Goal: Task Accomplishment & Management: Complete application form

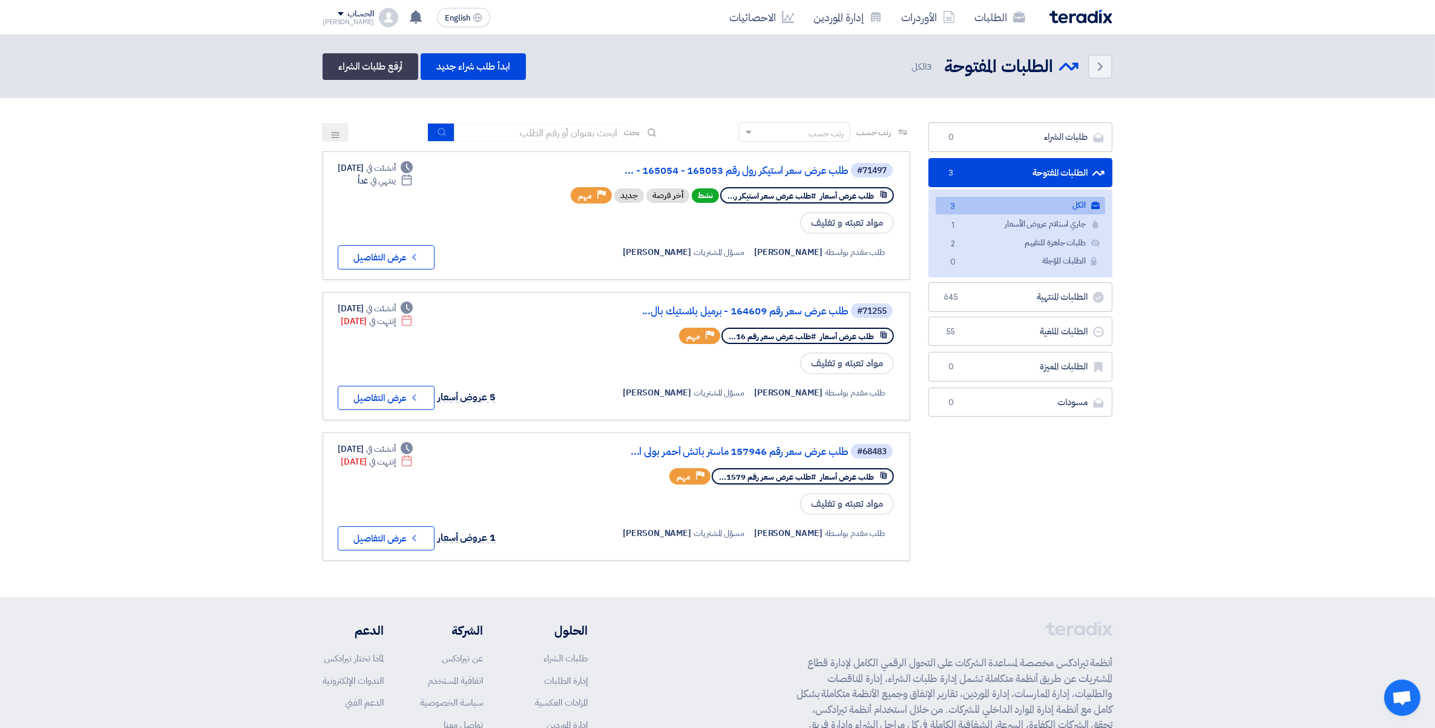
click at [318, 17] on div "الطلبات الأوردرات إدارة الموردين الاحصائيات English EN 2 hours ago" at bounding box center [718, 17] width 808 height 35
click at [338, 15] on span at bounding box center [341, 14] width 6 height 4
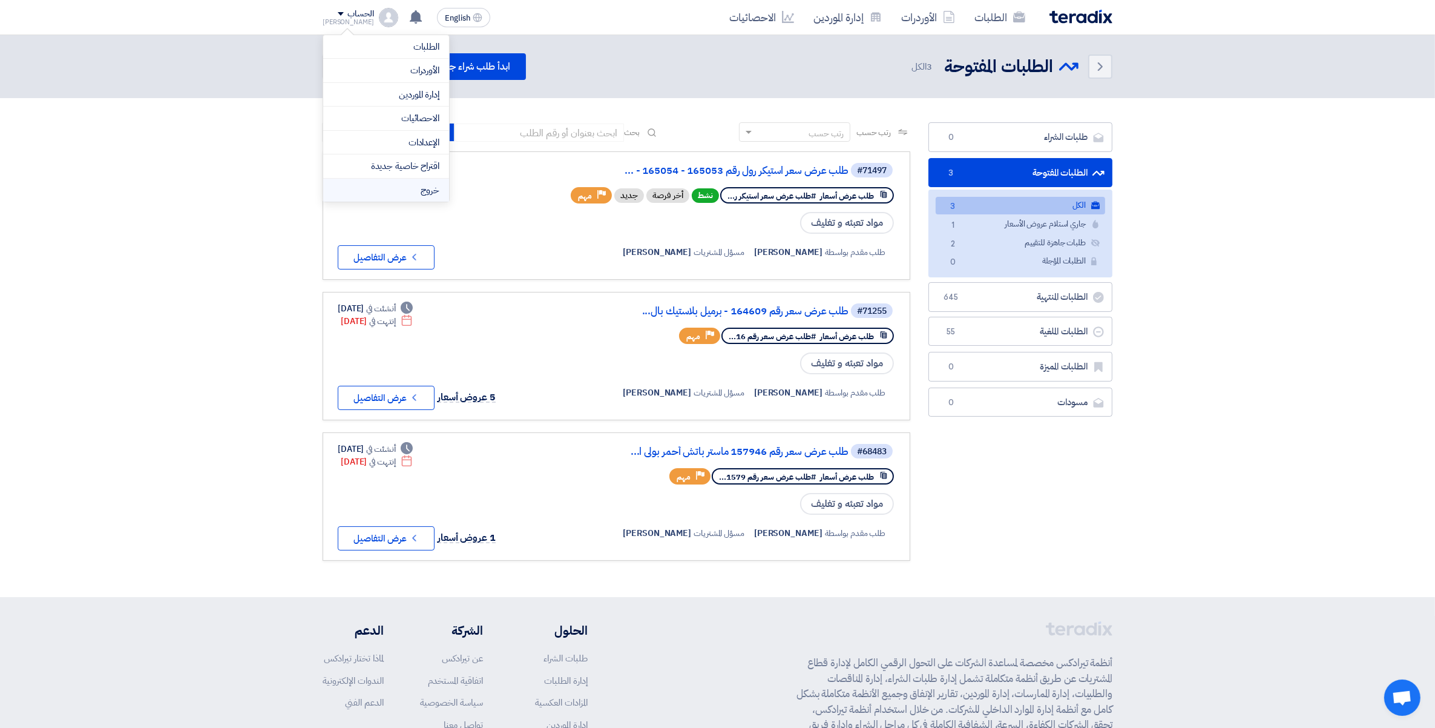
click at [419, 200] on li "خروج" at bounding box center [386, 191] width 126 height 24
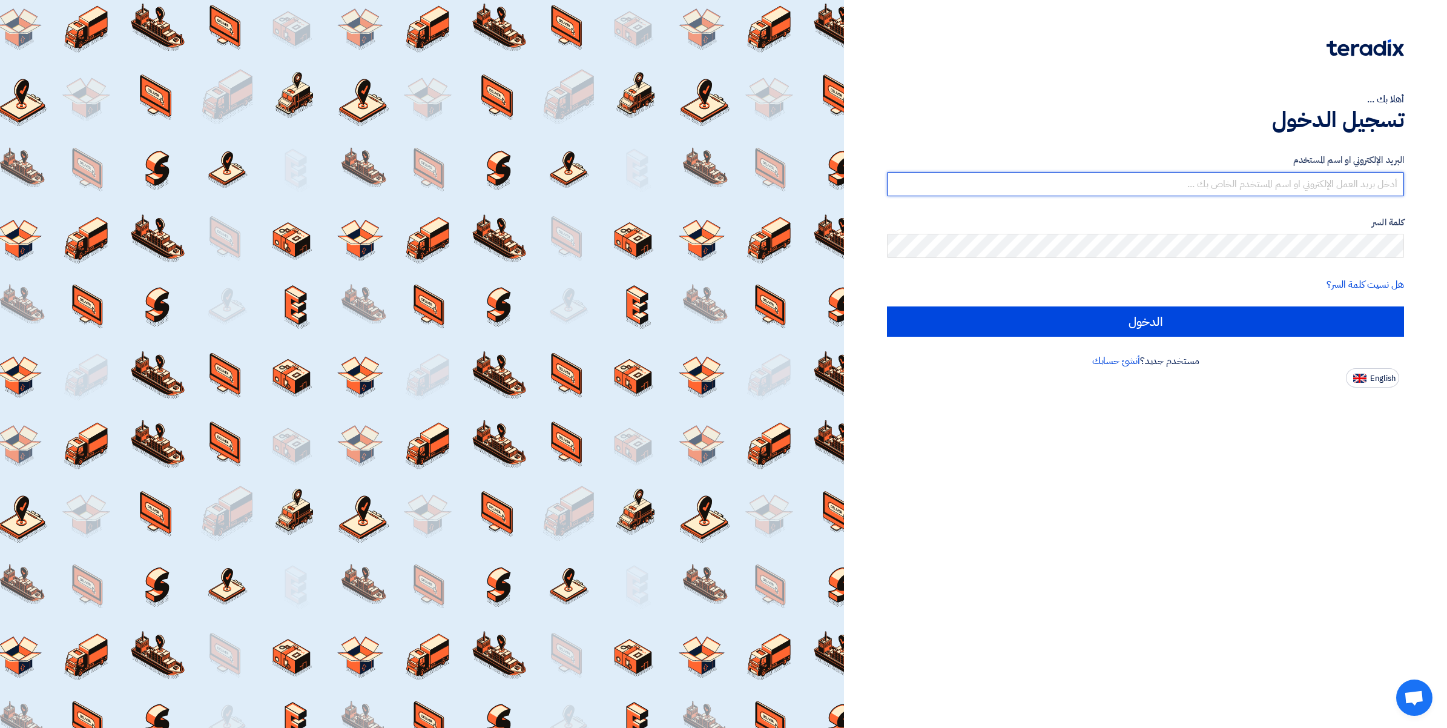
type input "ahmed.abdelnaby@wadigroup.com.eg"
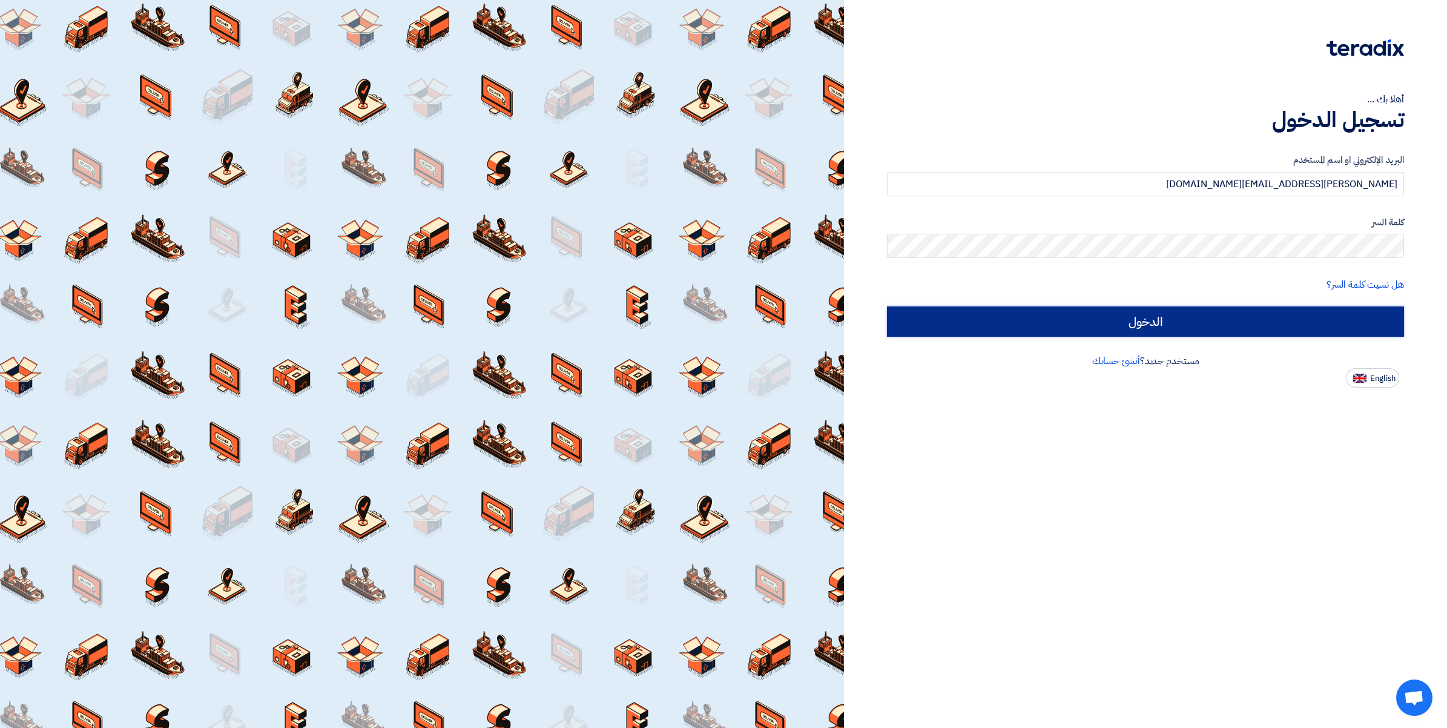
click at [1173, 324] on input "الدخول" at bounding box center [1145, 321] width 517 height 30
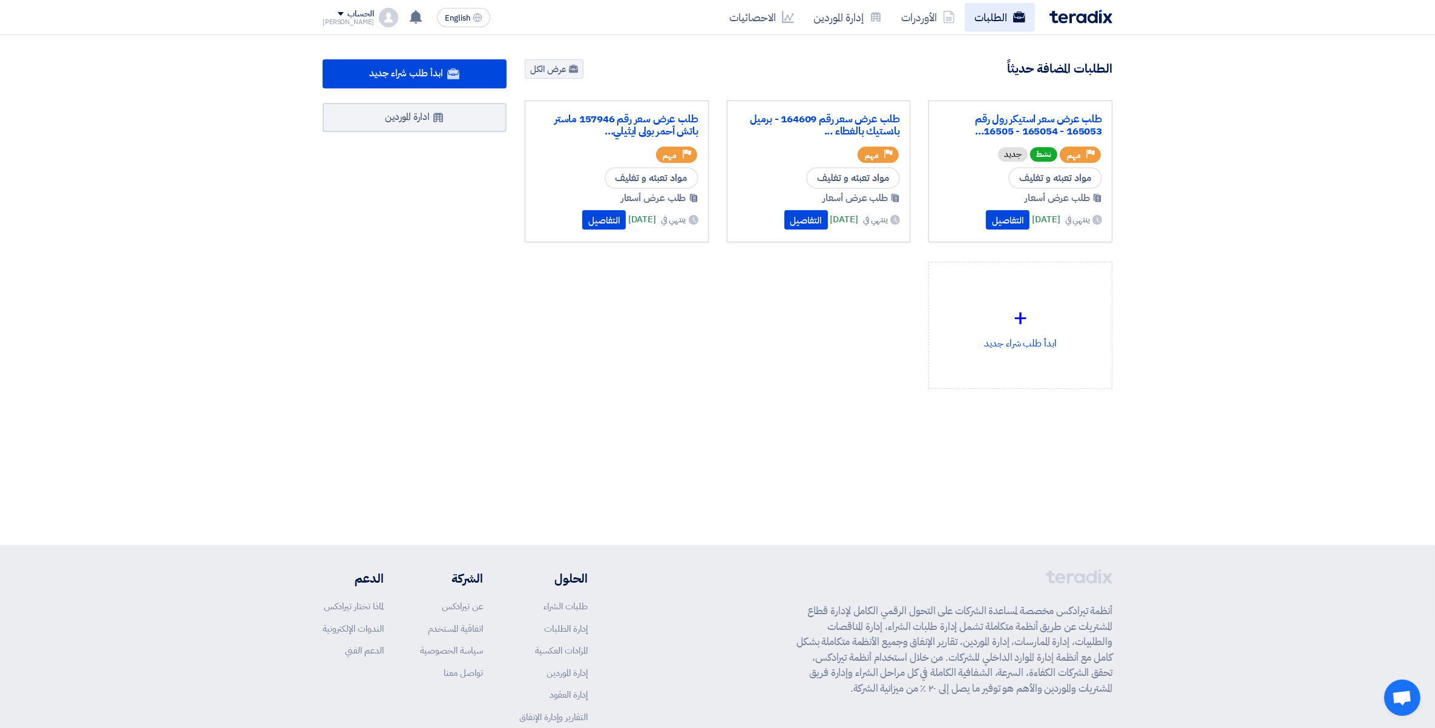
click at [1002, 21] on link "الطلبات" at bounding box center [1000, 17] width 70 height 28
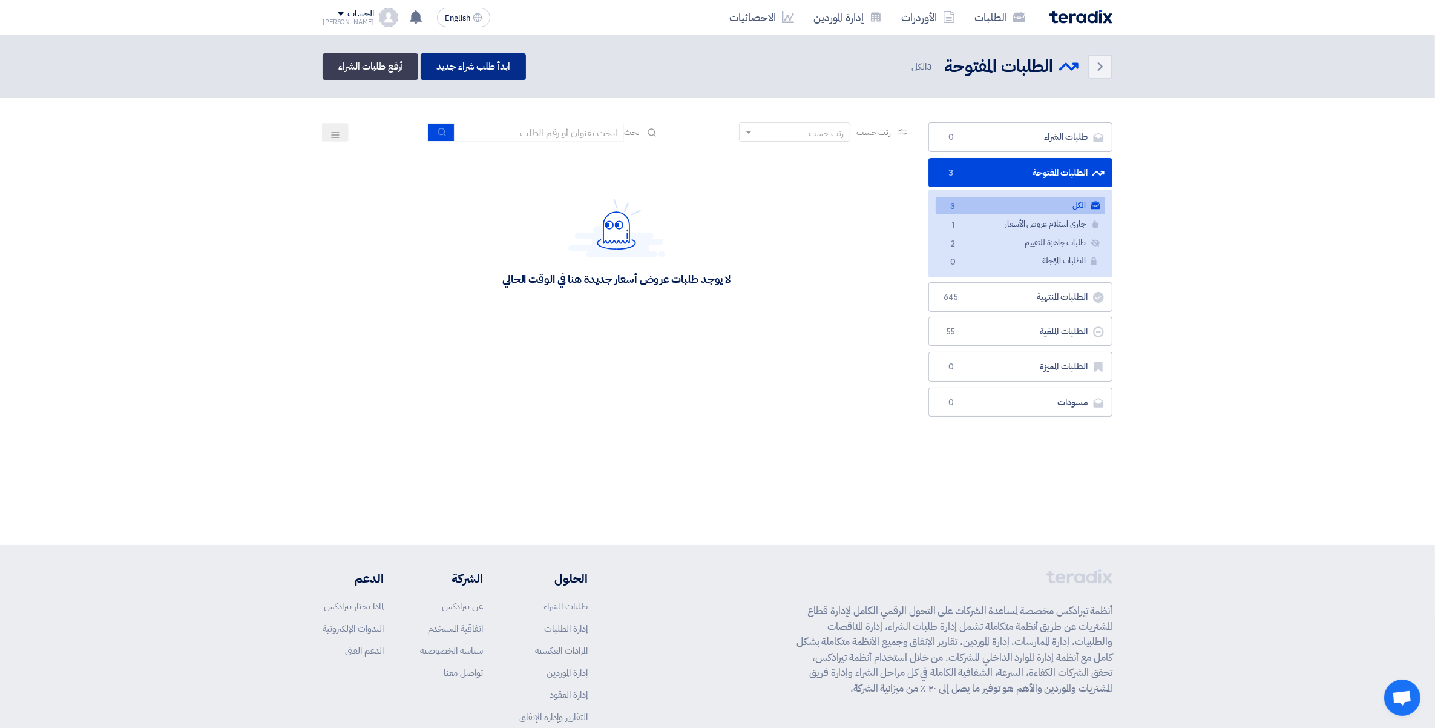
click at [501, 64] on link "ابدأ طلب شراء جديد" at bounding box center [473, 66] width 105 height 27
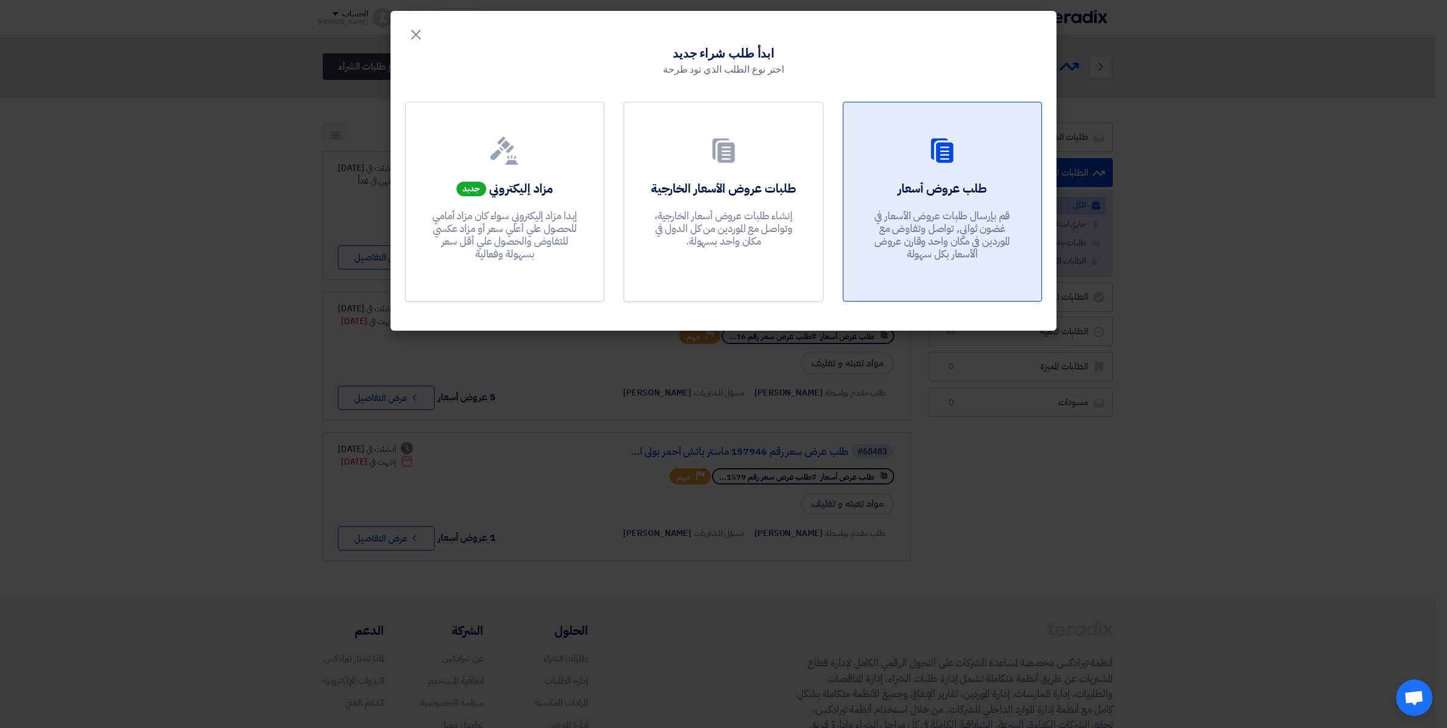
click at [935, 237] on p "قم بإرسال طلبات عروض الأسعار في غضون ثواني, تواصل وتفاوض مع الموردين في مكان وا…" at bounding box center [941, 234] width 145 height 51
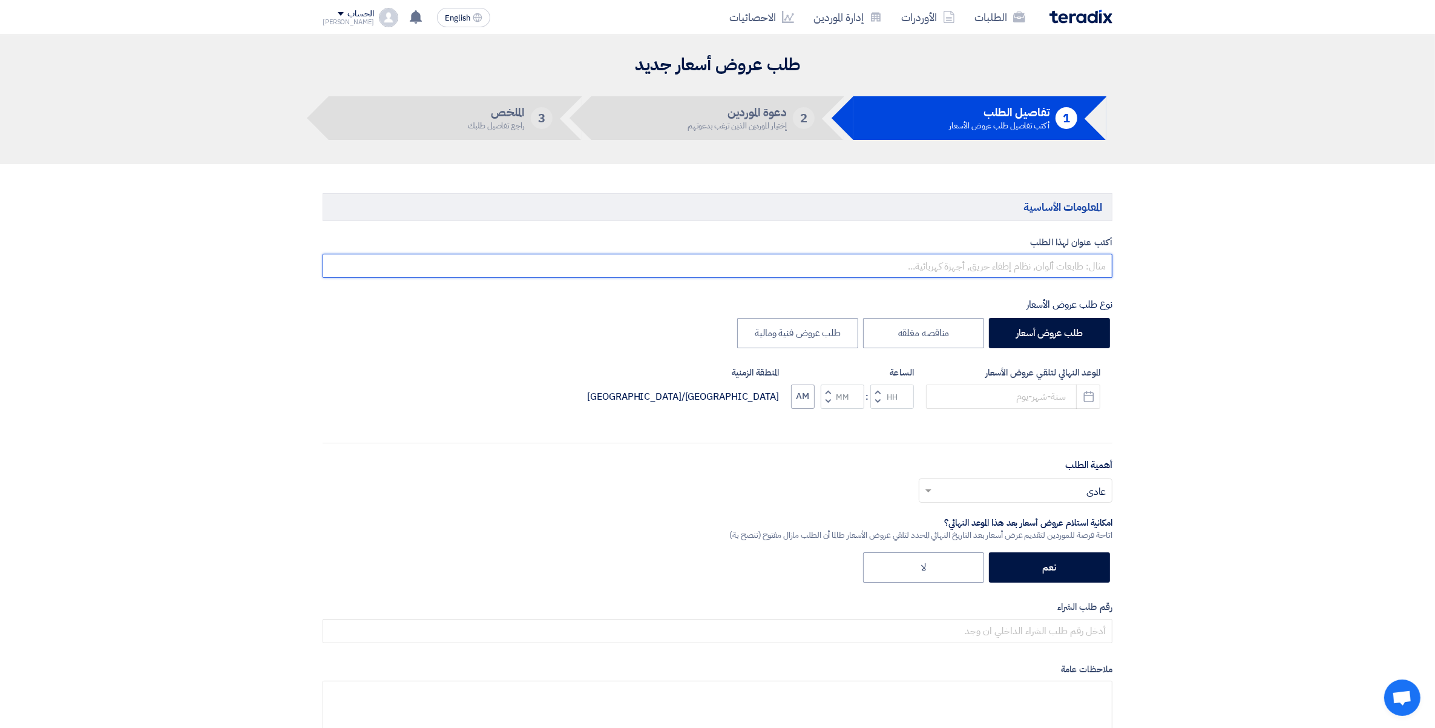
click at [1018, 277] on input "text" at bounding box center [718, 266] width 790 height 24
click at [1030, 266] on input "طلب استيكر رول" at bounding box center [718, 266] width 790 height 24
paste input "164900"
paste input "استيكر زيتون اخضر 200 جم وادى فوود بالفرنسيه برطمان WG001"
drag, startPoint x: 653, startPoint y: 265, endPoint x: 1362, endPoint y: 274, distance: 709.5
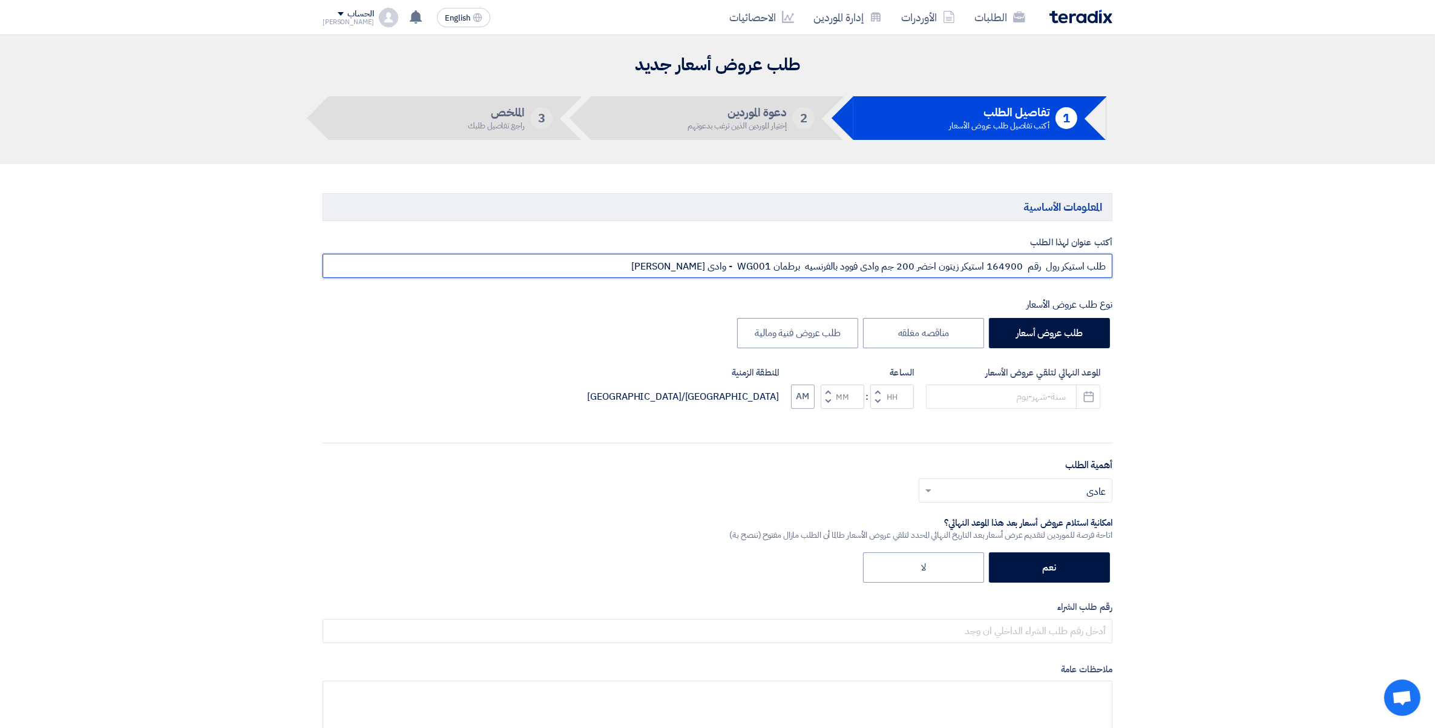
type input "طلب استيكر رول رقم 164900 استيكر زيتون اخضر 200 جم وادى فوود بالفرنسيه برطمان W…"
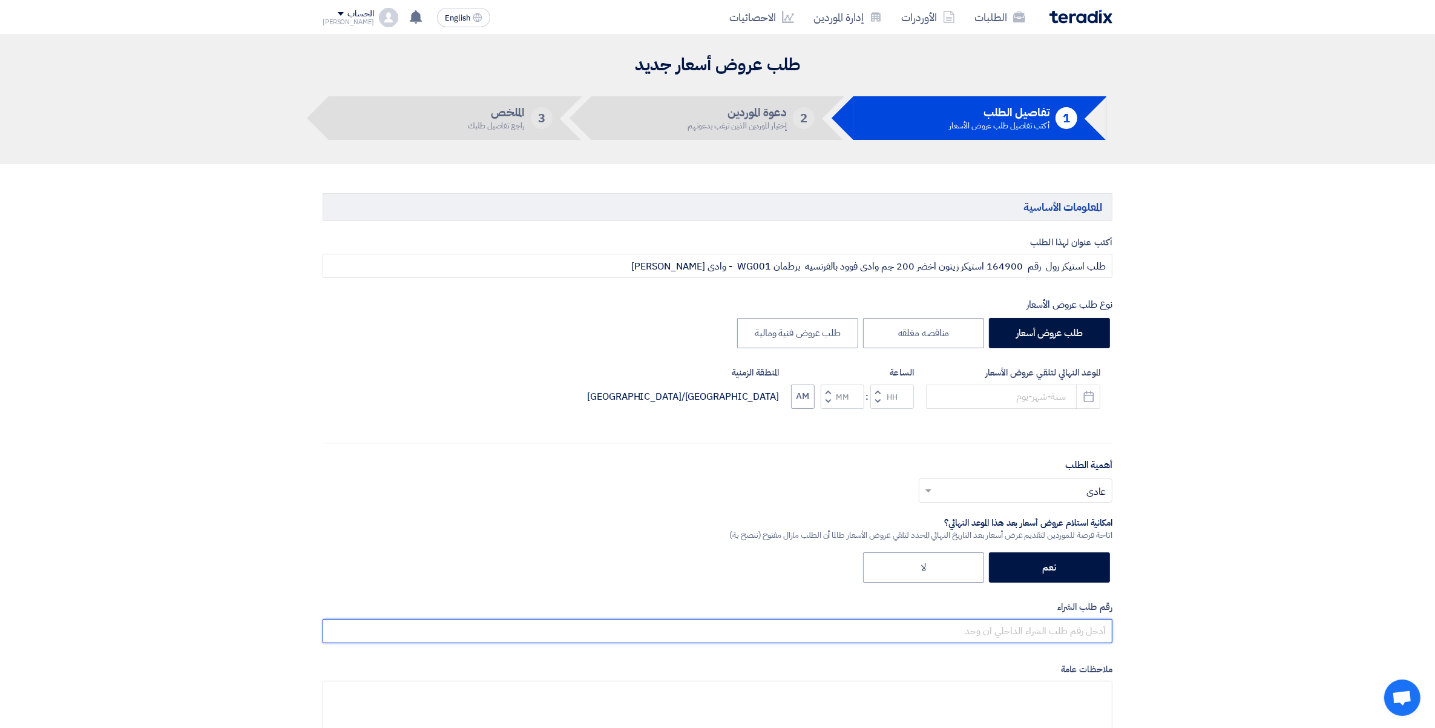
click at [1070, 627] on input "text" at bounding box center [718, 631] width 790 height 24
paste input "طلب استيكر رول رقم 164900 استيكر زيتون اخضر 200 جم وادى فوود بالفرنسيه برطمان W…"
type input "طلب استيكر رول رقم 164900 استيكر زيتون اخضر 200 جم وادى فوود بالفرنسيه برطمان W…"
click at [1102, 488] on input "text" at bounding box center [1022, 491] width 169 height 20
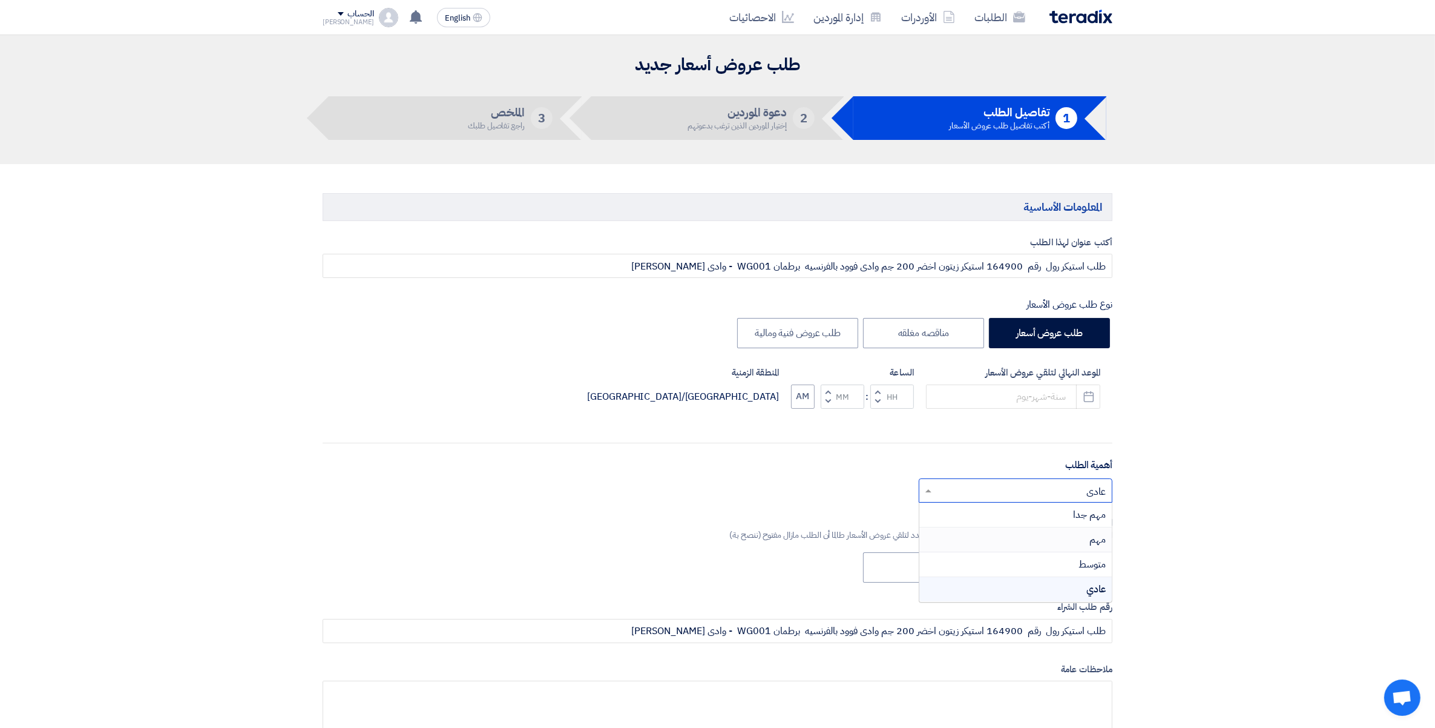
click at [1099, 544] on span "مهم" at bounding box center [1098, 539] width 16 height 15
click at [1097, 382] on div "الموعد النهائي لتلقي عروض الأسعار Pick a date" at bounding box center [1013, 387] width 174 height 43
click at [1094, 398] on icon "Pick a date" at bounding box center [1089, 396] width 12 height 12
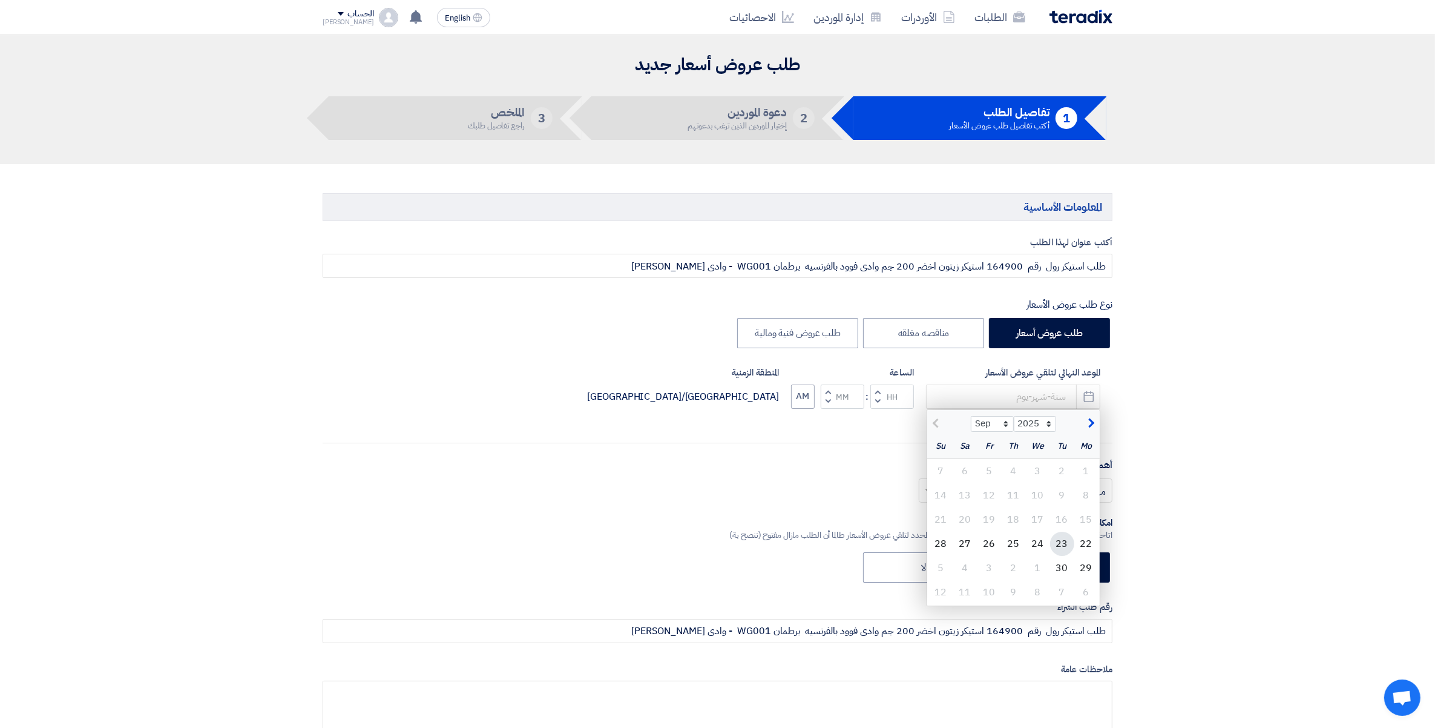
click at [1055, 539] on div "23" at bounding box center [1062, 543] width 24 height 24
type input "9/23/2025"
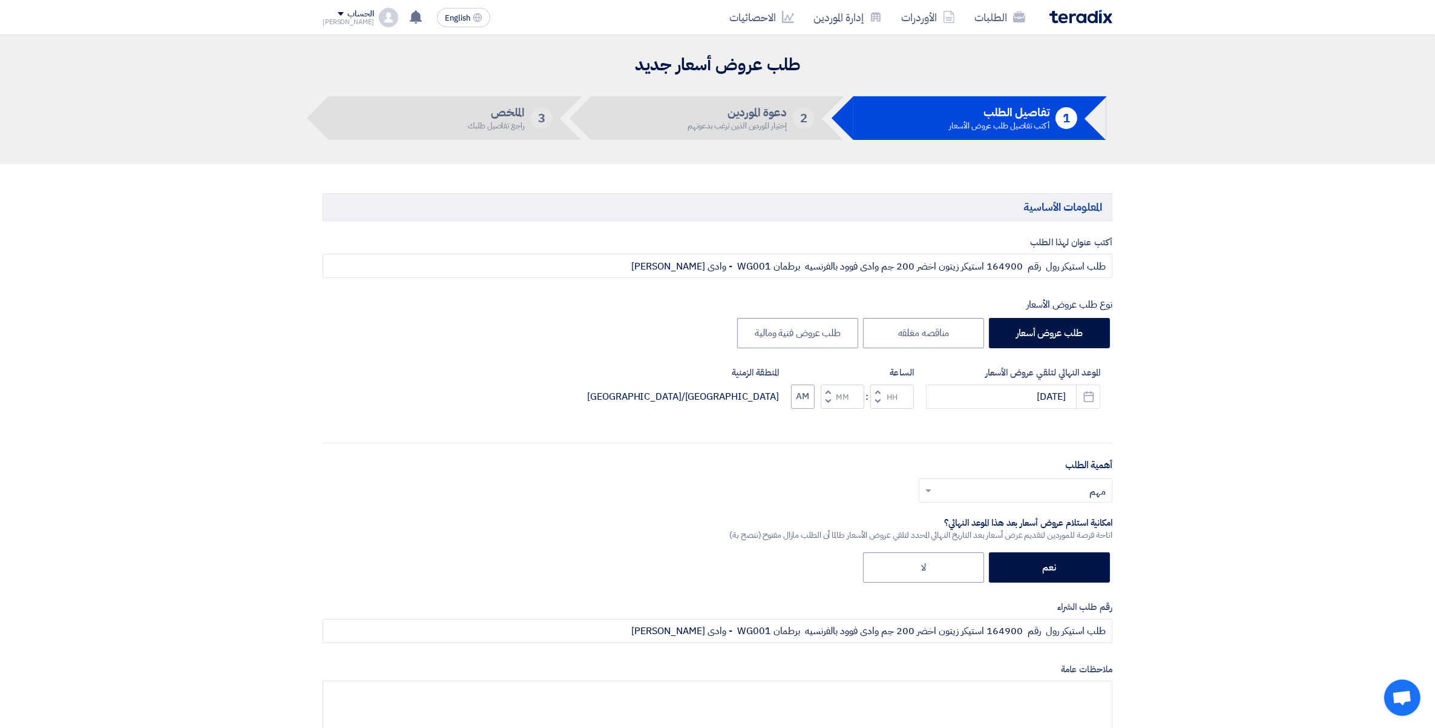
click at [824, 403] on button "Decrement minutes" at bounding box center [828, 400] width 15 height 15
type input "11"
type input "59"
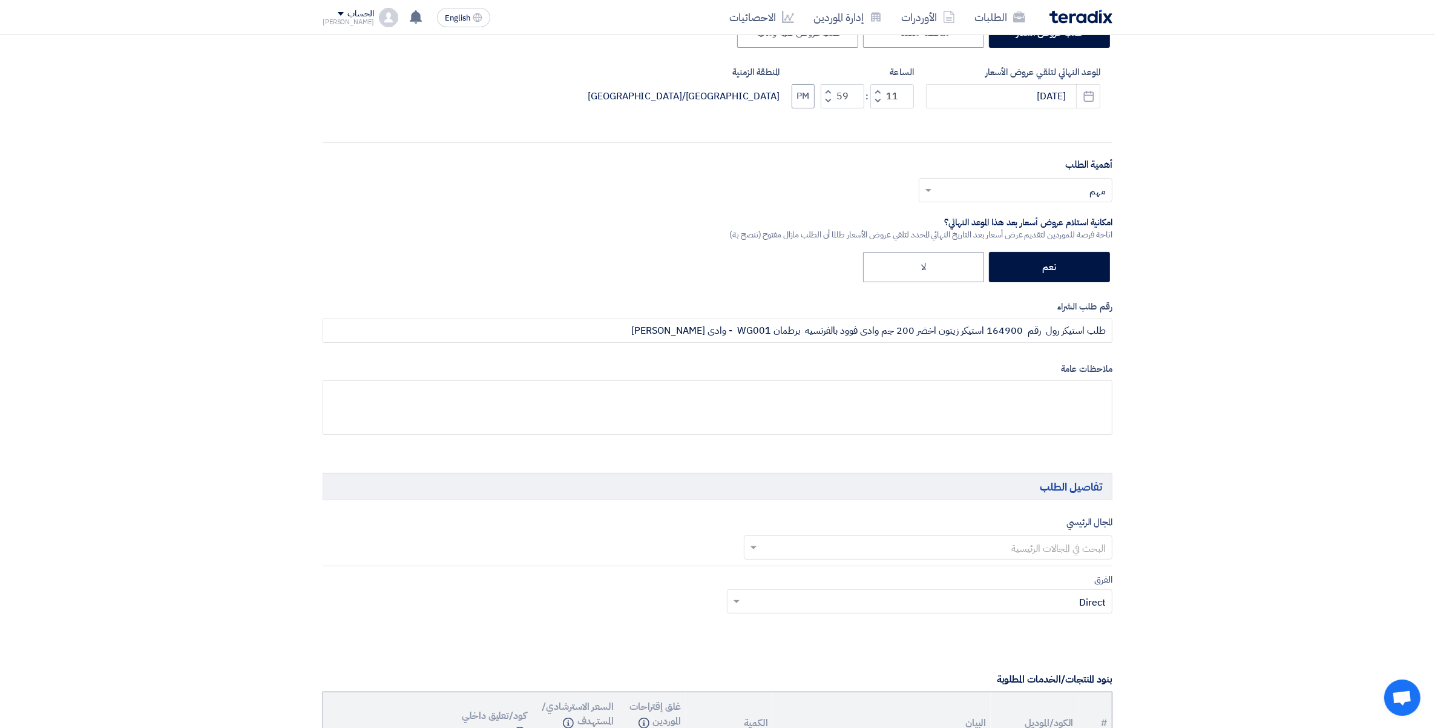
scroll to position [303, 0]
click at [1094, 546] on input "text" at bounding box center [935, 546] width 345 height 20
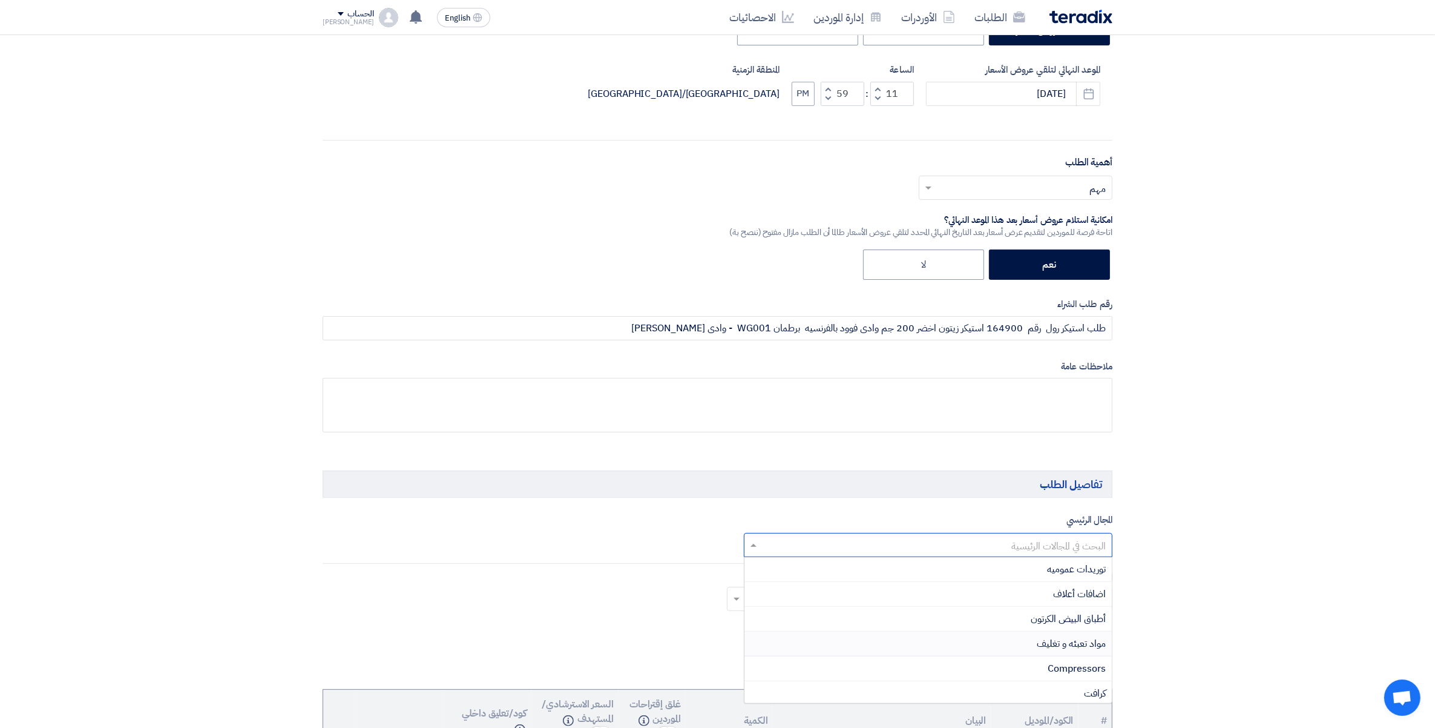
click at [1088, 640] on span "مواد تعبئه و تغليف" at bounding box center [1071, 643] width 69 height 15
click at [634, 547] on input "text" at bounding box center [515, 547] width 374 height 20
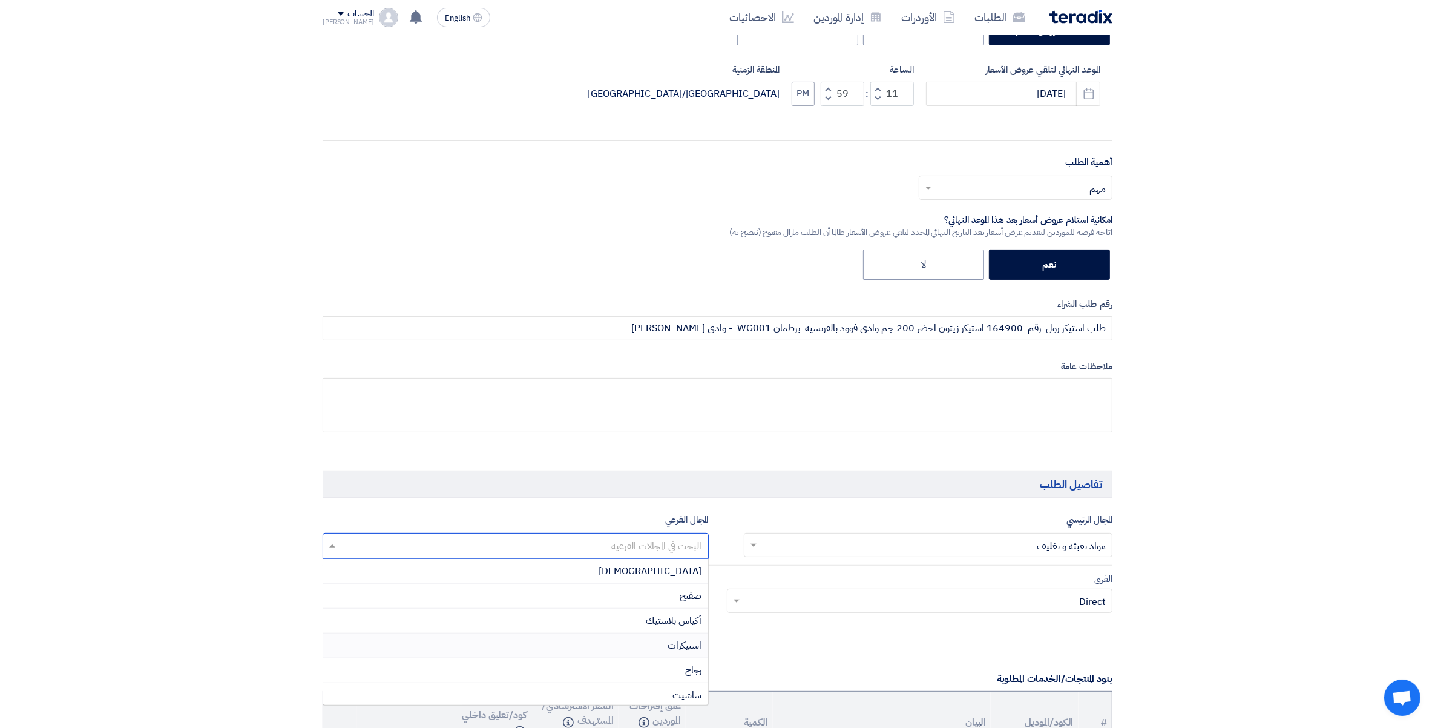
click at [676, 656] on div "استيكرات" at bounding box center [515, 645] width 385 height 25
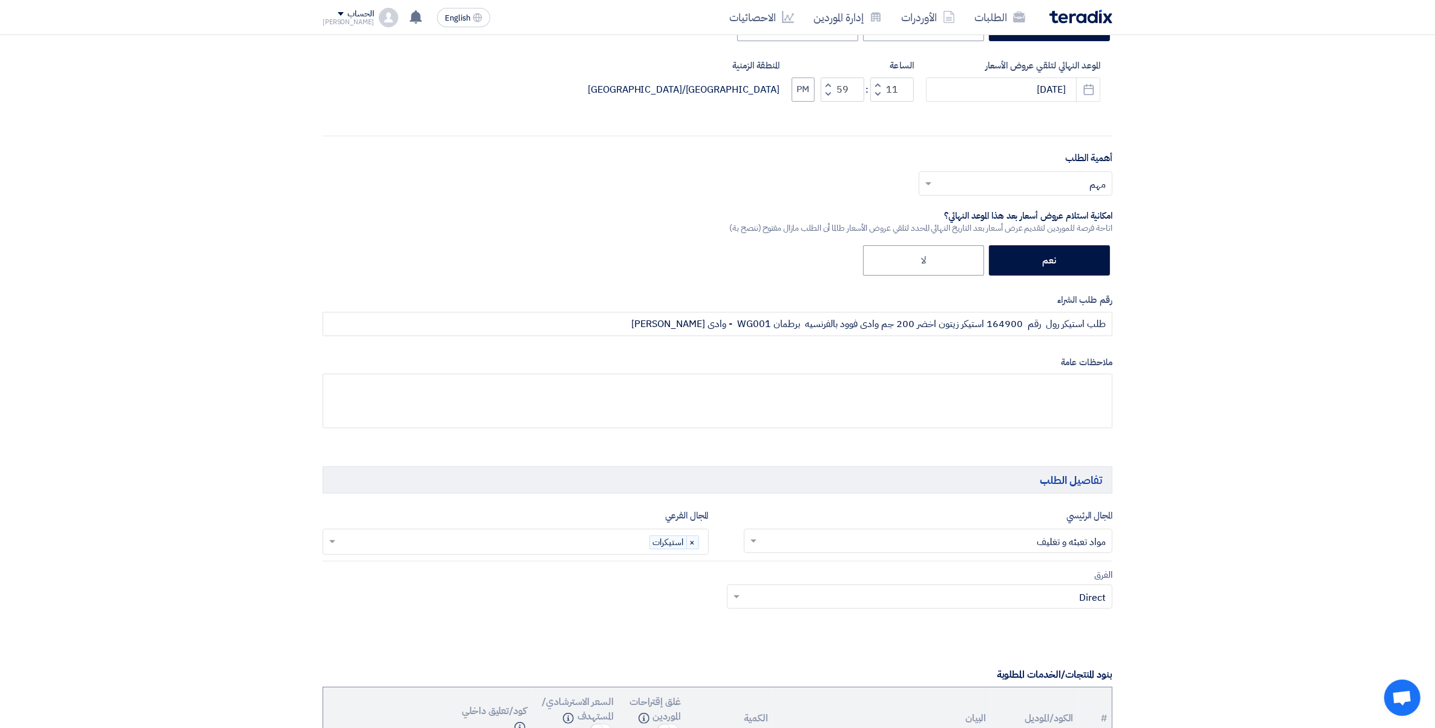
scroll to position [605, 0]
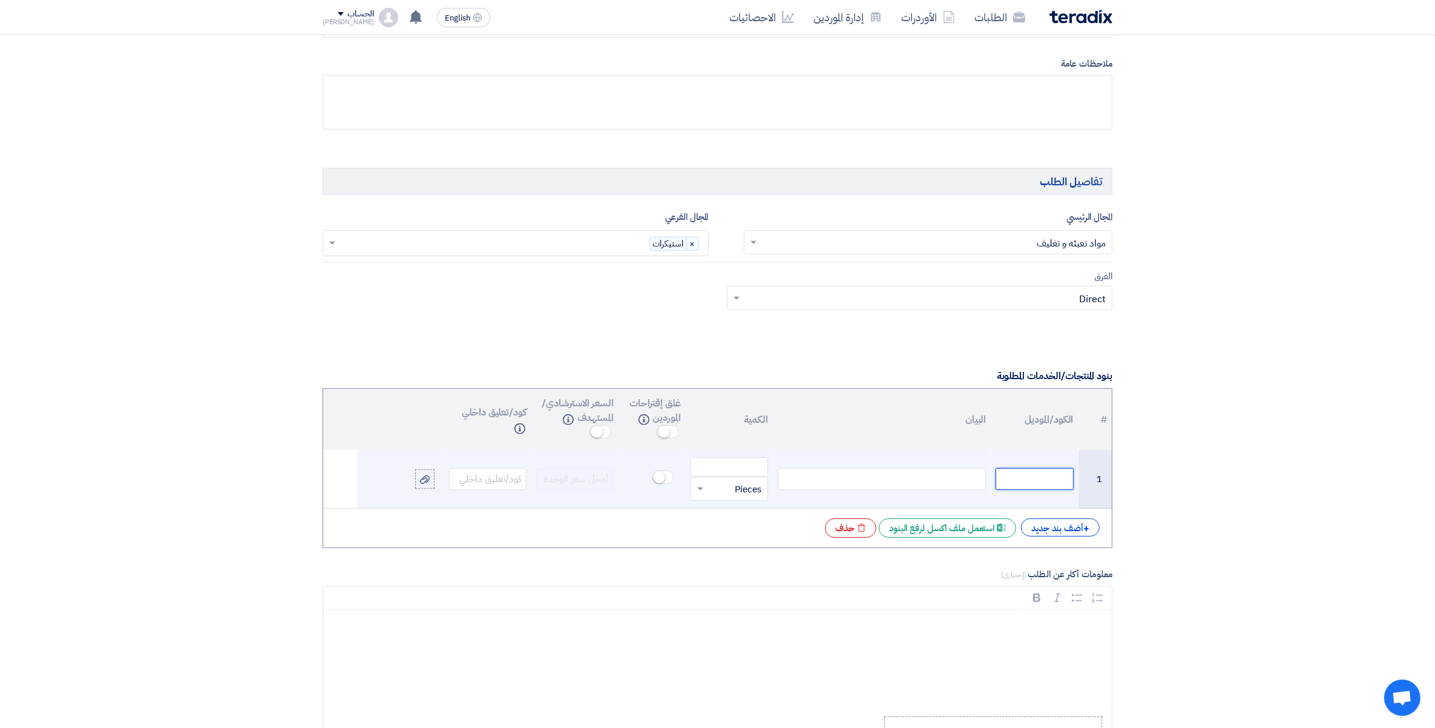
click at [1037, 487] on input "text" at bounding box center [1034, 479] width 77 height 22
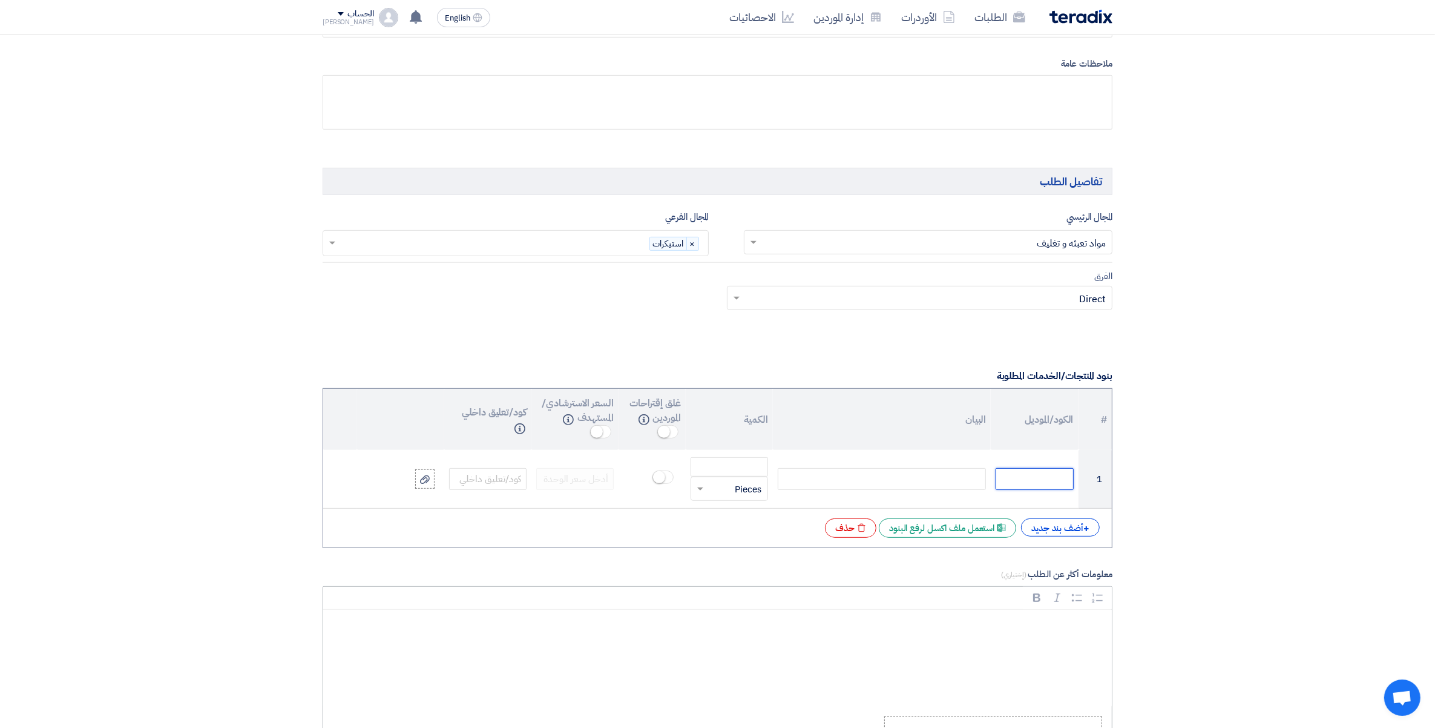
paste input "6070101379"
type input "6070101379"
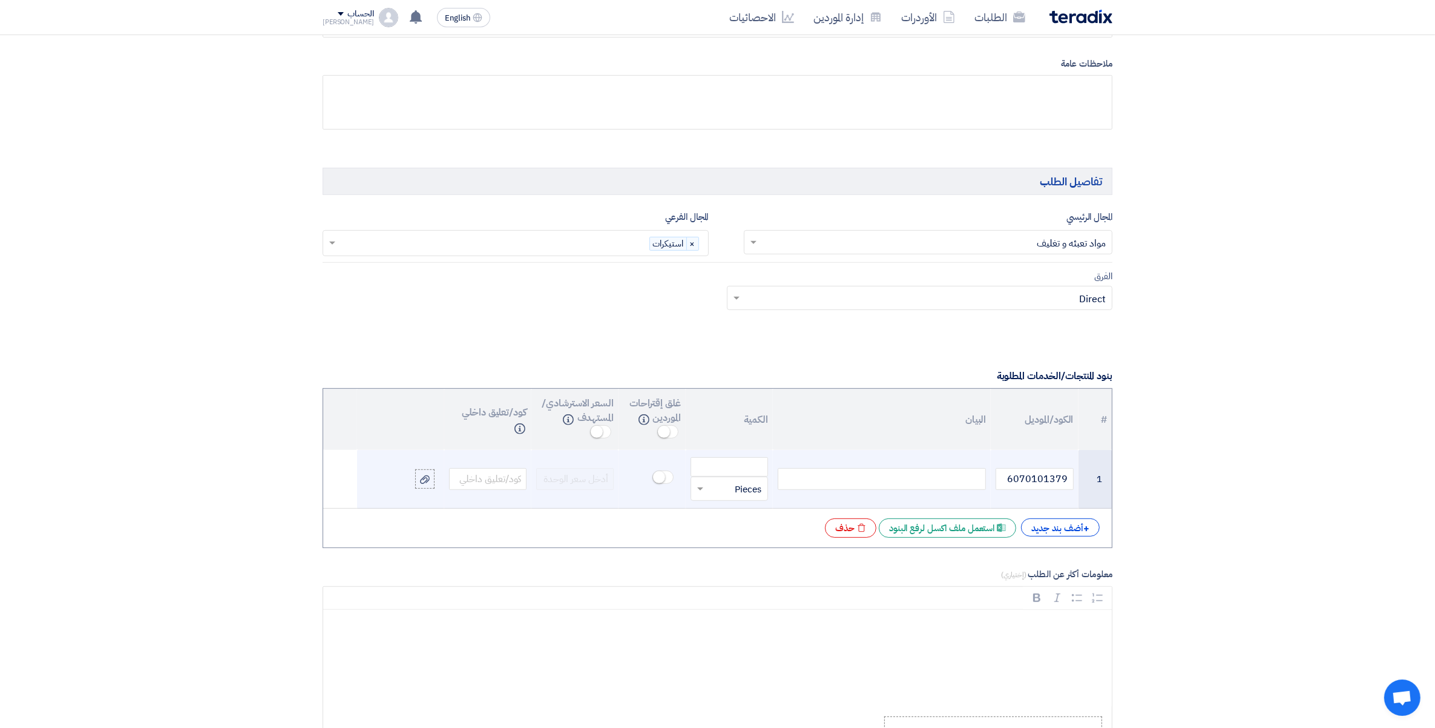
click at [954, 478] on div at bounding box center [882, 479] width 208 height 22
paste div
drag, startPoint x: 755, startPoint y: 470, endPoint x: 766, endPoint y: 484, distance: 18.5
click at [755, 470] on input "number" at bounding box center [729, 471] width 77 height 19
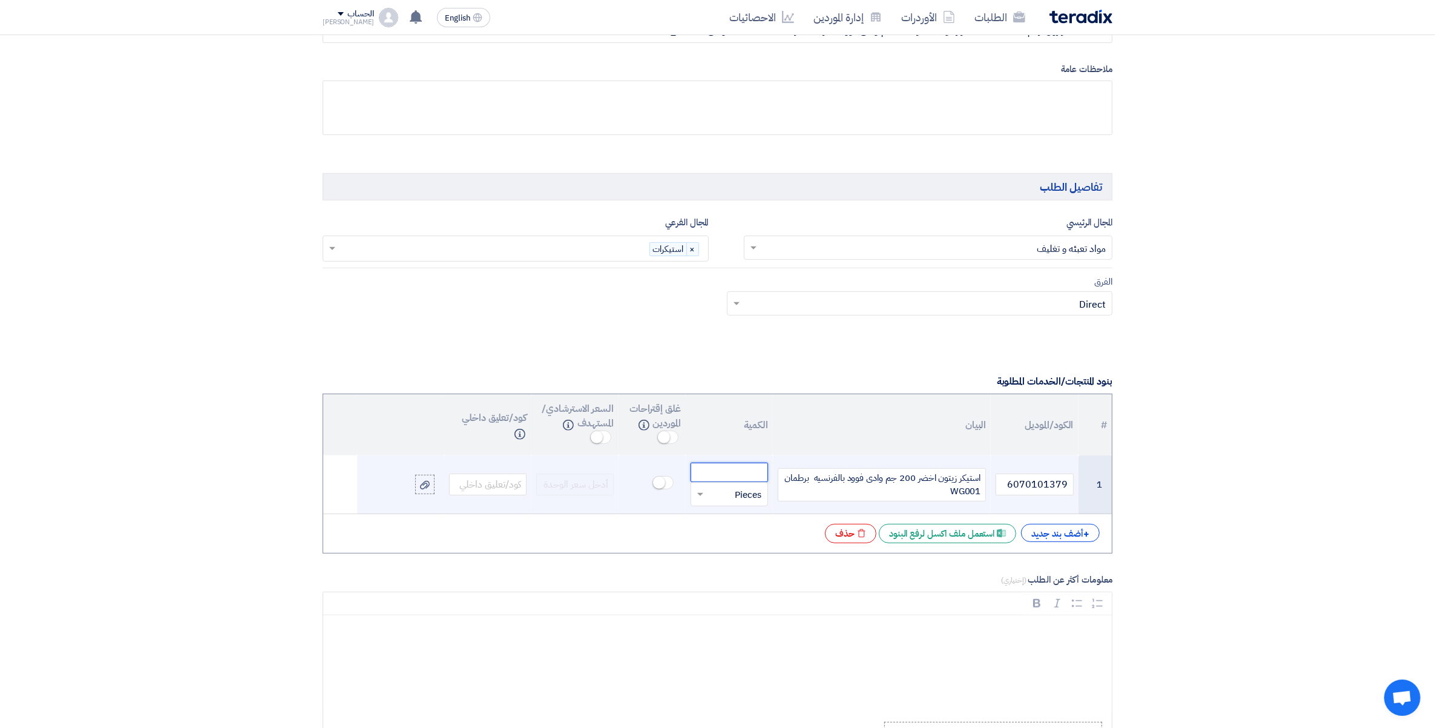
paste input "84000.00"
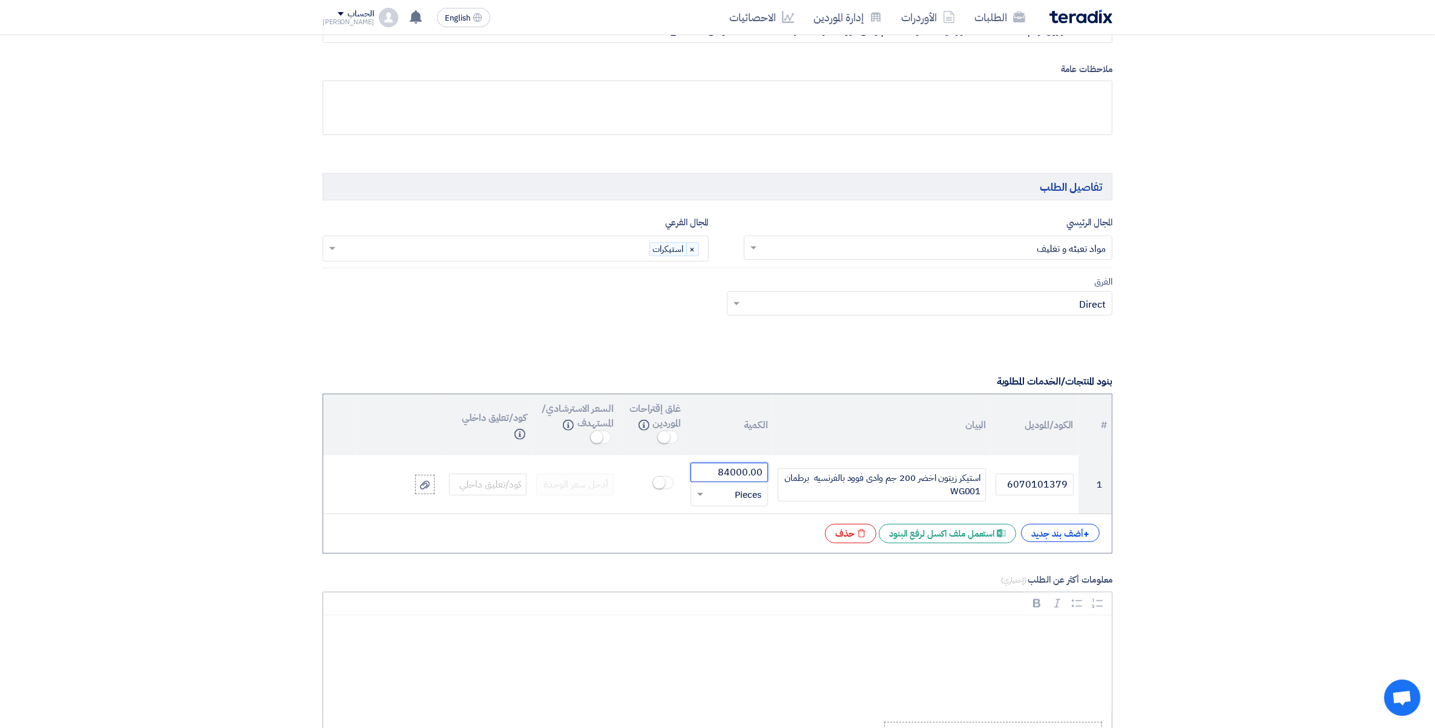
type input "84000.00"
drag, startPoint x: 969, startPoint y: 657, endPoint x: 1041, endPoint y: 672, distance: 73.6
click at [973, 660] on div "Rich Text Editor, main" at bounding box center [717, 663] width 789 height 97
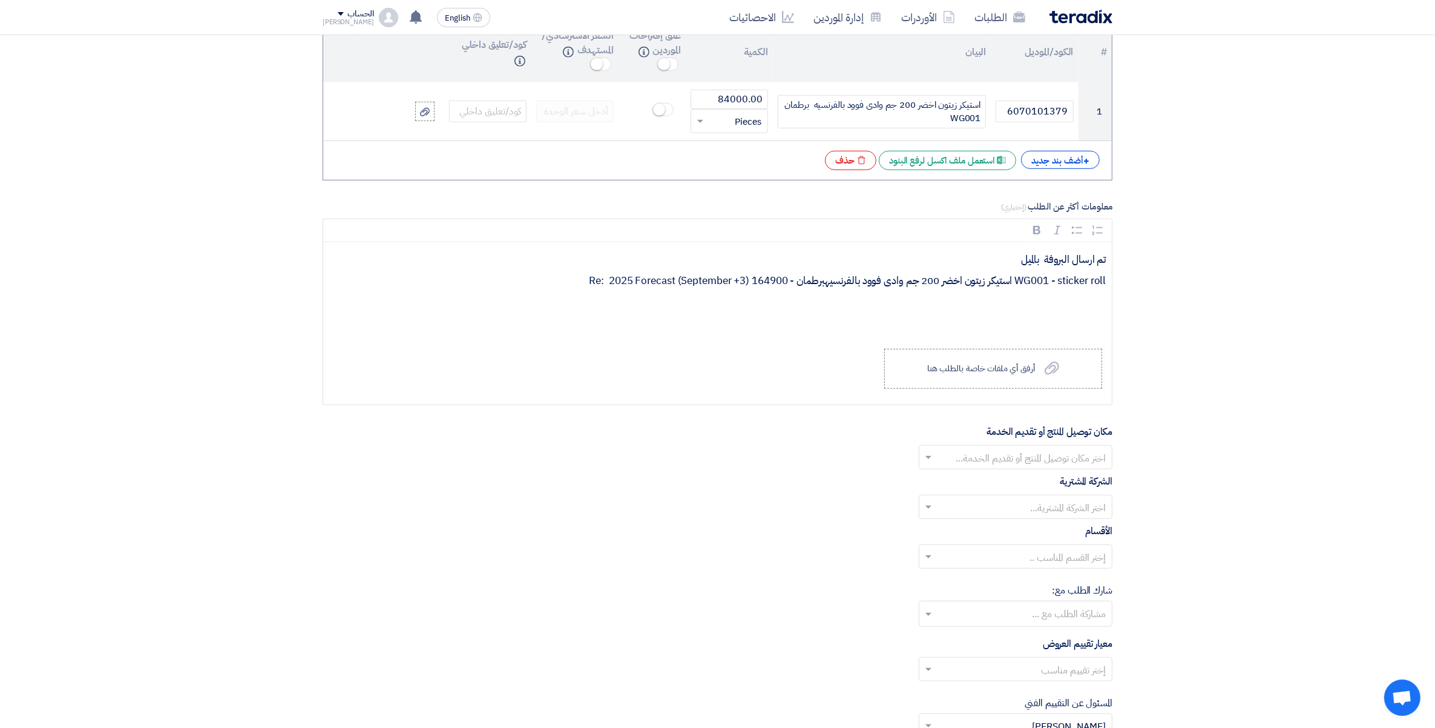
scroll to position [978, 0]
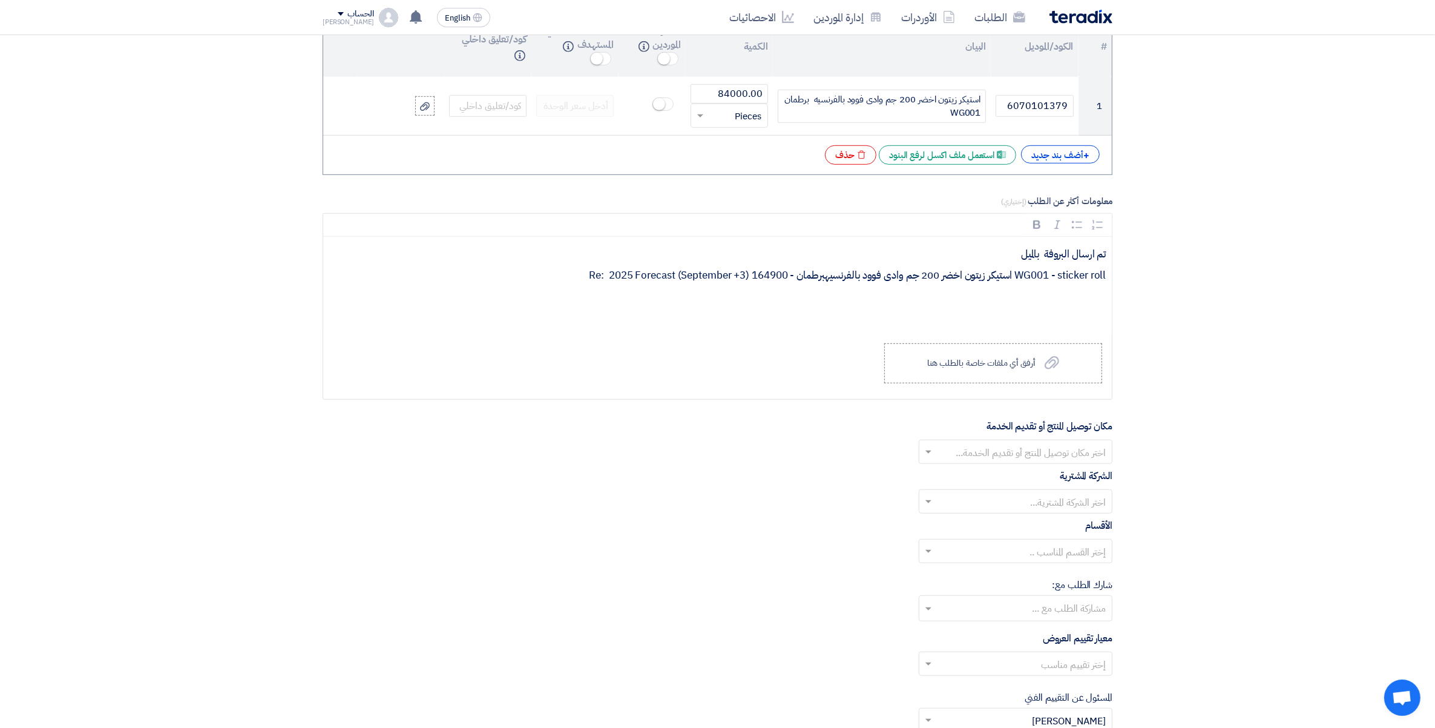
click at [1064, 454] on input "text" at bounding box center [1022, 453] width 169 height 20
click at [1084, 558] on span "مصنع وادى فود السادات" at bounding box center [1060, 550] width 92 height 15
click at [1088, 524] on input "text" at bounding box center [1022, 517] width 169 height 20
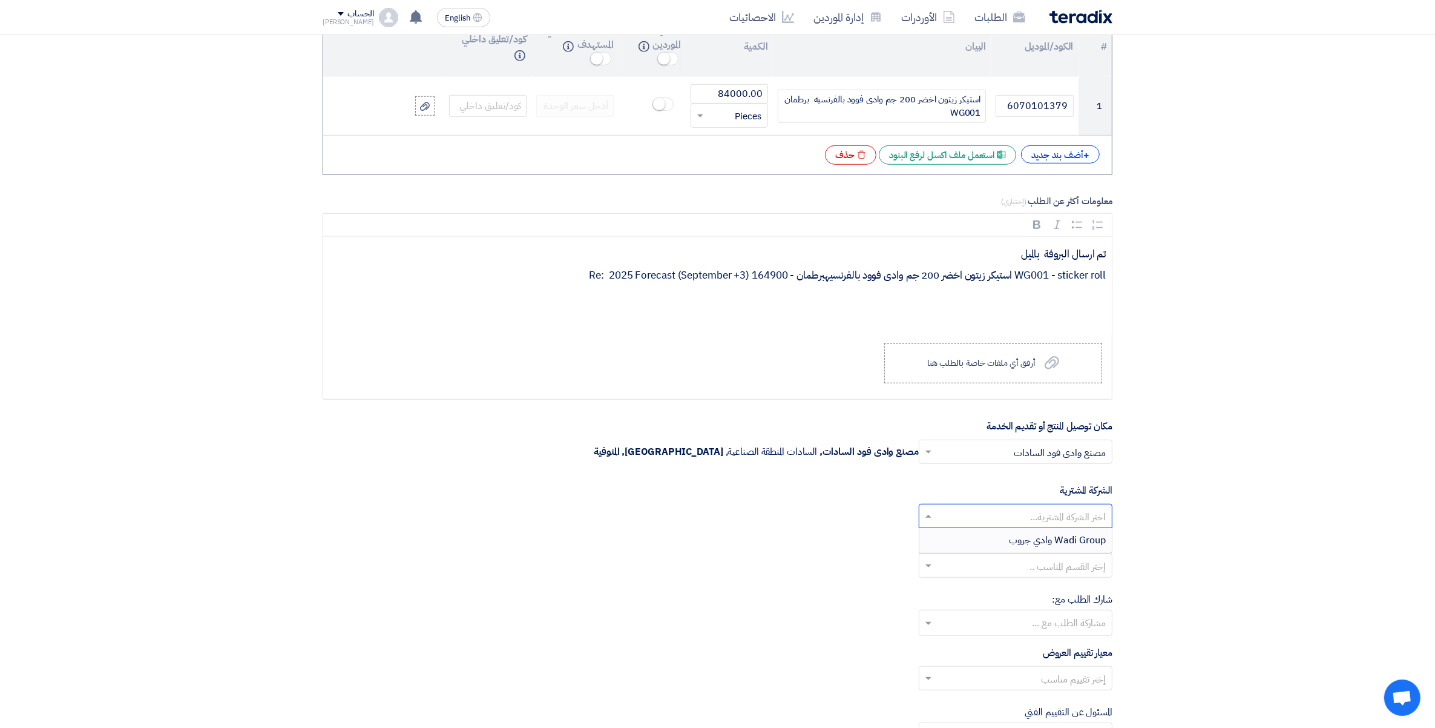
click at [1090, 547] on span "Wadi Group وادي جروب" at bounding box center [1057, 540] width 97 height 15
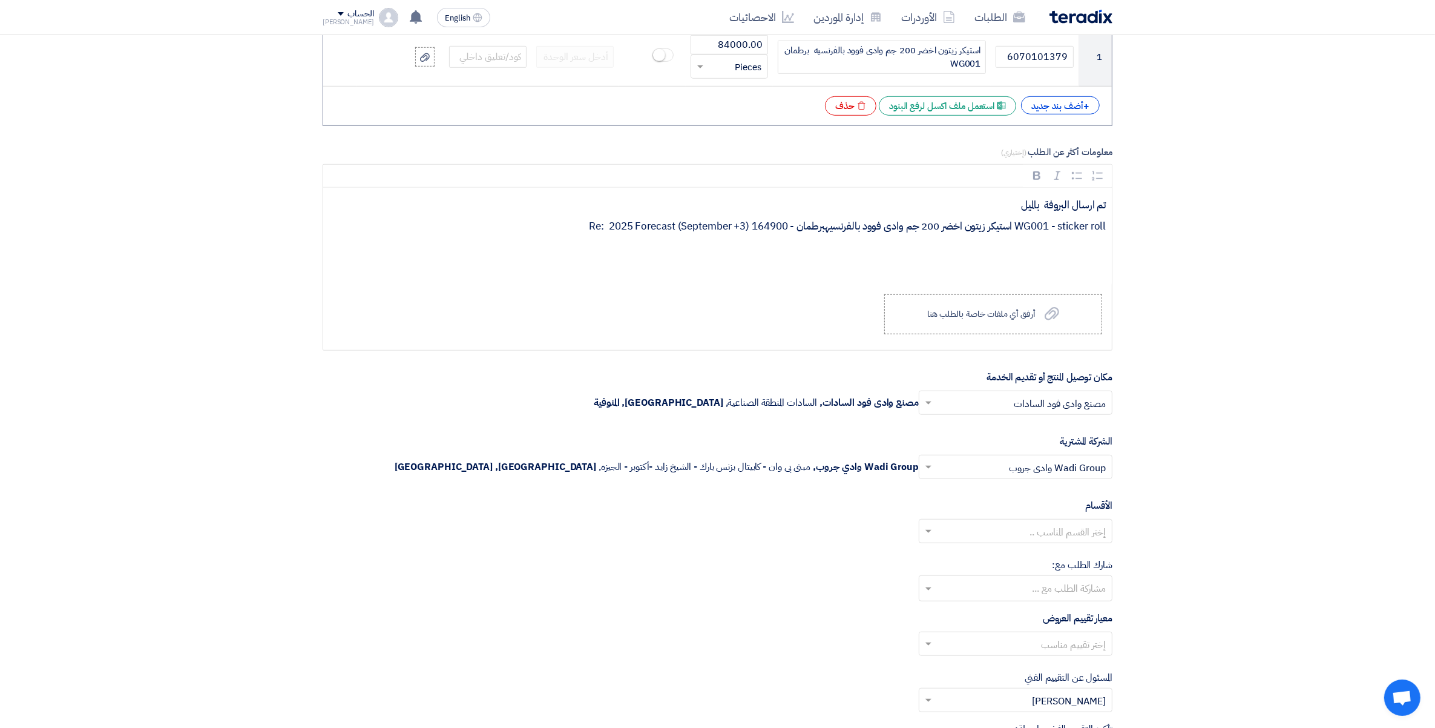
scroll to position [1054, 0]
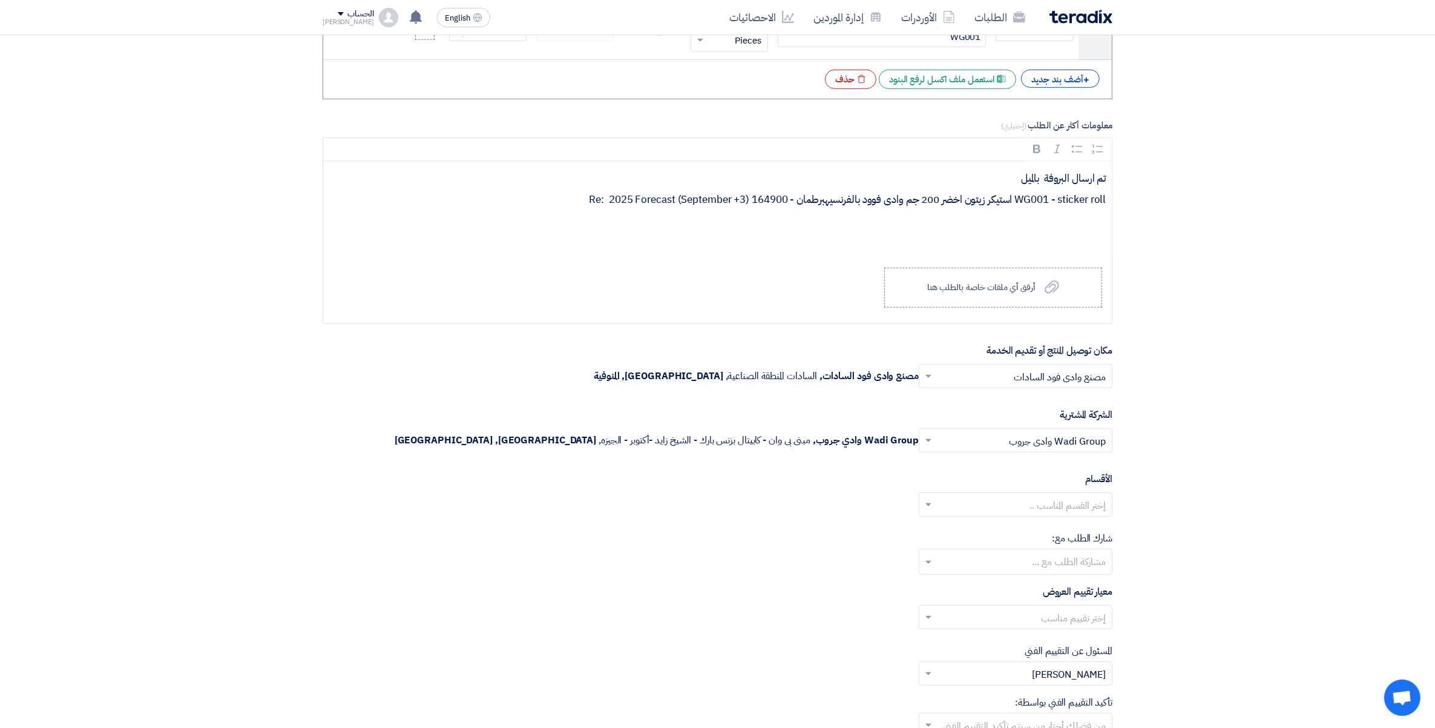
click at [1059, 568] on input "text" at bounding box center [1015, 563] width 182 height 20
click at [1329, 518] on section "المعلومات الأساسية أكتب عنوان لهذا الطلب طلب استيكر رول رقم 164900 استيكر زيتون…" at bounding box center [717, 177] width 1435 height 2134
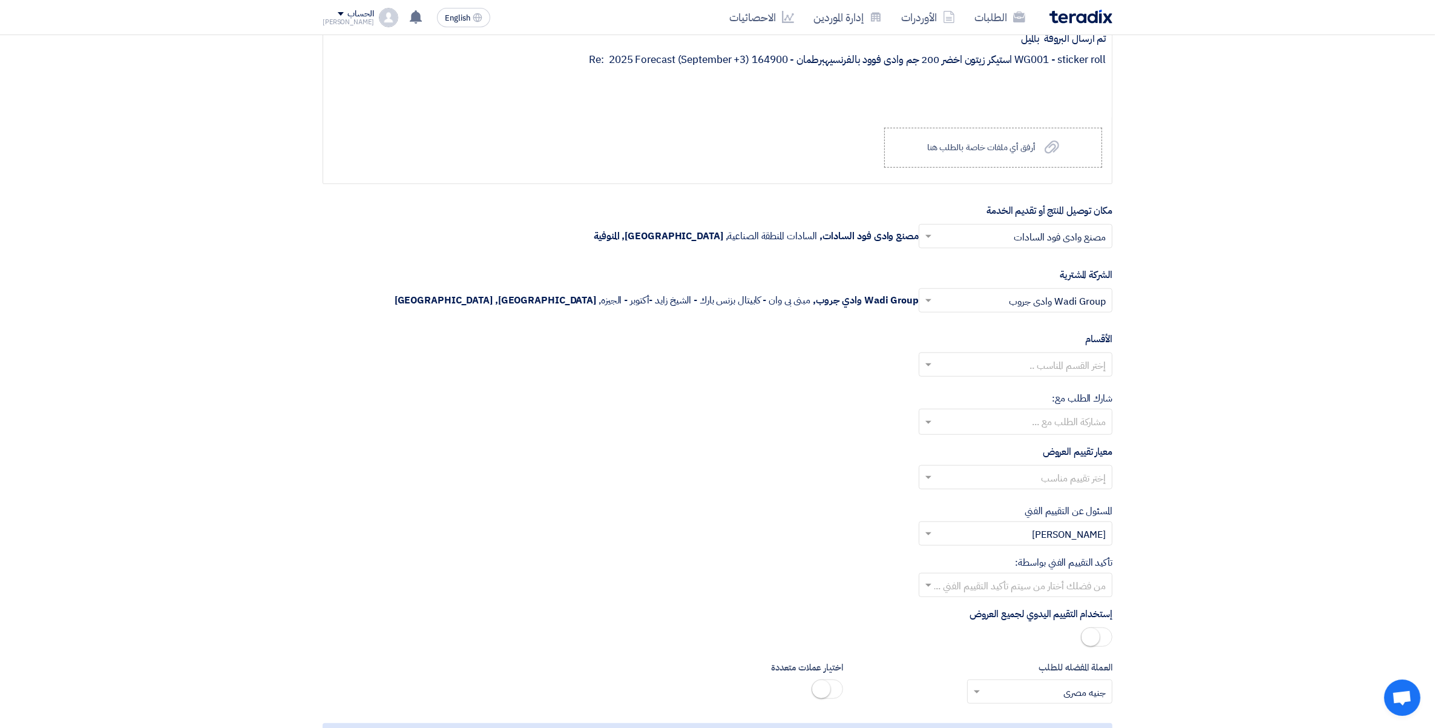
scroll to position [1205, 0]
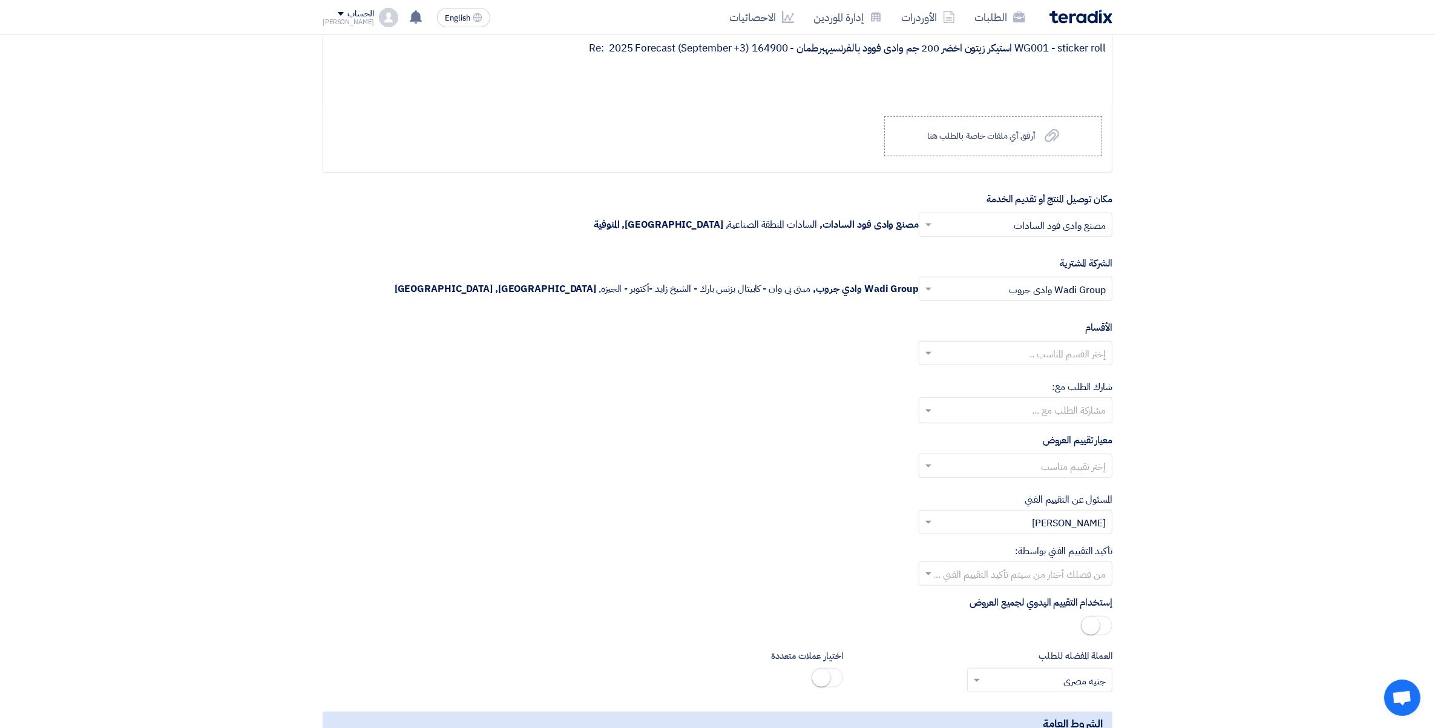
click at [1040, 469] on input "text" at bounding box center [1022, 467] width 169 height 20
click at [1074, 547] on span "Price Only without VAT (0% Interest Rate) + VAT" at bounding box center [1000, 539] width 212 height 15
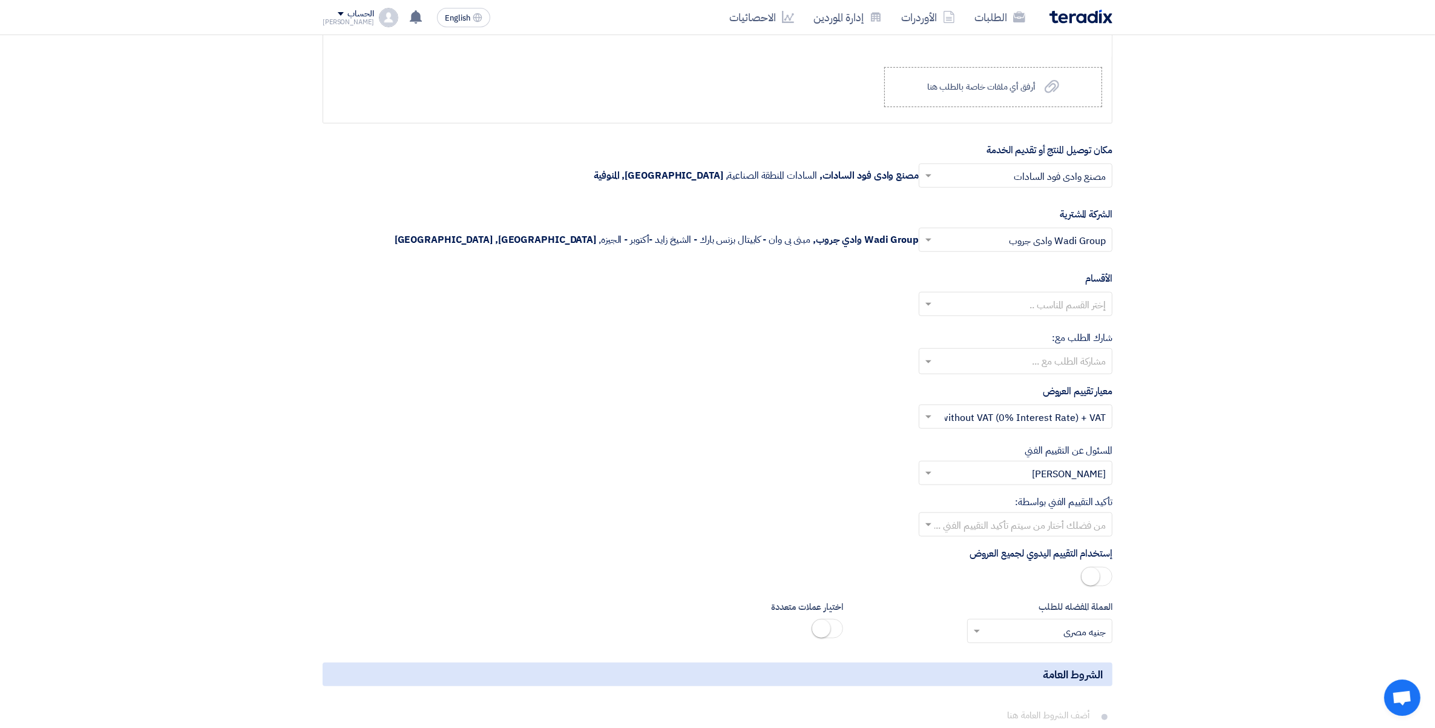
scroll to position [1281, 0]
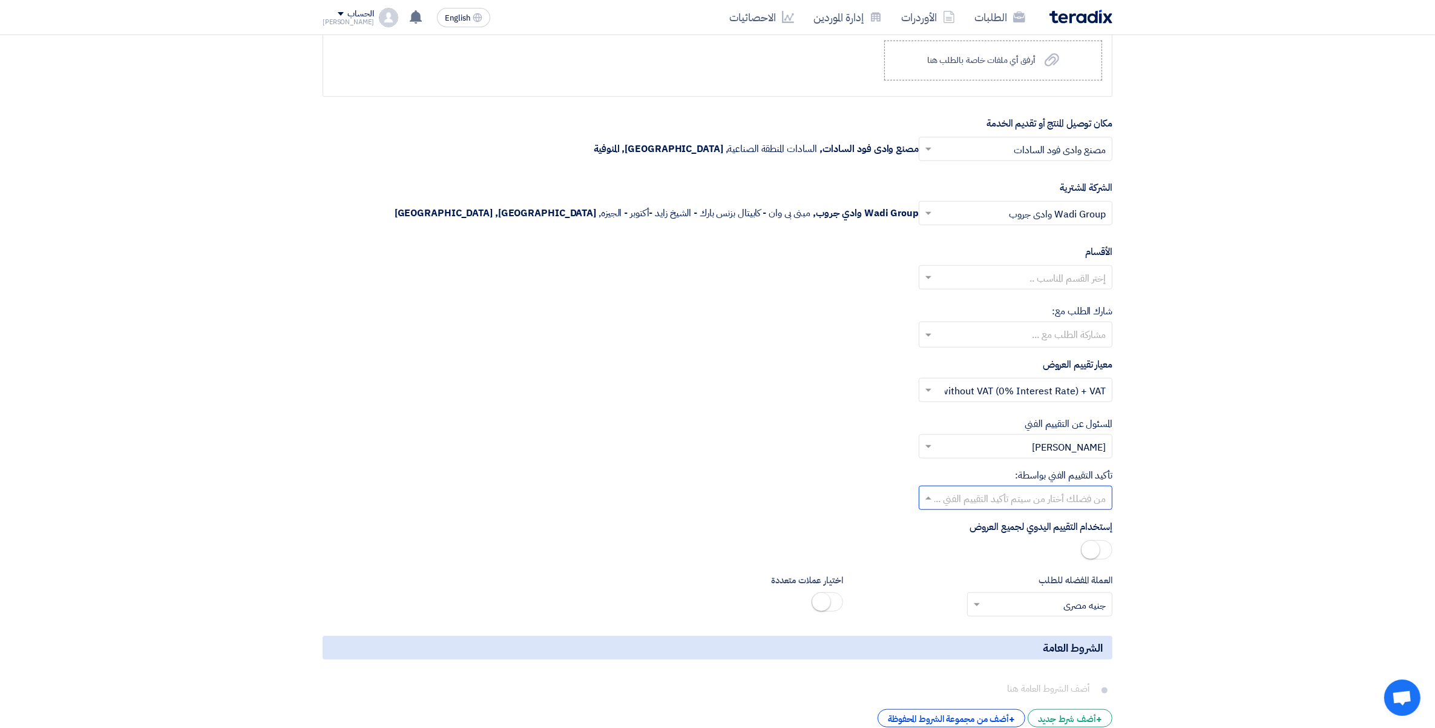
click at [1097, 496] on input "text" at bounding box center [1022, 499] width 169 height 20
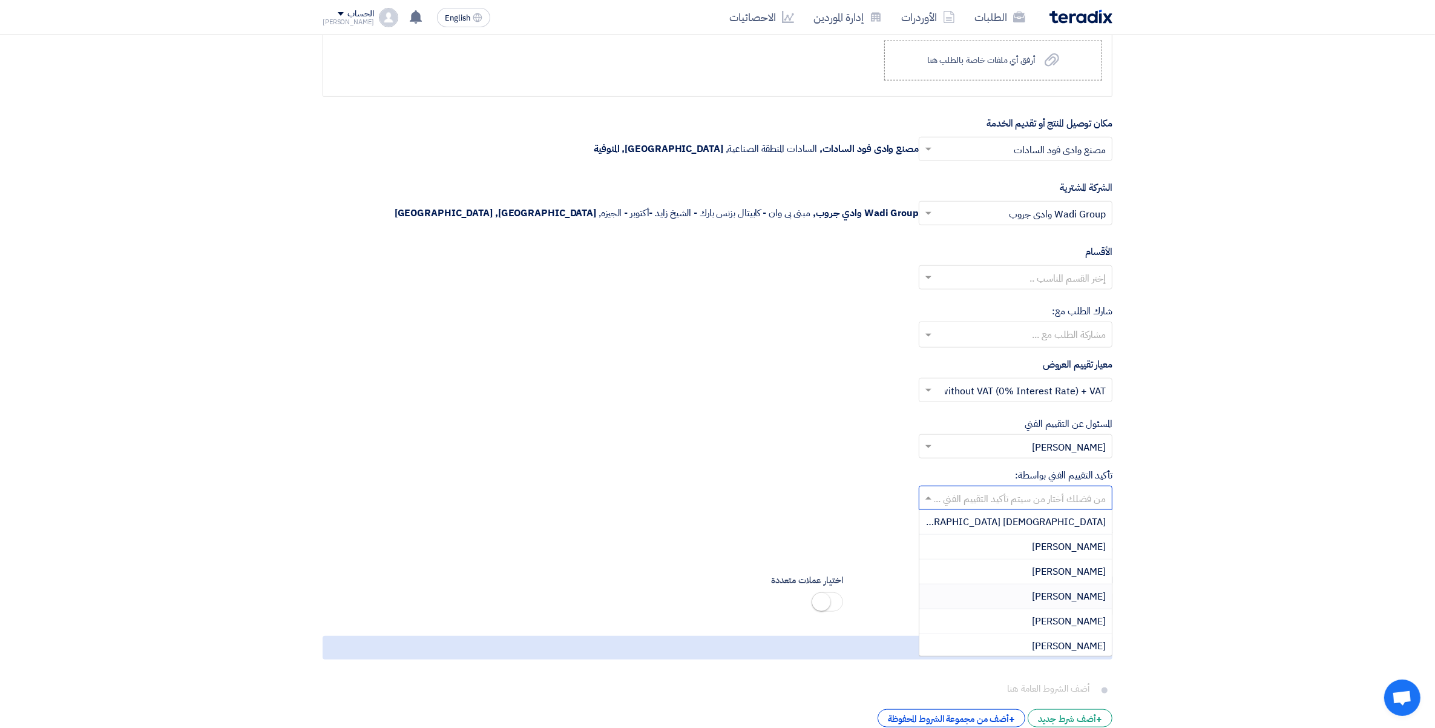
click at [1093, 607] on div "[PERSON_NAME]" at bounding box center [1016, 596] width 192 height 25
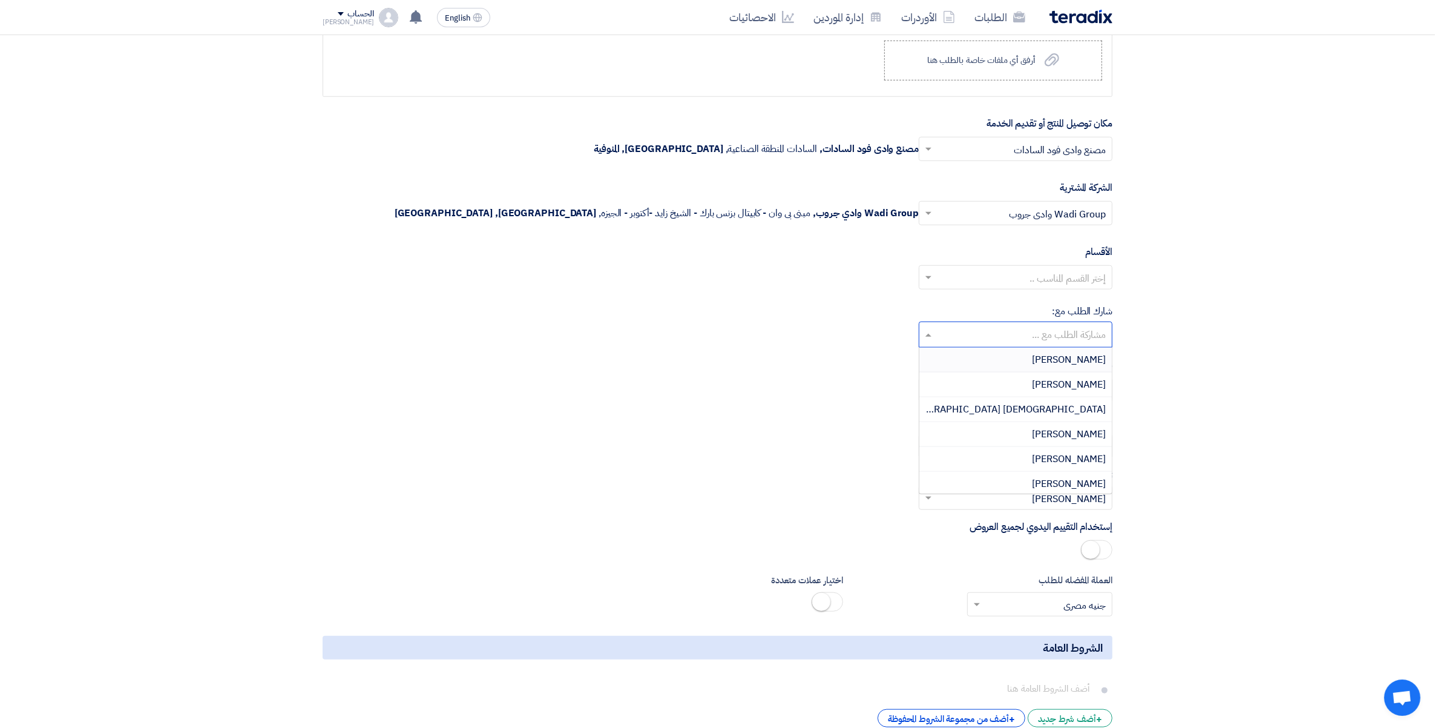
click at [1081, 337] on input "text" at bounding box center [1015, 336] width 182 height 20
click at [1052, 286] on input "text" at bounding box center [1022, 279] width 169 height 20
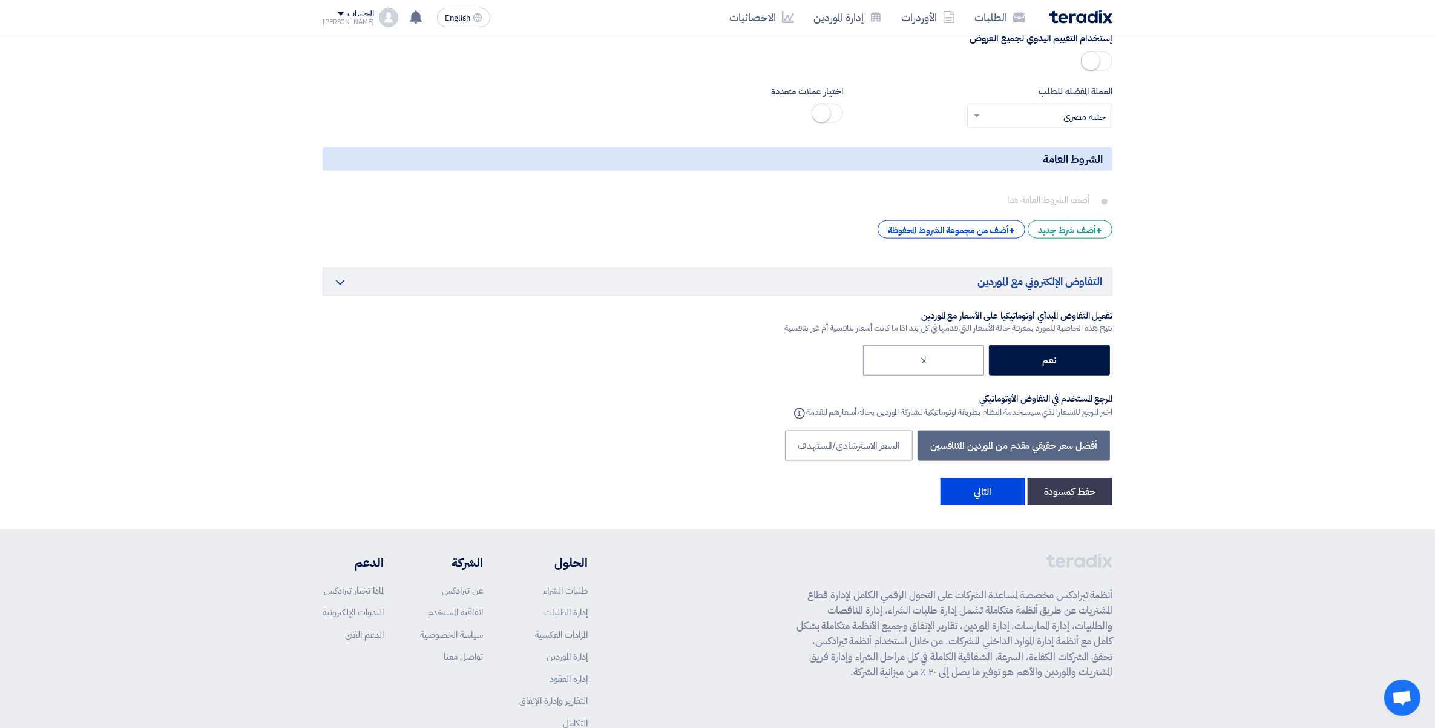
scroll to position [1811, 0]
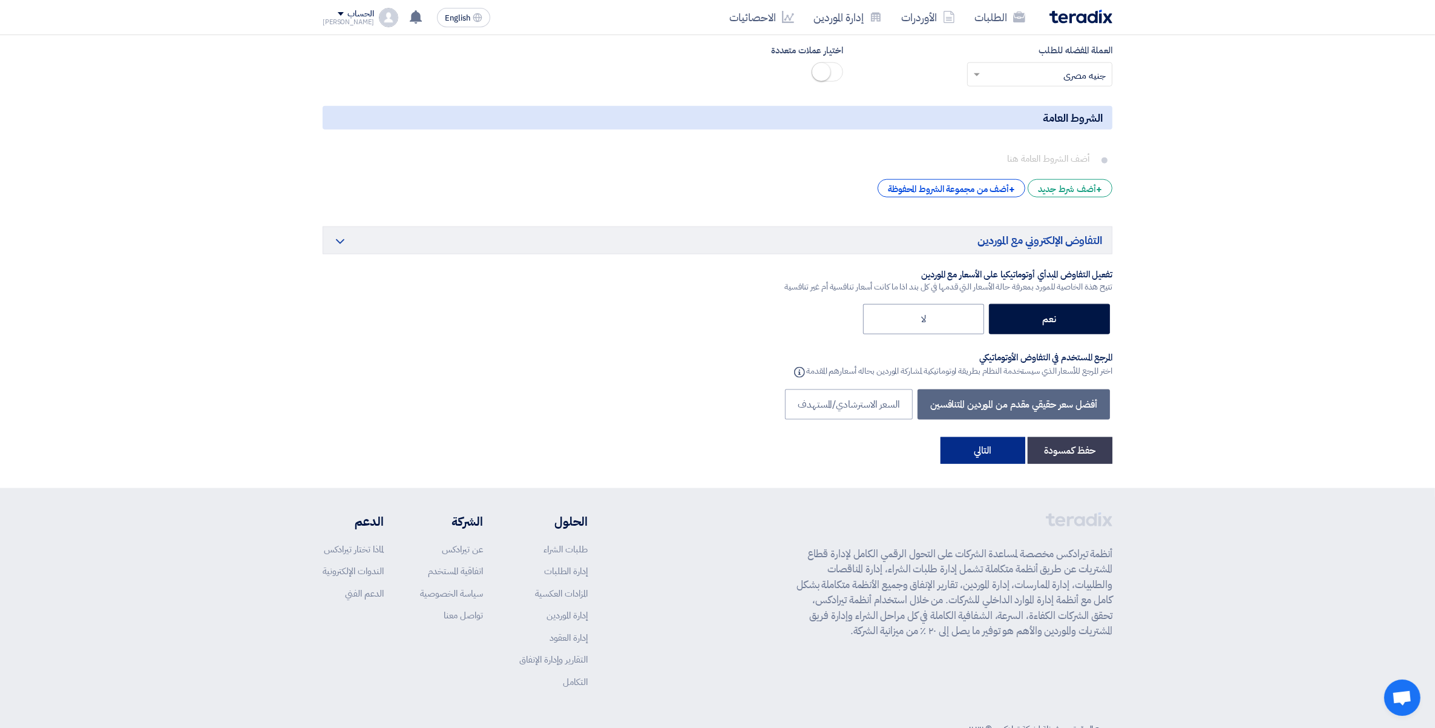
click at [985, 455] on button "التالي" at bounding box center [983, 450] width 85 height 27
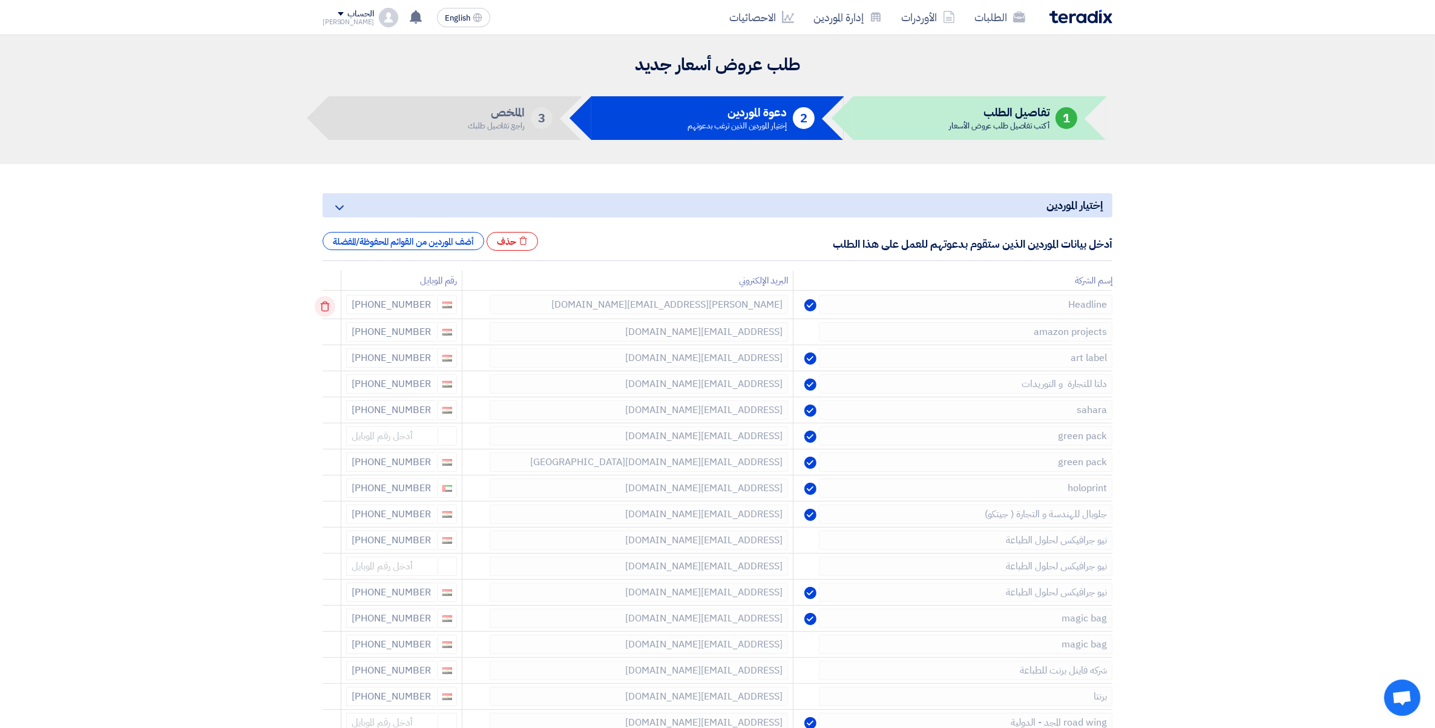
click at [324, 309] on icon at bounding box center [325, 306] width 21 height 21
click at [328, 303] on use at bounding box center [325, 306] width 9 height 10
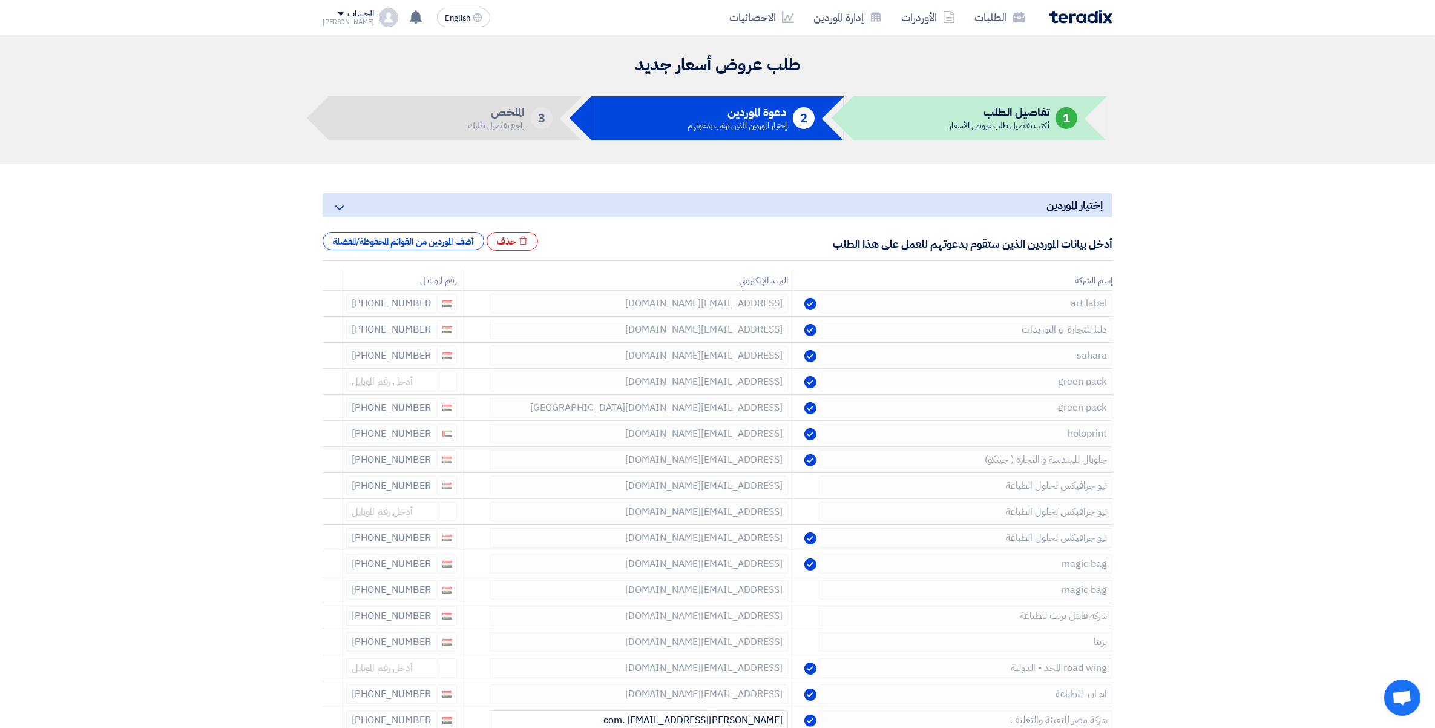
click at [0, 0] on use at bounding box center [0, 0] width 0 height 0
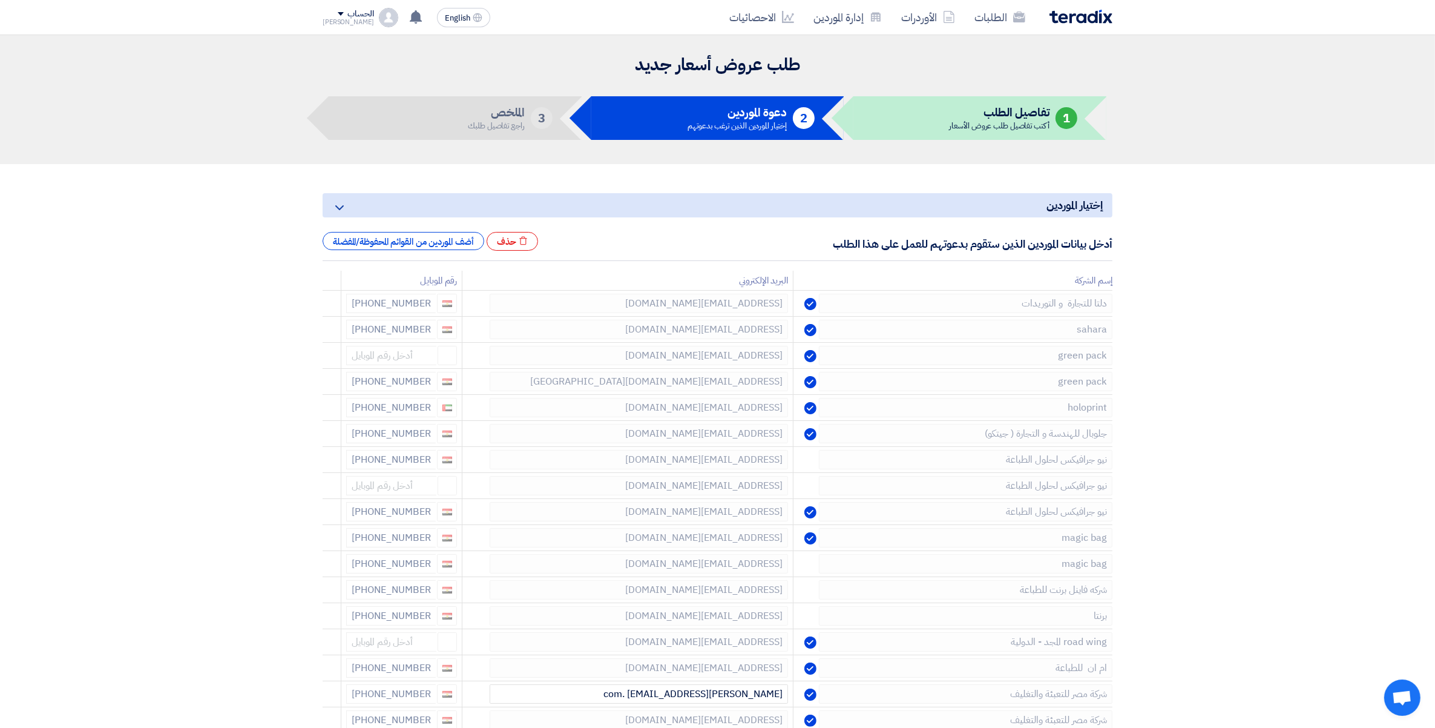
click at [0, 0] on use at bounding box center [0, 0] width 0 height 0
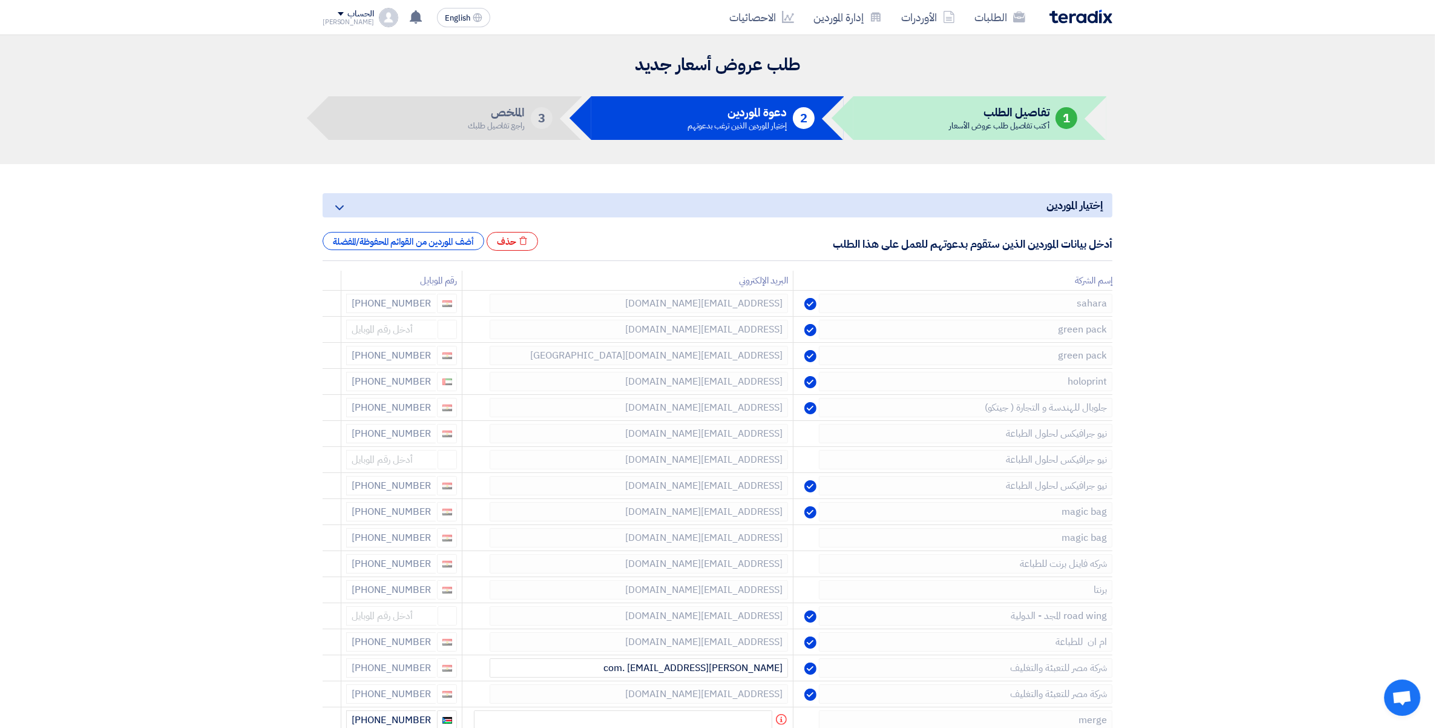
click at [0, 0] on use at bounding box center [0, 0] width 0 height 0
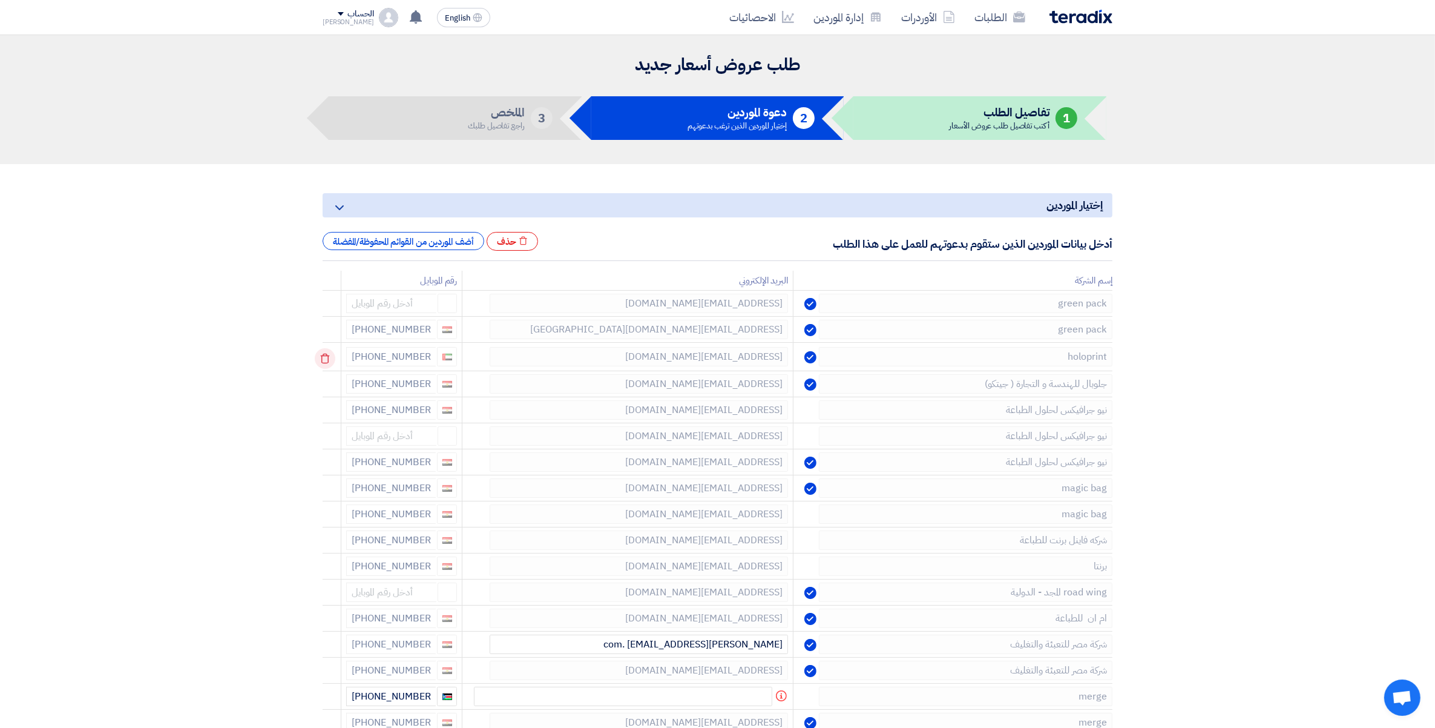
click at [331, 351] on icon at bounding box center [325, 358] width 21 height 21
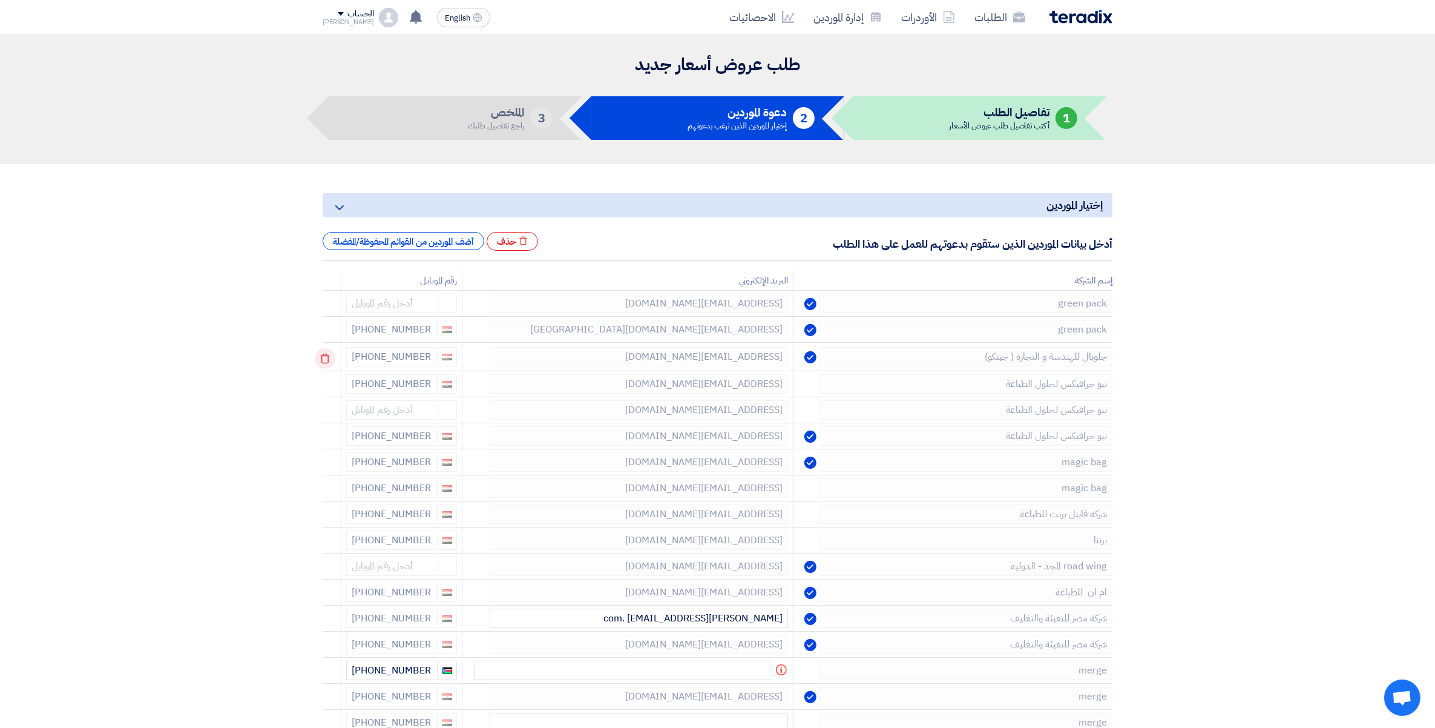
click at [321, 358] on icon at bounding box center [325, 358] width 21 height 21
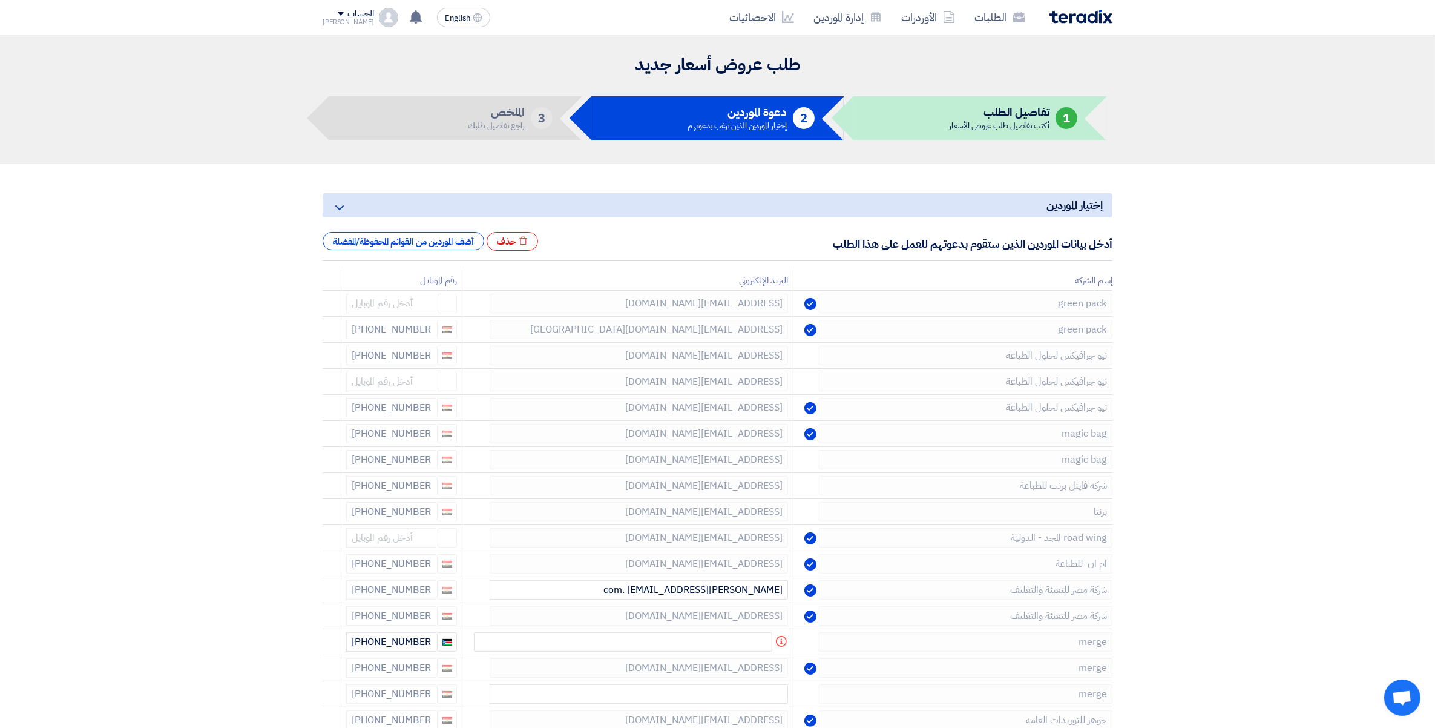
click at [322, 355] on icon at bounding box center [325, 358] width 21 height 21
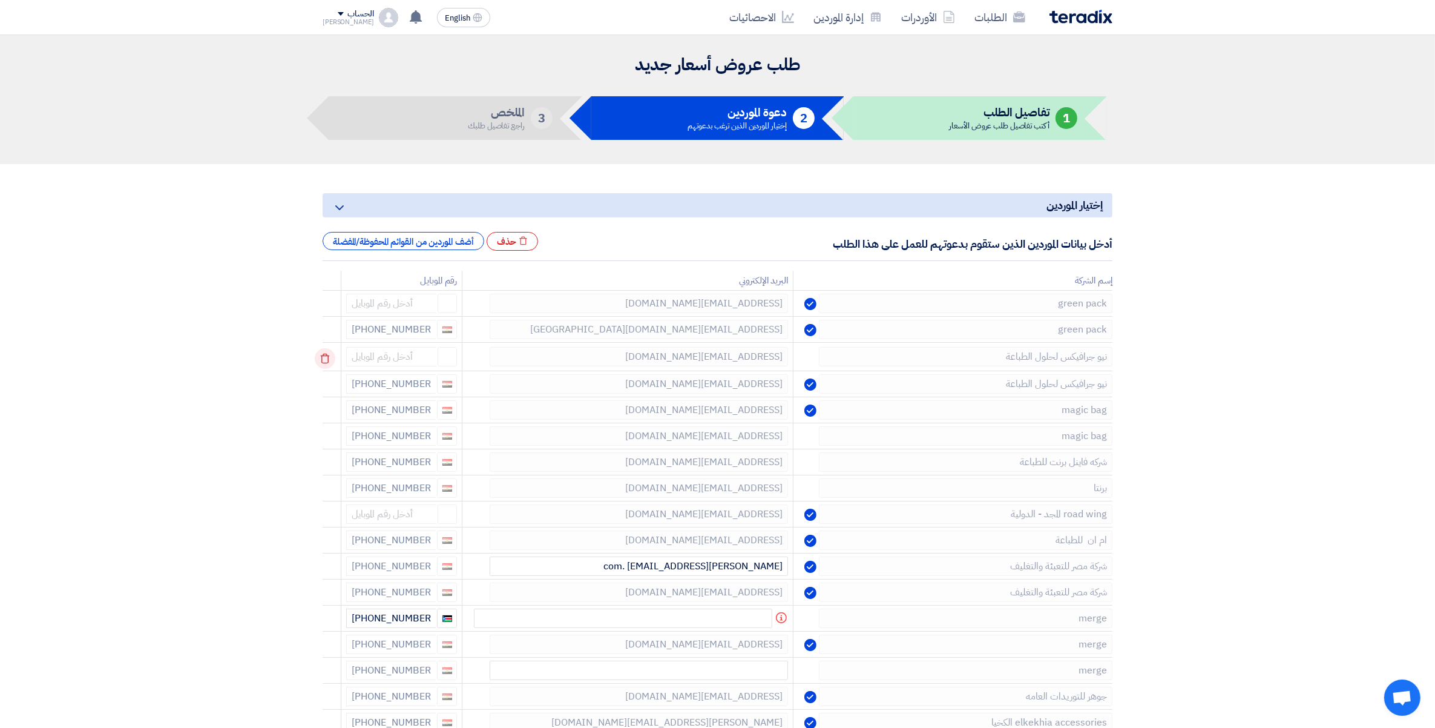
click at [324, 360] on use at bounding box center [325, 359] width 9 height 10
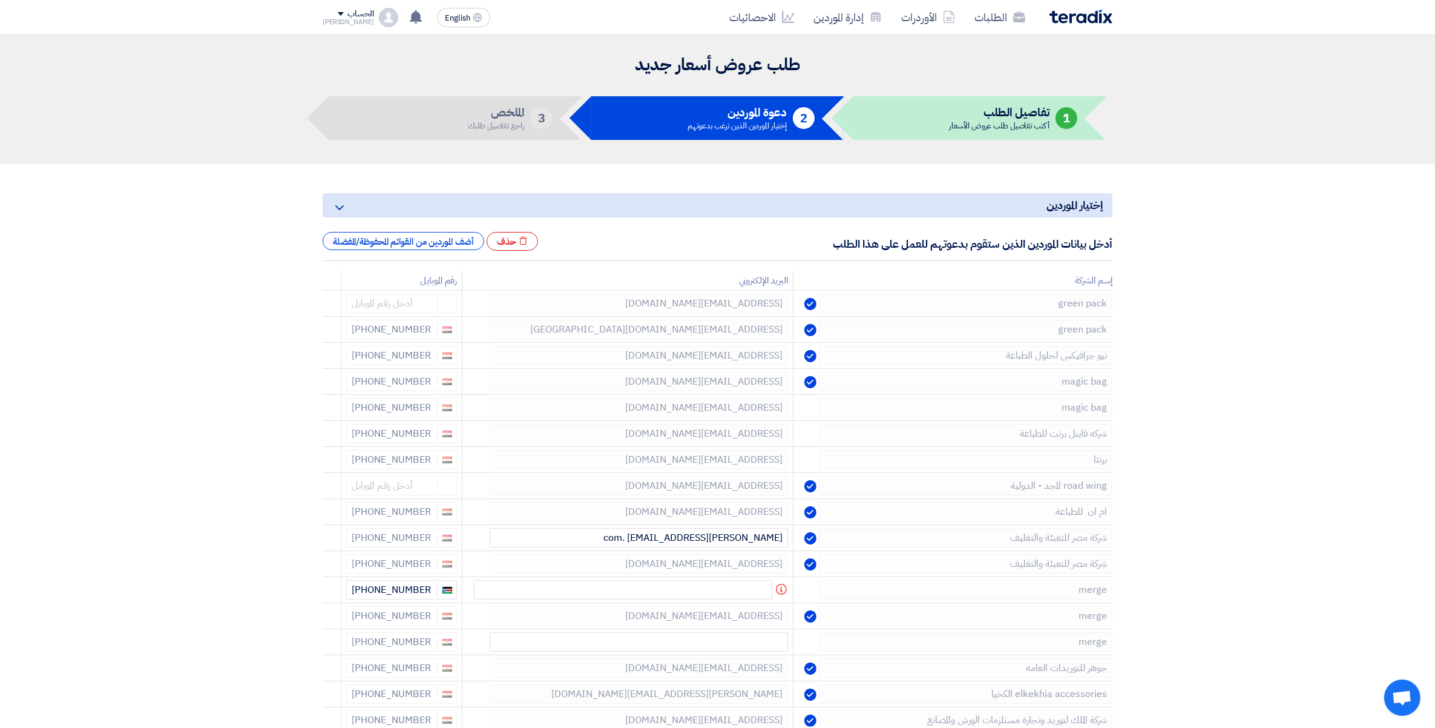
click at [0, 0] on use at bounding box center [0, 0] width 0 height 0
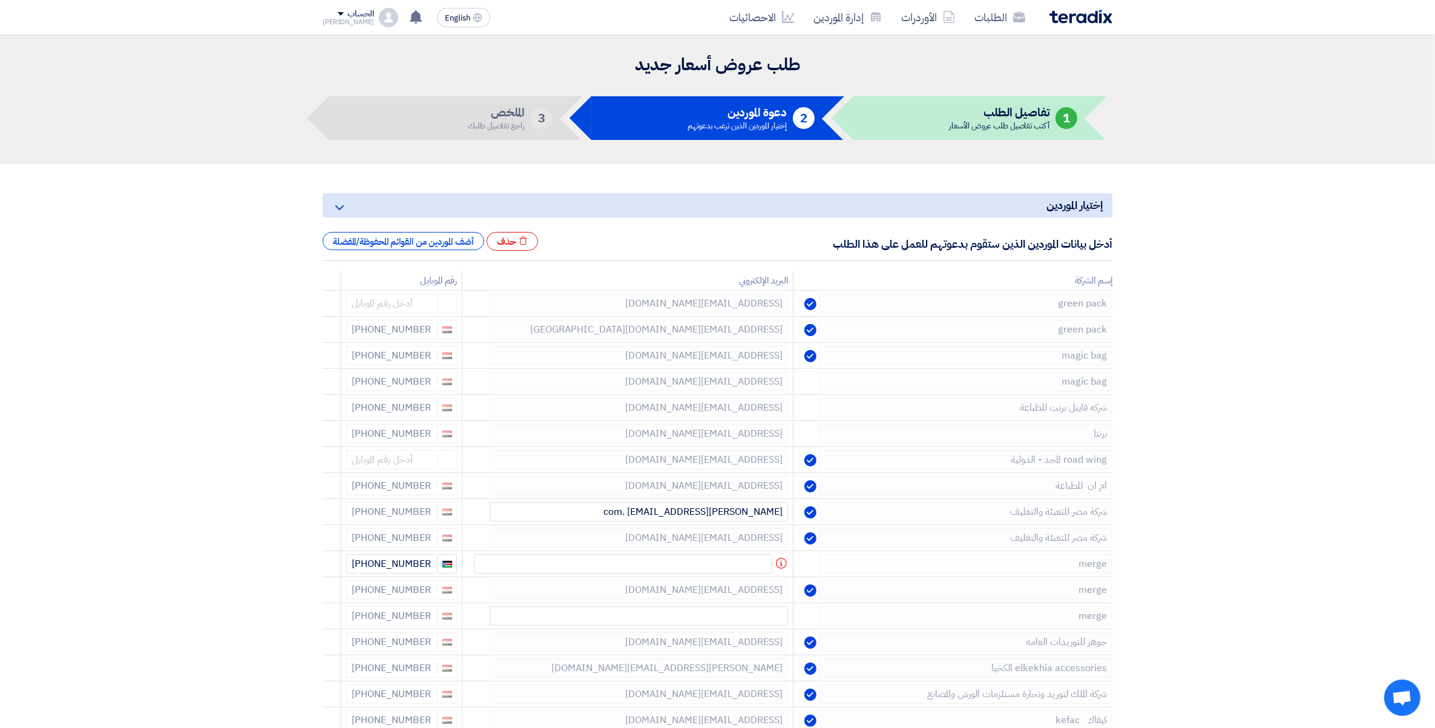
click at [0, 0] on use at bounding box center [0, 0] width 0 height 0
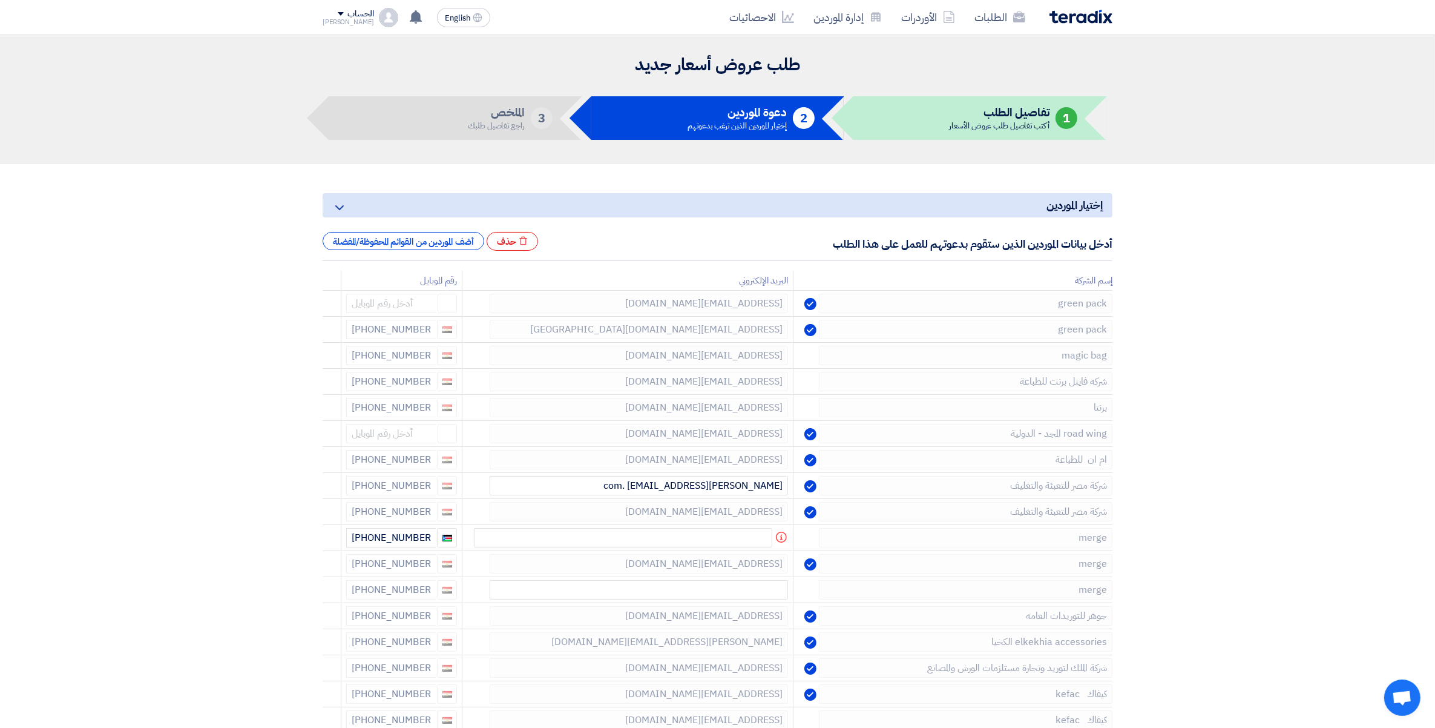
click at [0, 0] on use at bounding box center [0, 0] width 0 height 0
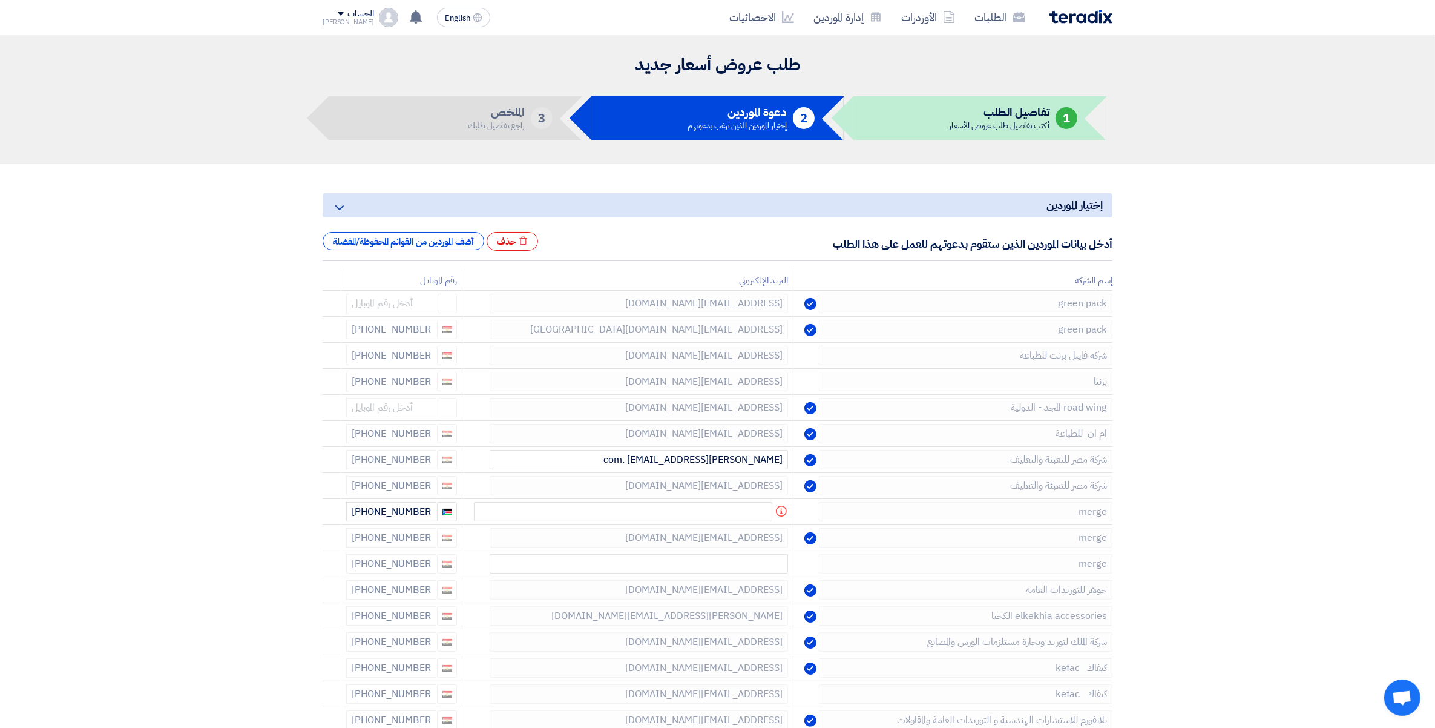
click at [0, 0] on use at bounding box center [0, 0] width 0 height 0
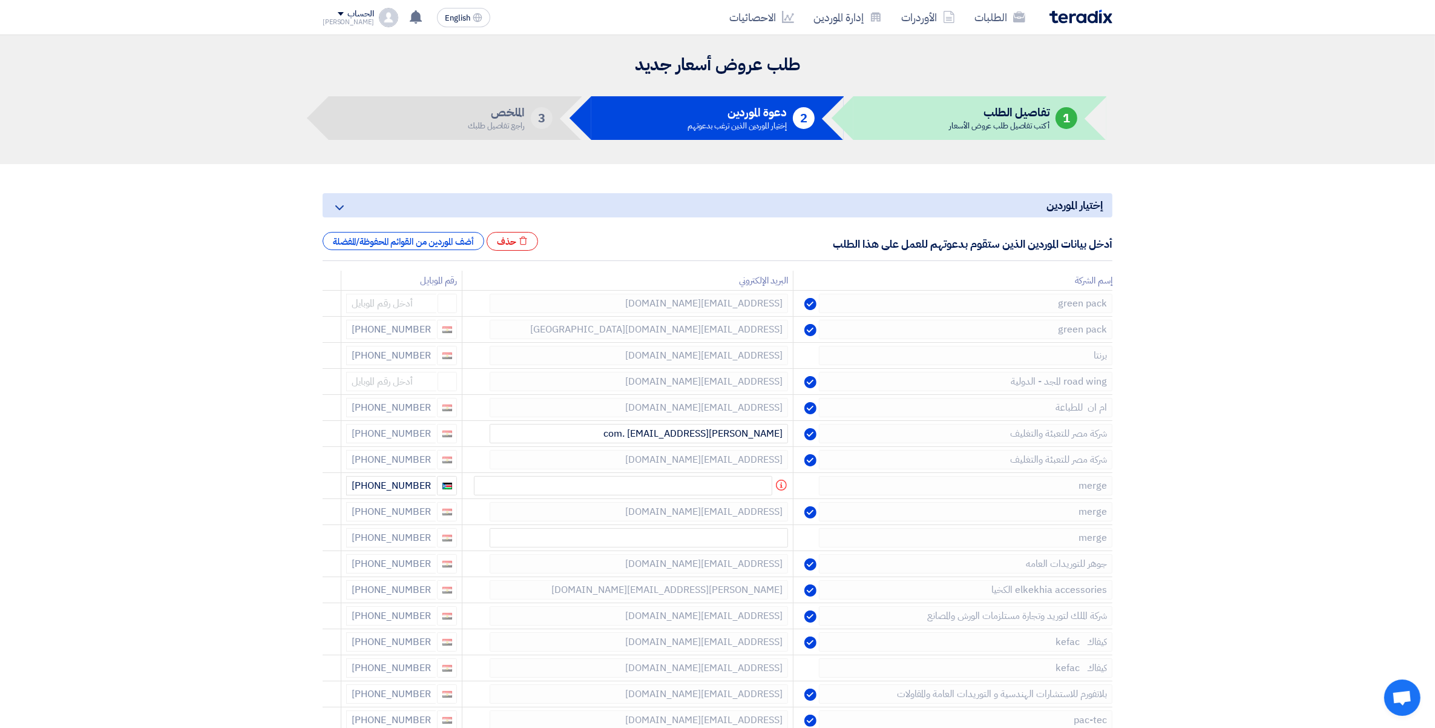
click at [0, 0] on use at bounding box center [0, 0] width 0 height 0
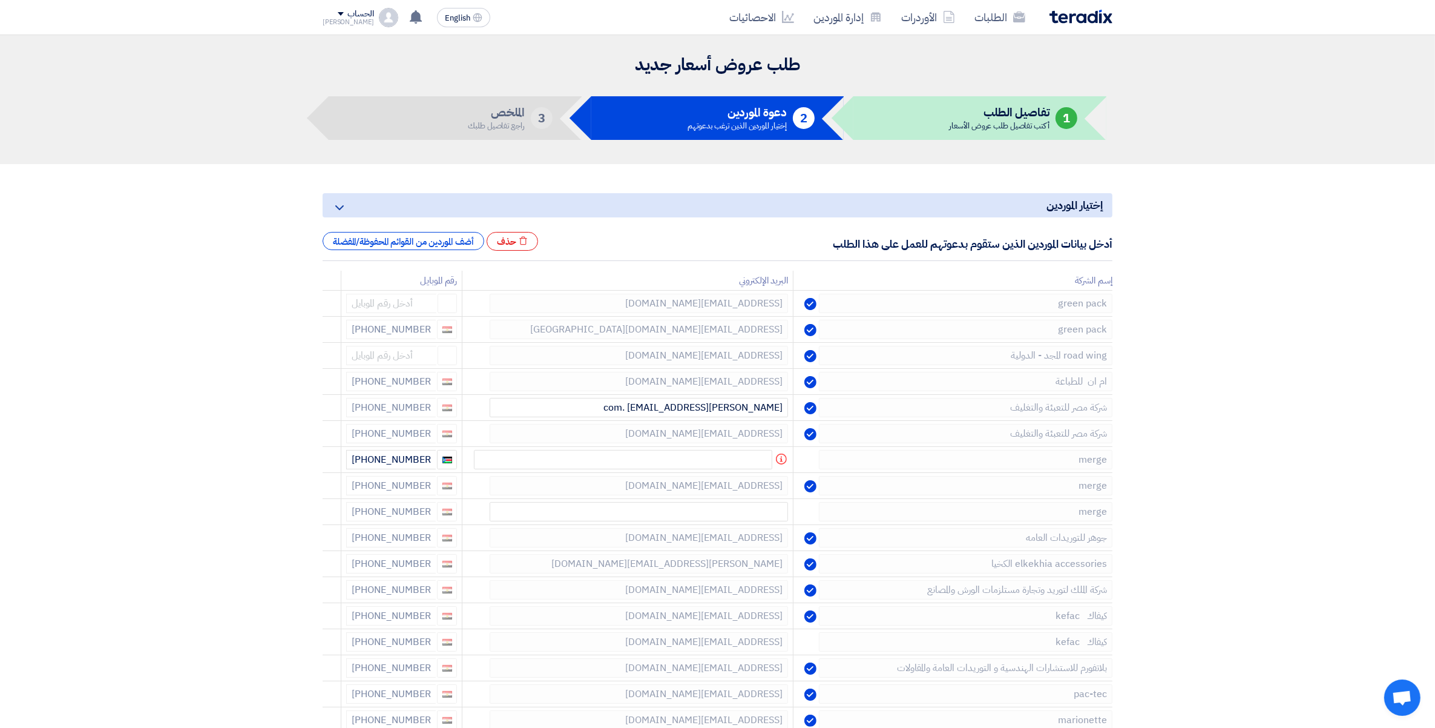
click at [0, 0] on use at bounding box center [0, 0] width 0 height 0
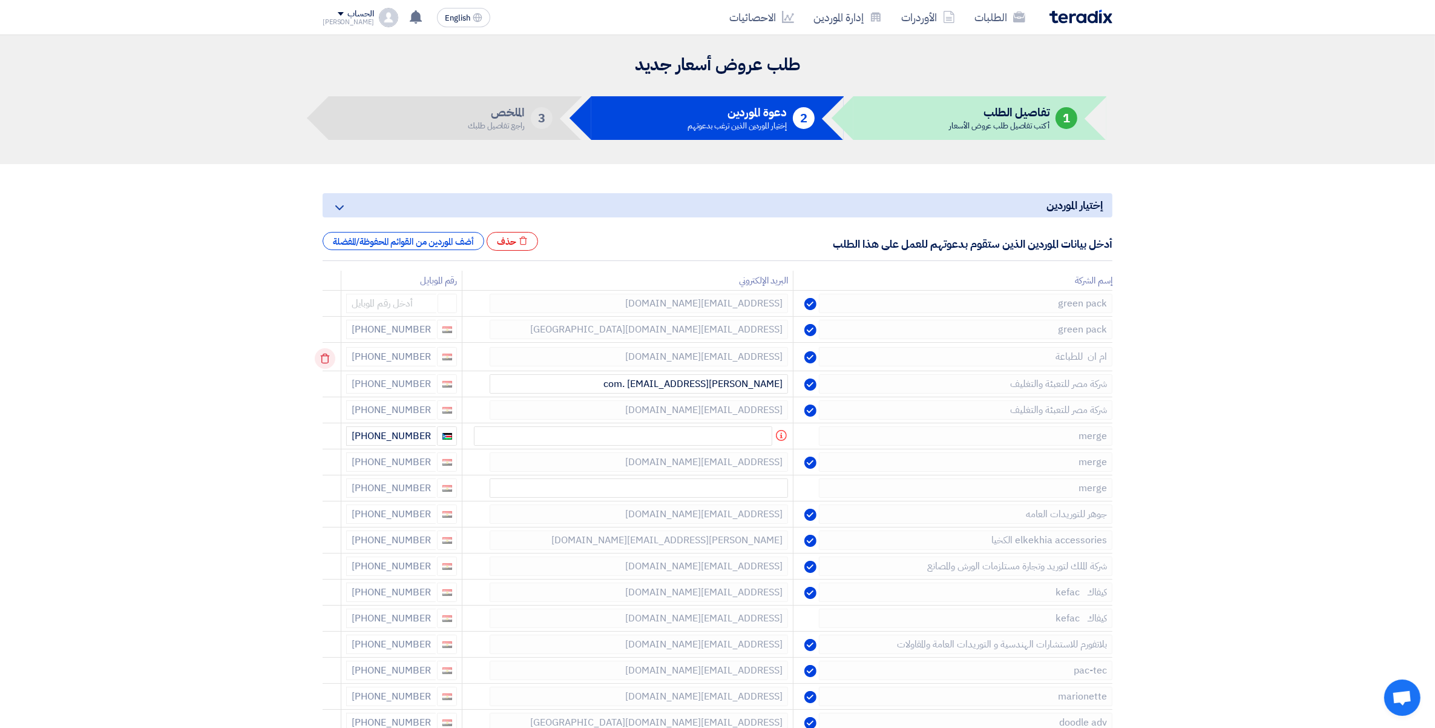
click at [331, 358] on icon at bounding box center [325, 358] width 21 height 21
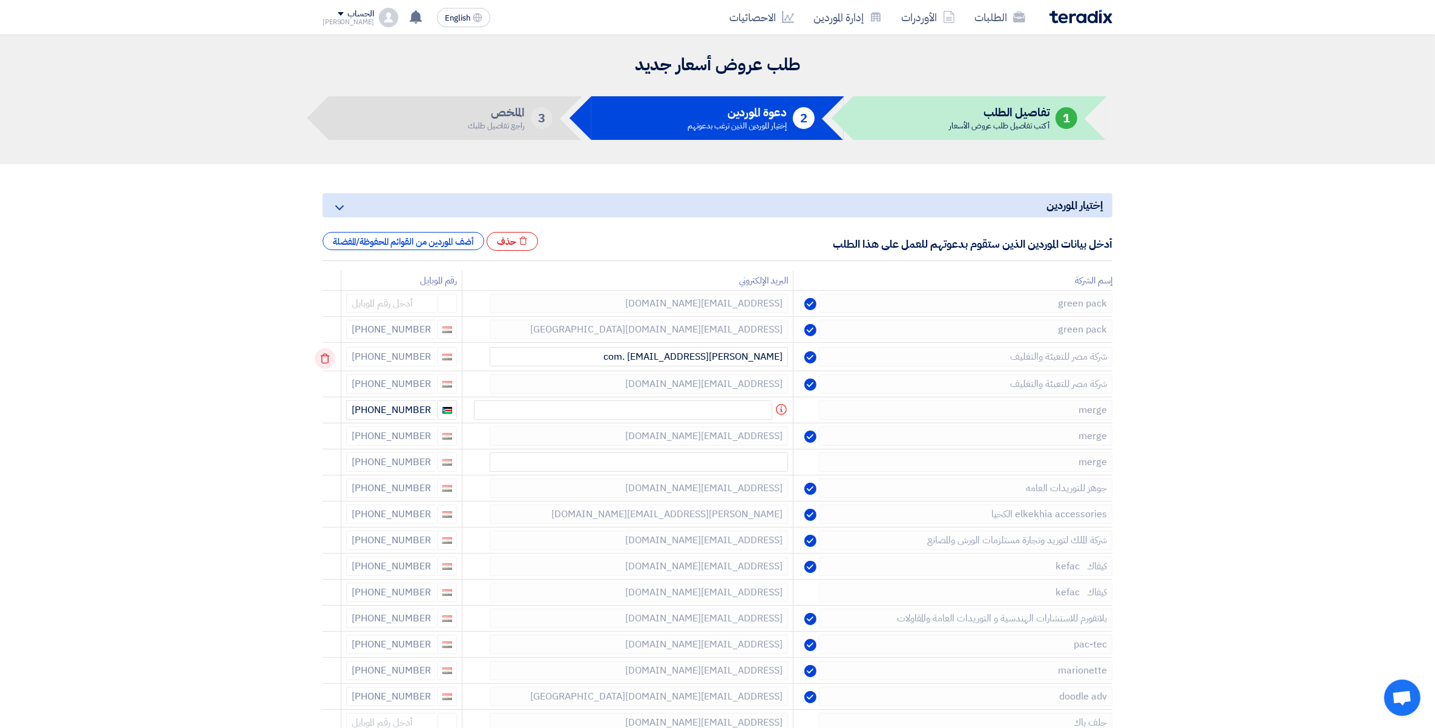
click at [322, 357] on icon at bounding box center [325, 358] width 21 height 21
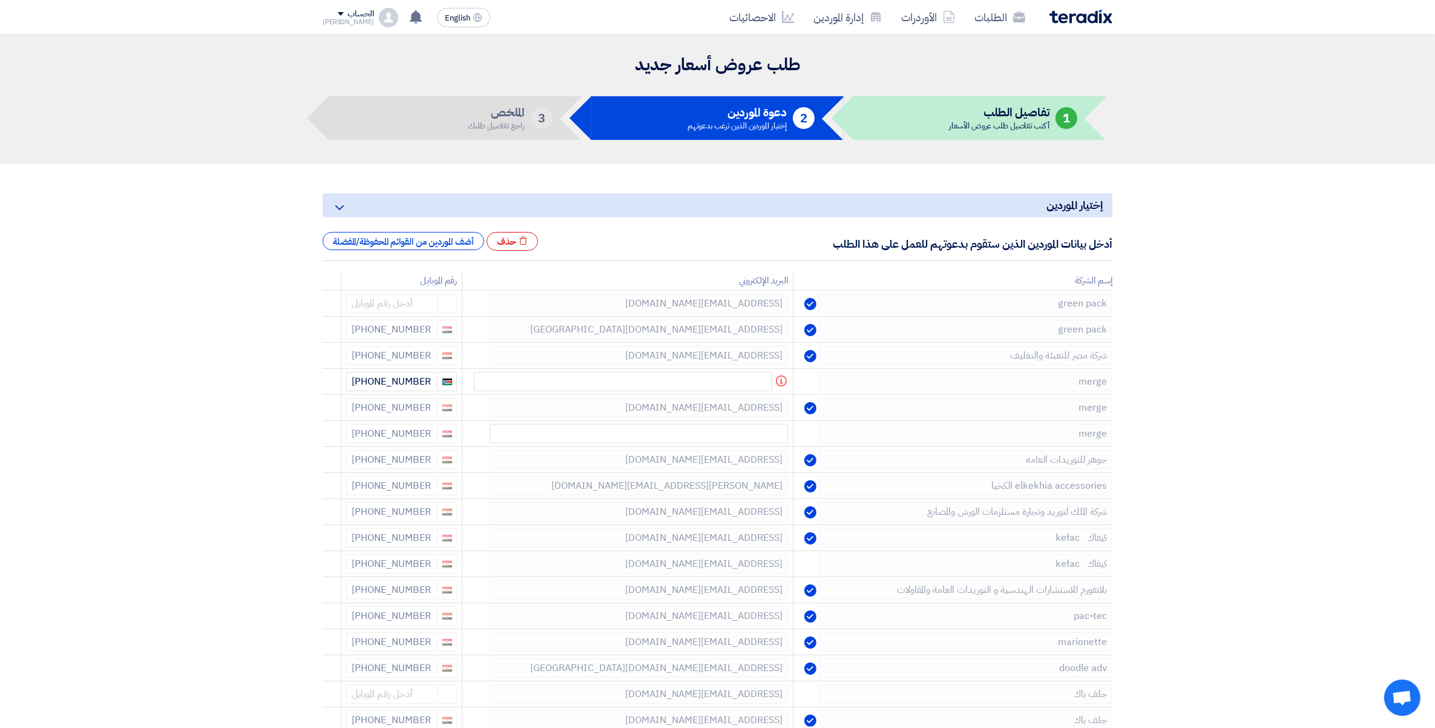
click at [0, 0] on icon at bounding box center [0, 0] width 0 height 0
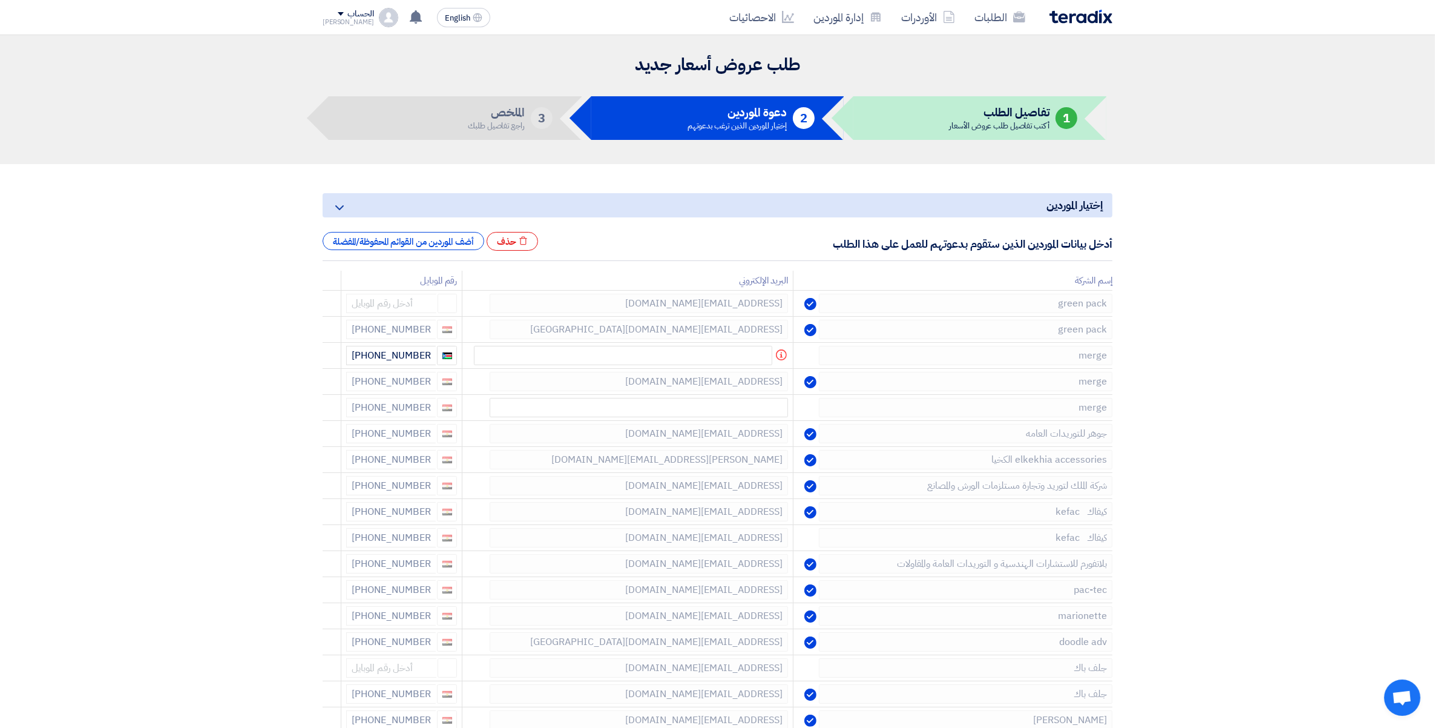
click at [0, 0] on icon at bounding box center [0, 0] width 0 height 0
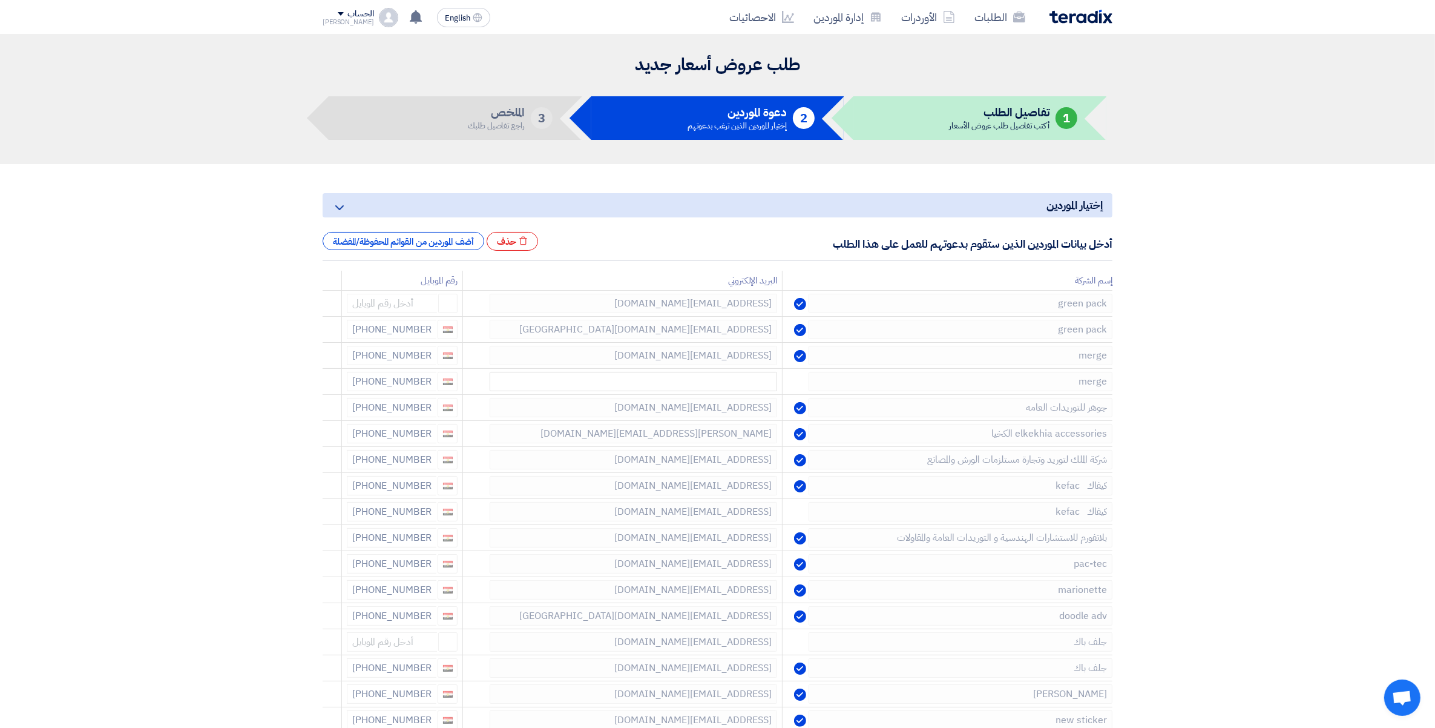
click at [0, 0] on icon at bounding box center [0, 0] width 0 height 0
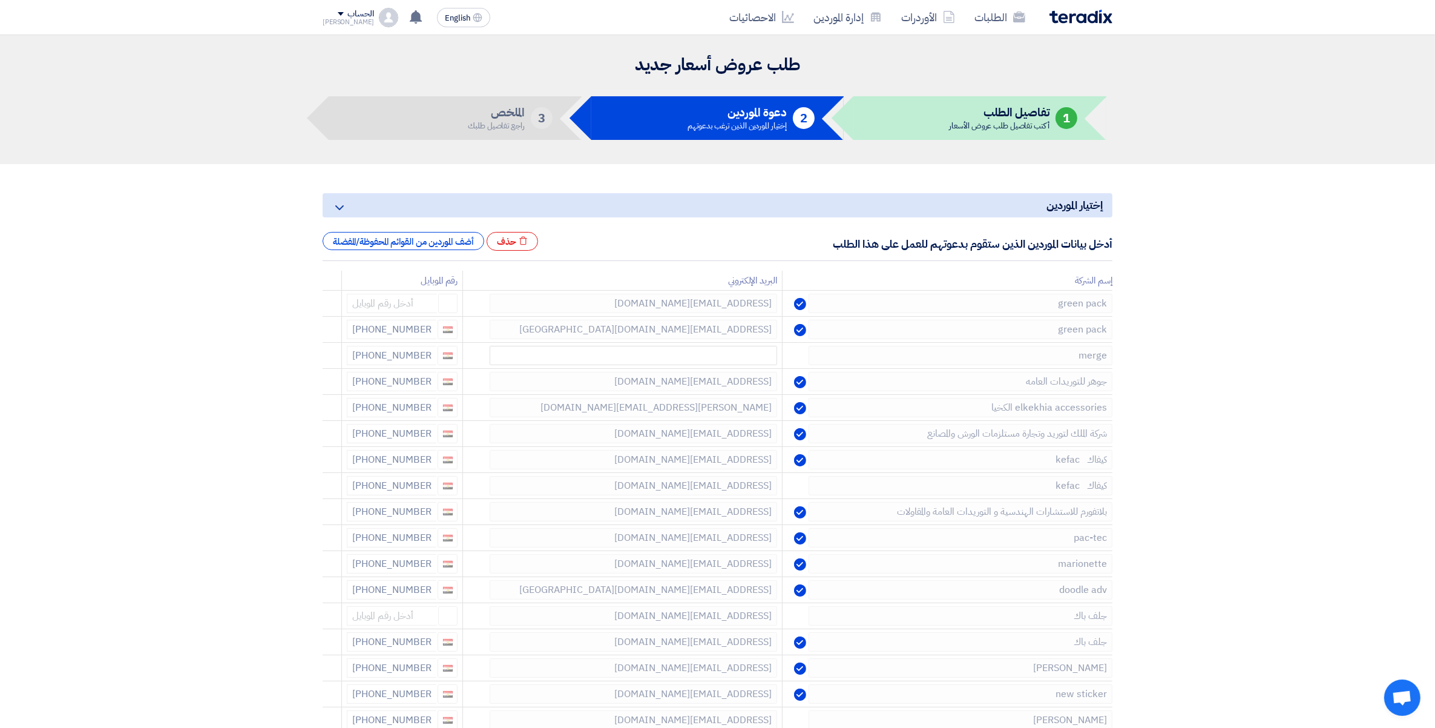
click at [0, 0] on icon at bounding box center [0, 0] width 0 height 0
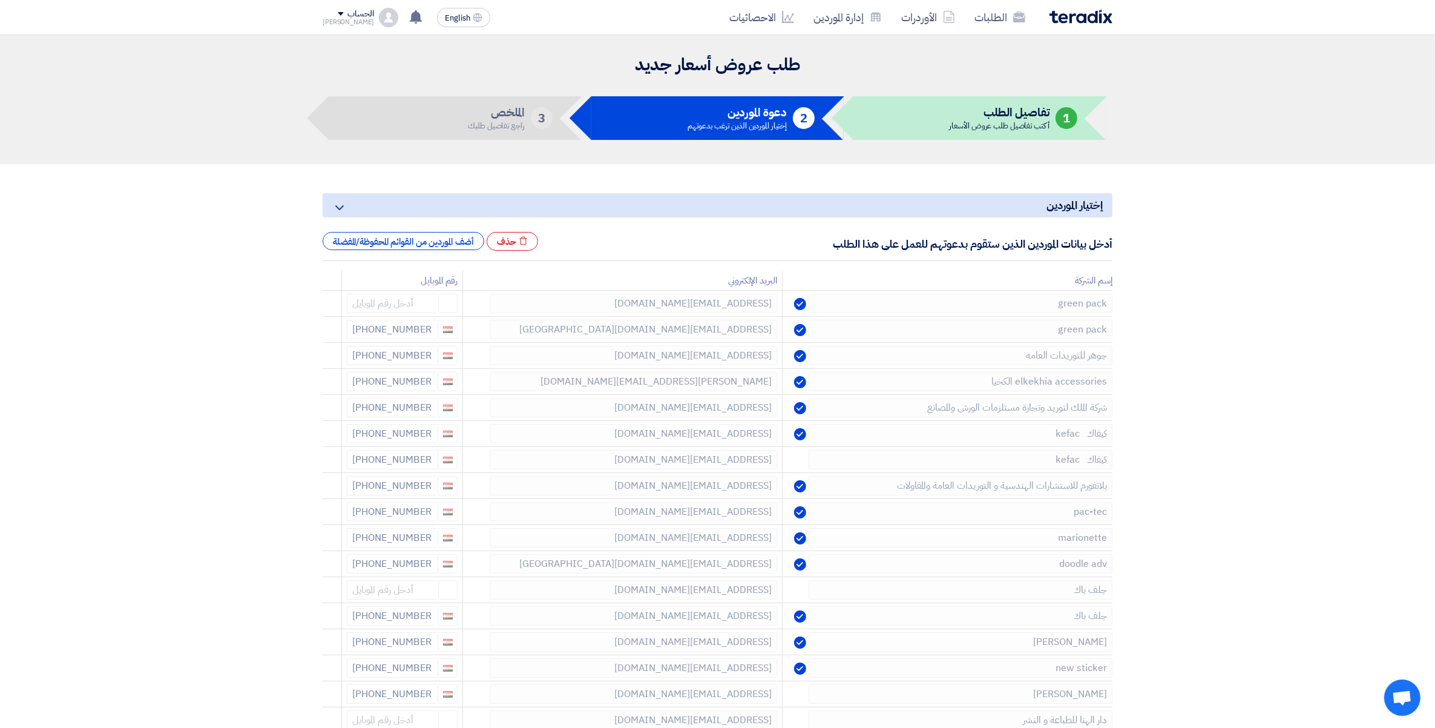
click at [0, 0] on icon at bounding box center [0, 0] width 0 height 0
click at [328, 360] on icon at bounding box center [325, 358] width 21 height 21
click at [0, 0] on icon at bounding box center [0, 0] width 0 height 0
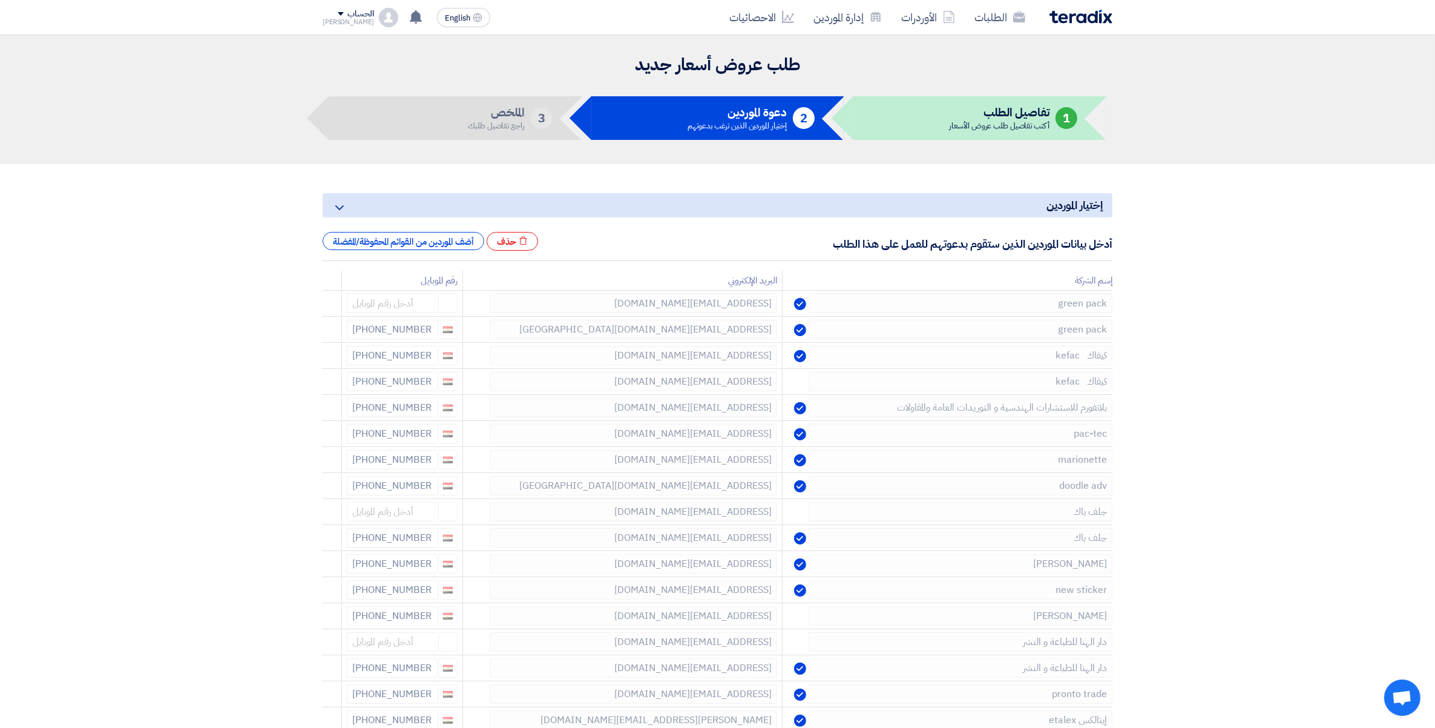
click at [0, 0] on icon at bounding box center [0, 0] width 0 height 0
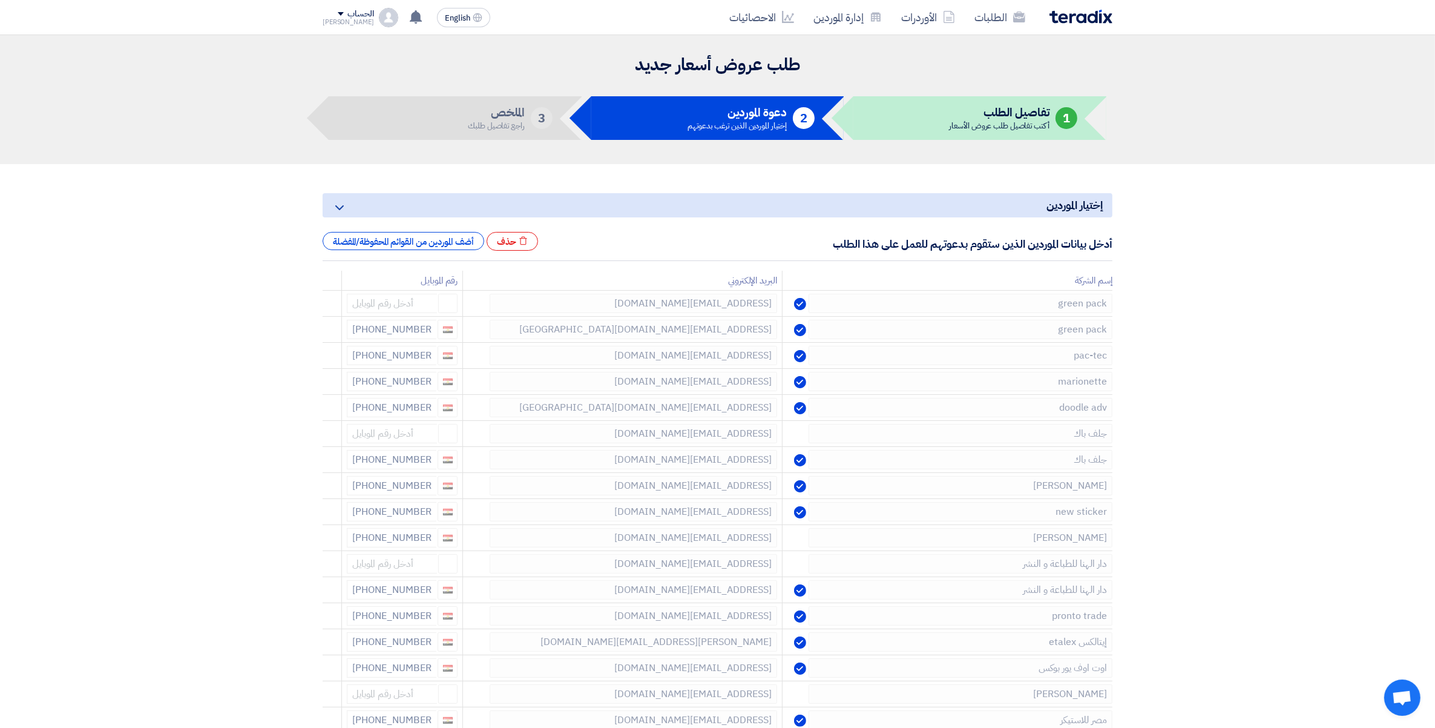
click at [0, 0] on icon at bounding box center [0, 0] width 0 height 0
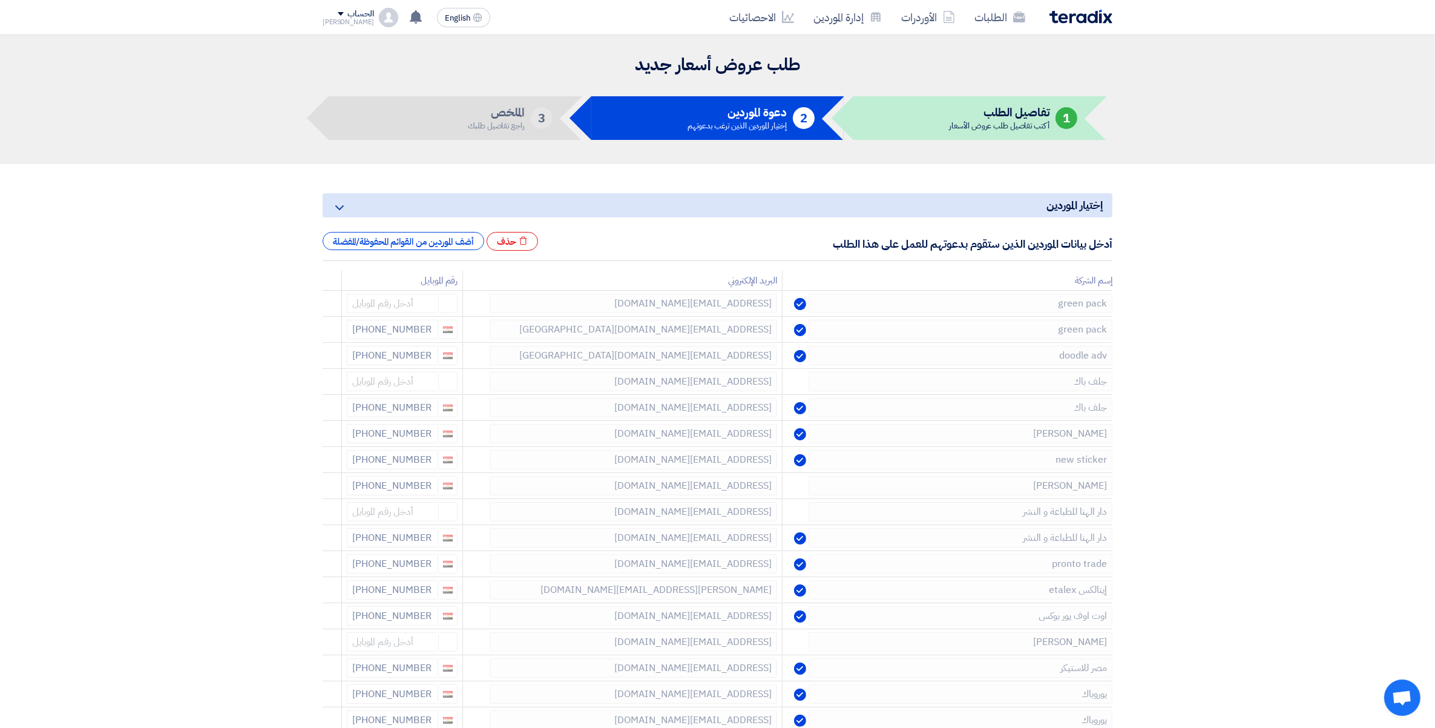
click at [0, 0] on icon at bounding box center [0, 0] width 0 height 0
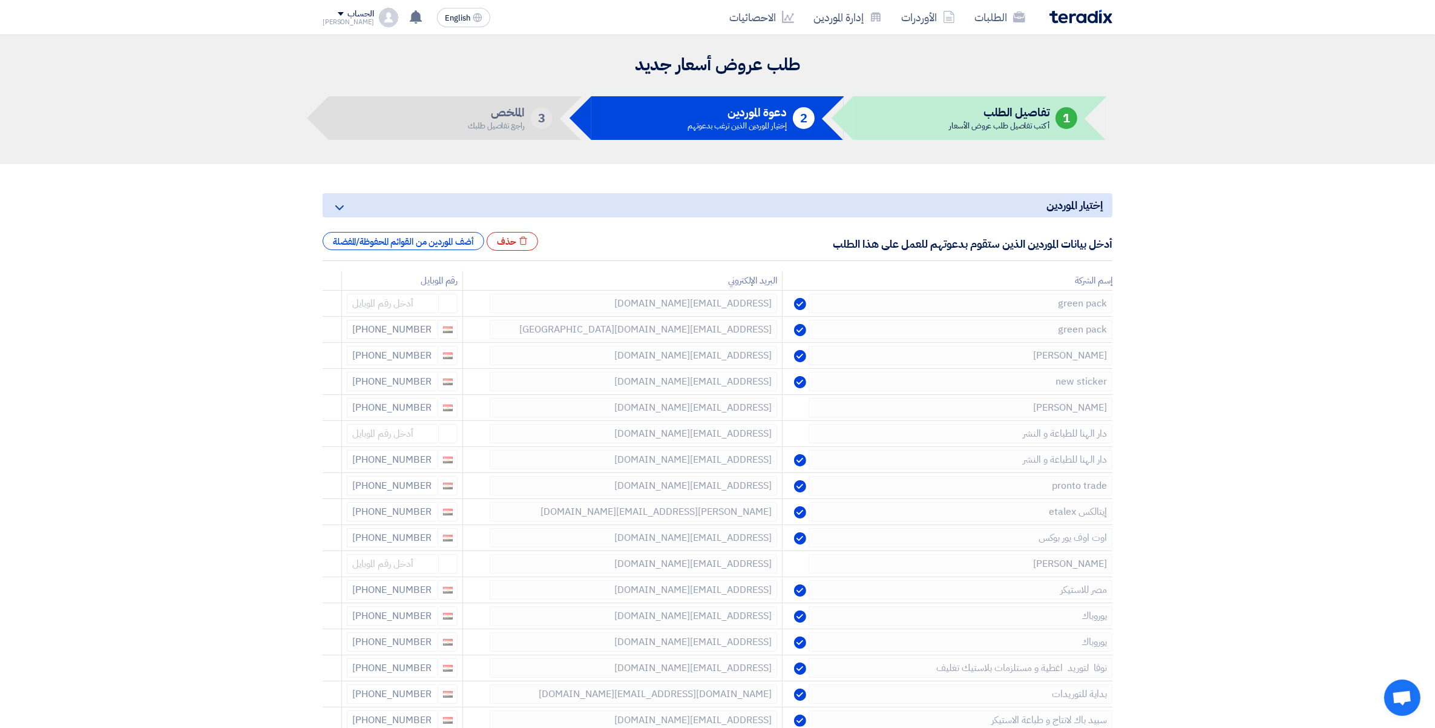
click at [0, 0] on icon at bounding box center [0, 0] width 0 height 0
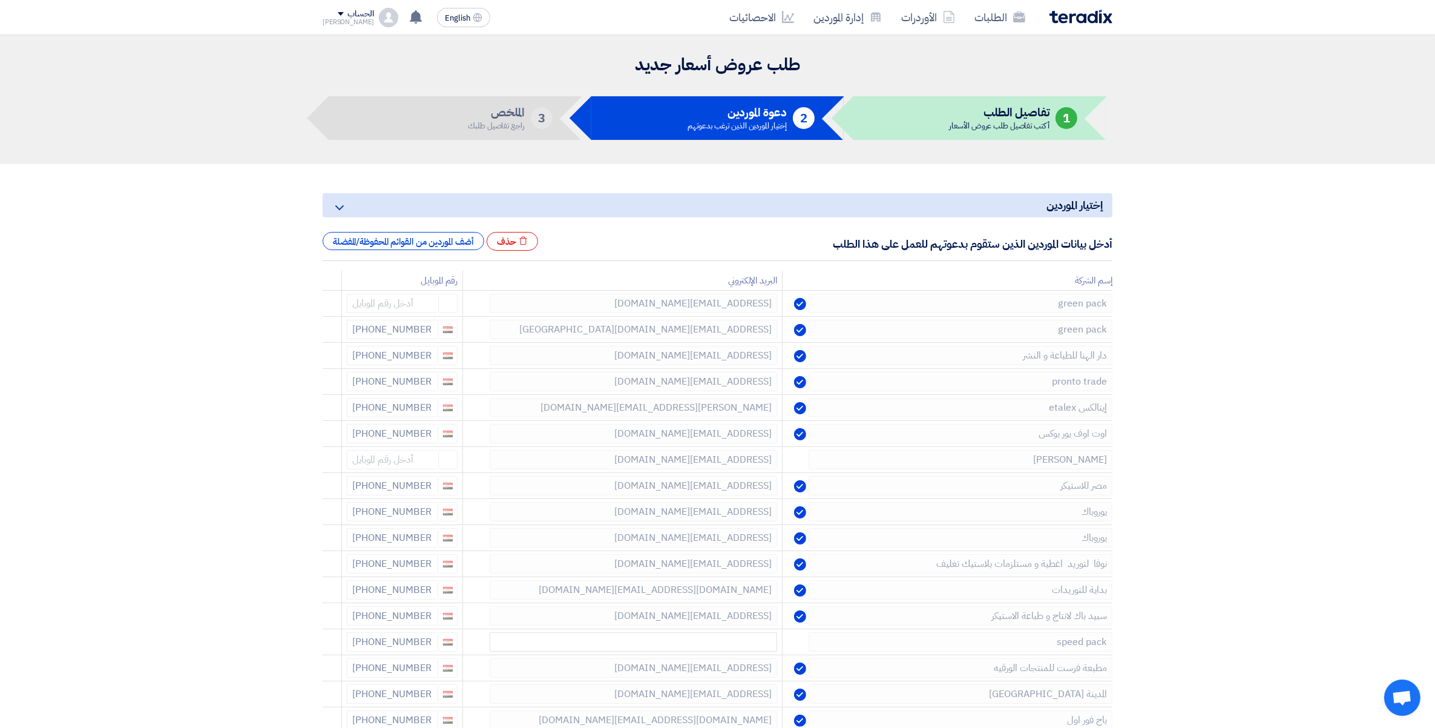
click at [0, 0] on icon at bounding box center [0, 0] width 0 height 0
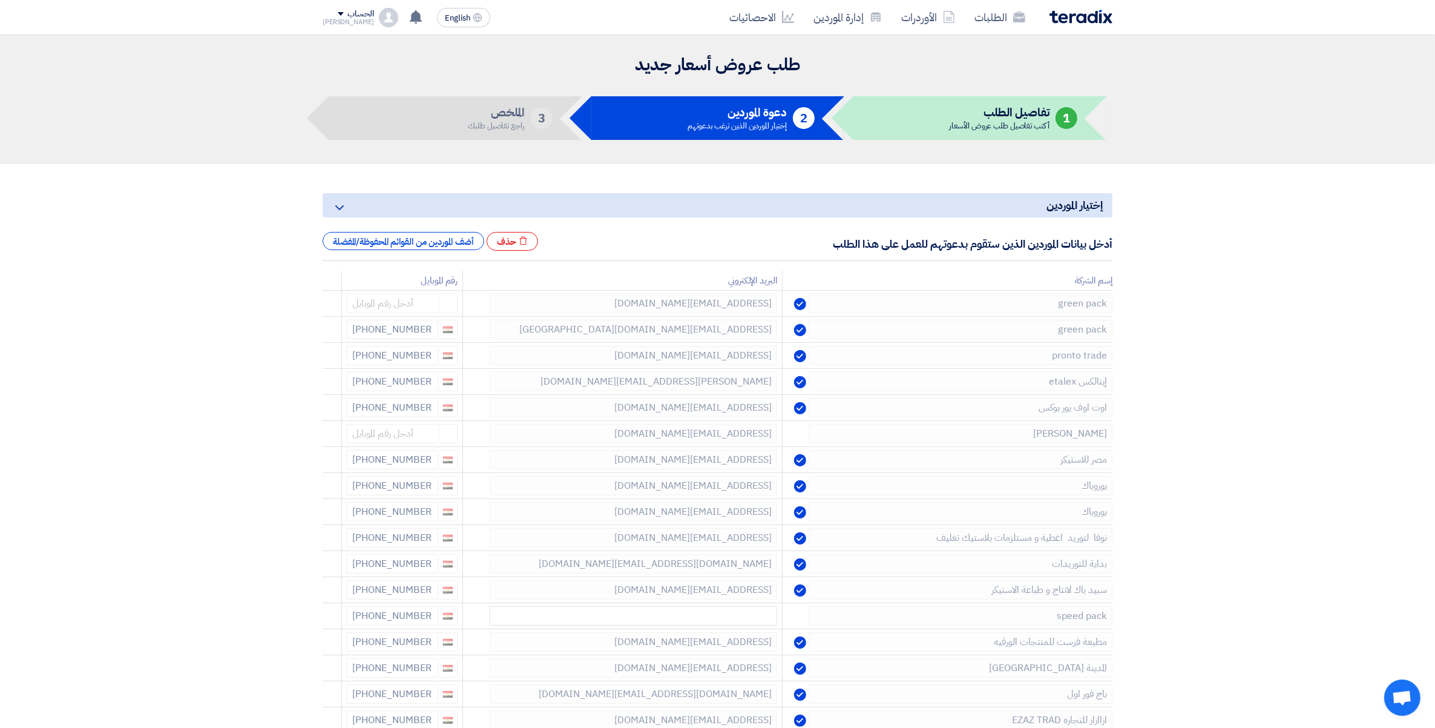
click at [0, 0] on icon at bounding box center [0, 0] width 0 height 0
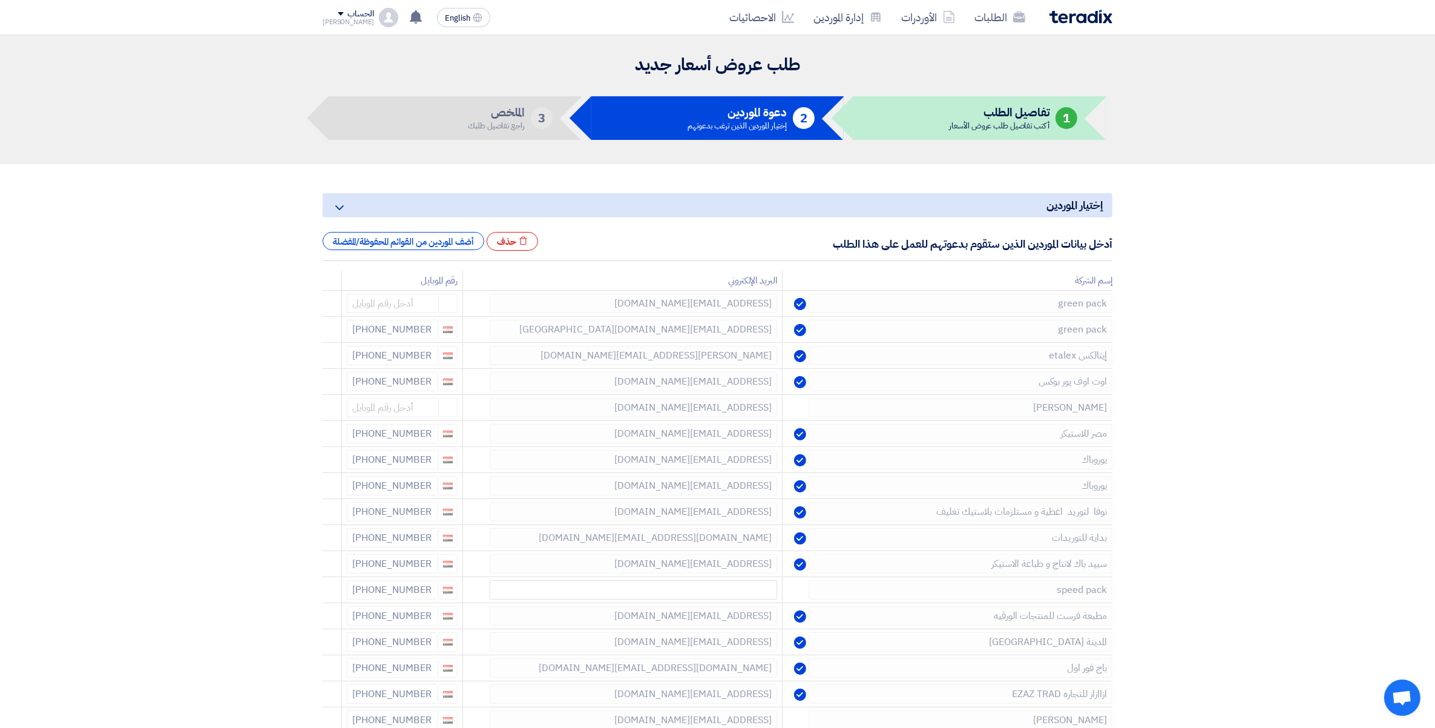
click at [0, 0] on icon at bounding box center [0, 0] width 0 height 0
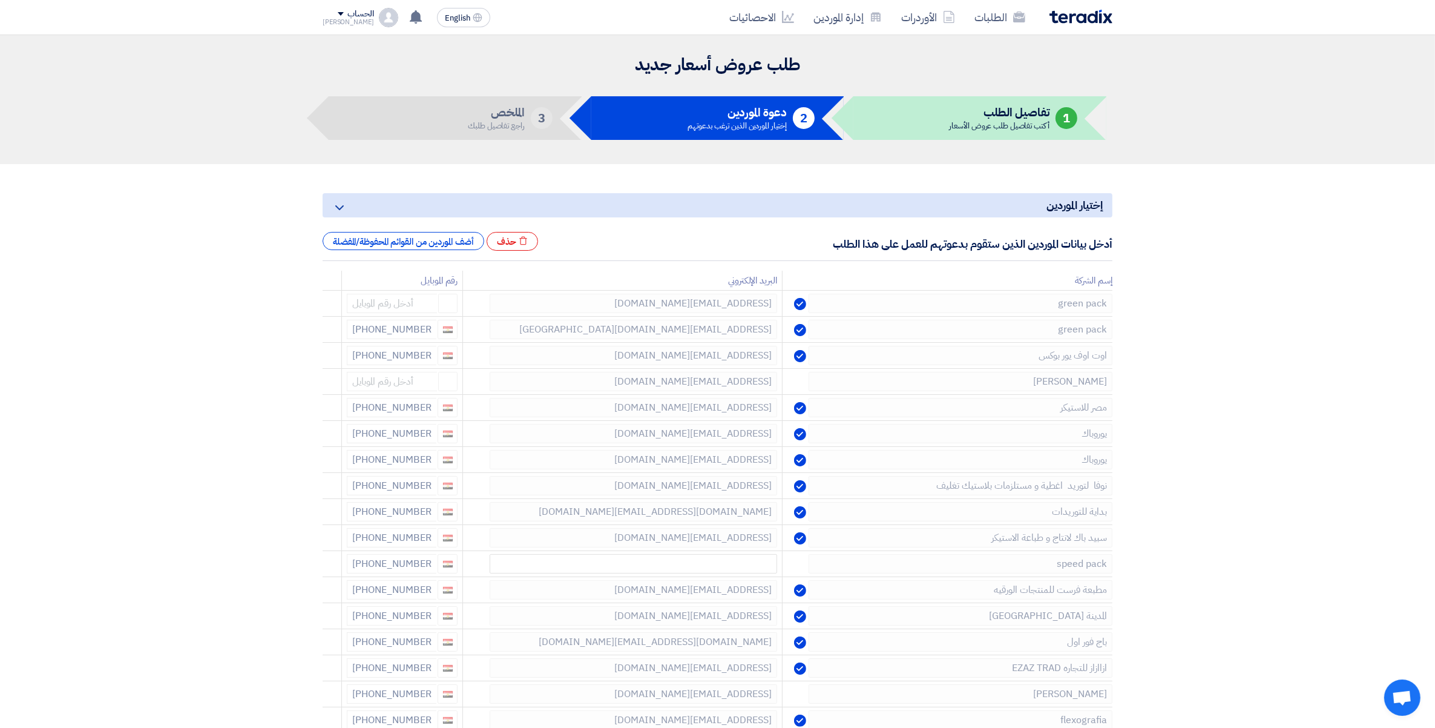
click at [0, 0] on icon at bounding box center [0, 0] width 0 height 0
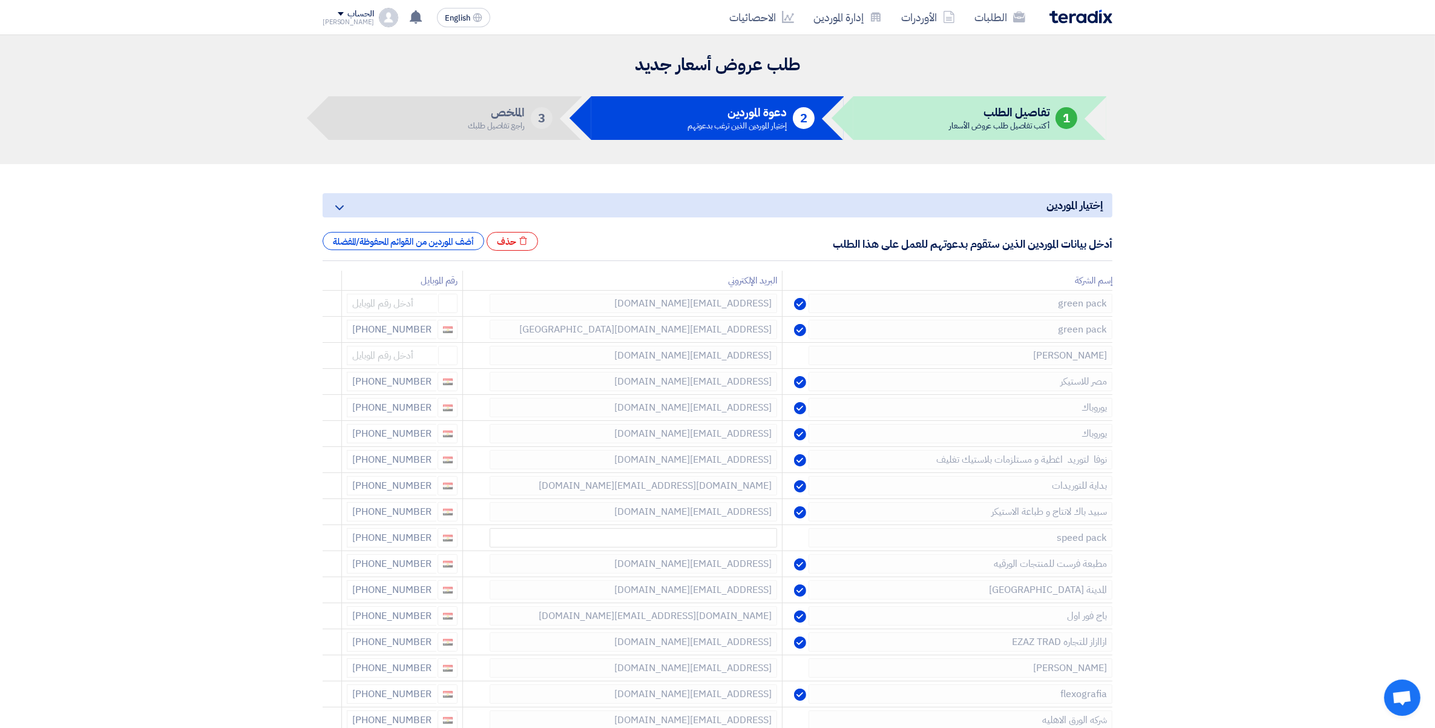
click at [0, 0] on icon at bounding box center [0, 0] width 0 height 0
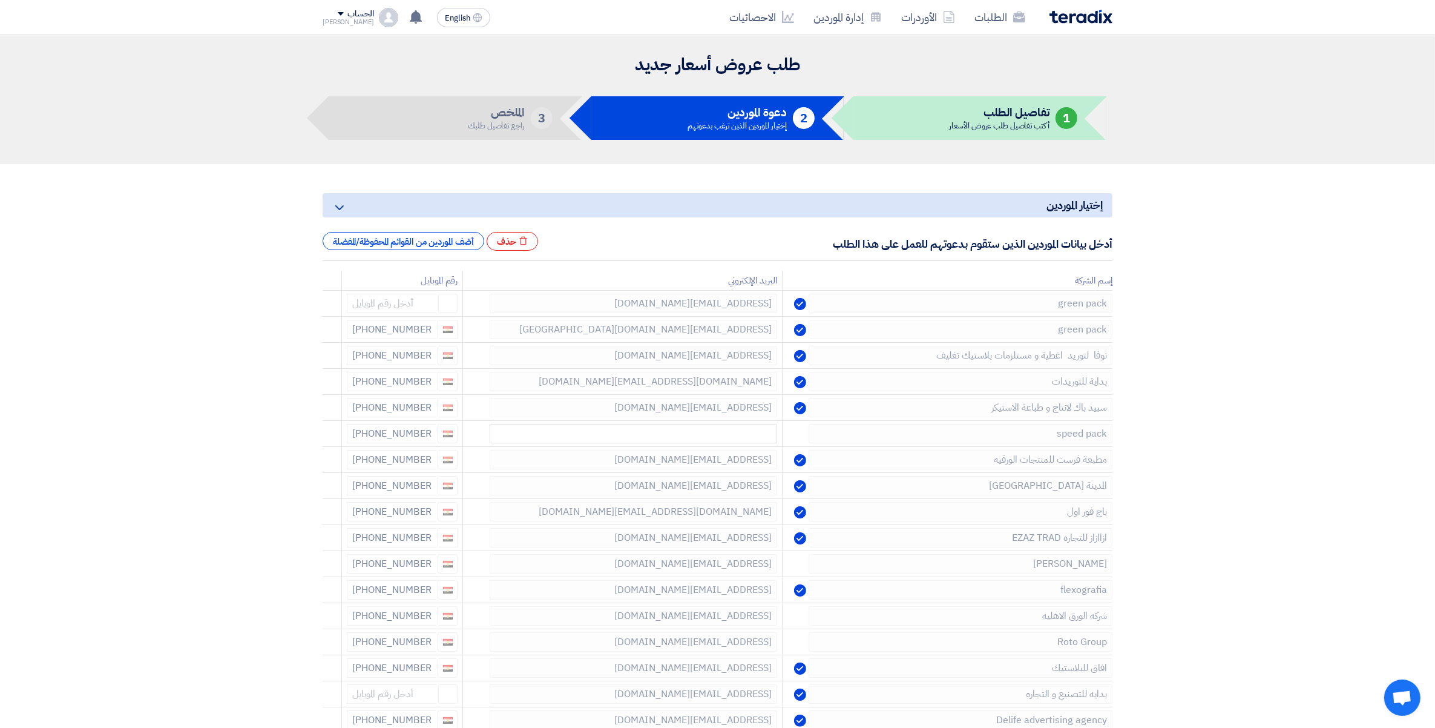
click at [0, 0] on icon at bounding box center [0, 0] width 0 height 0
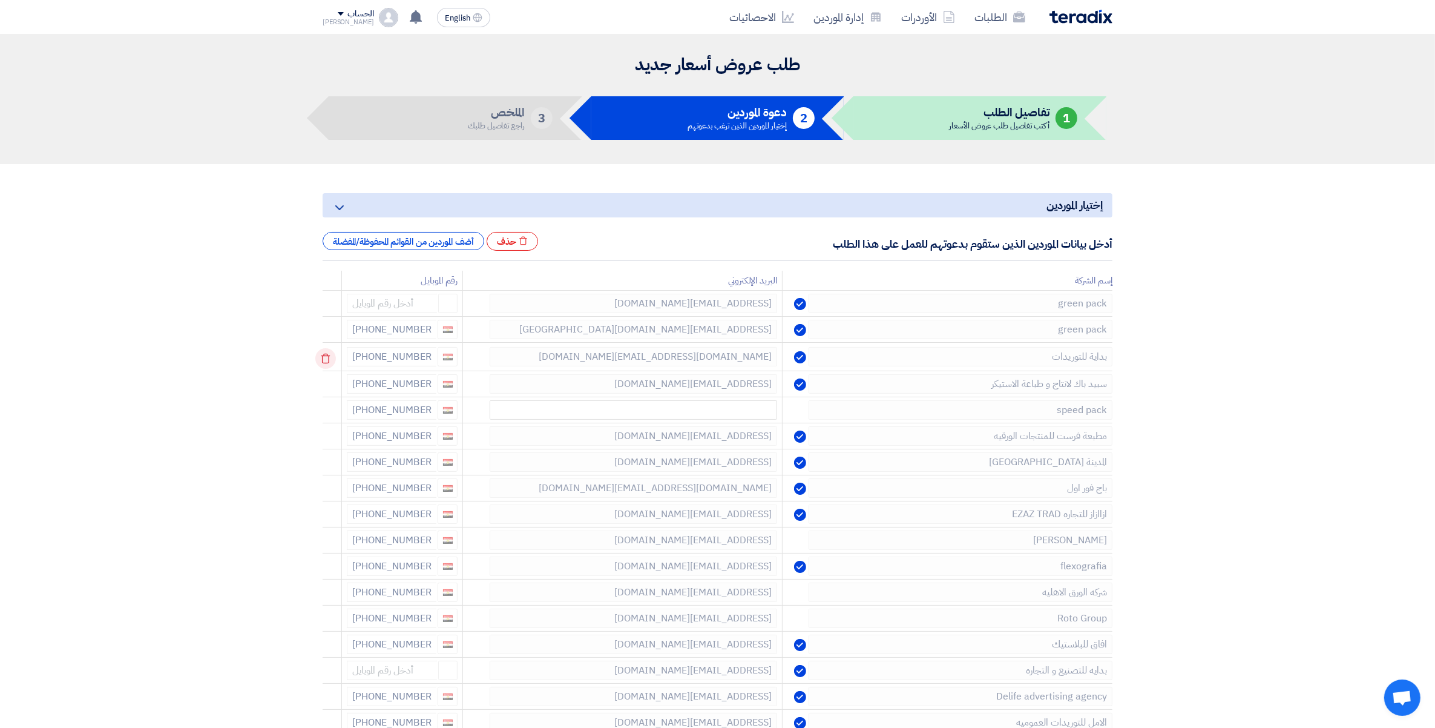
click at [328, 363] on icon at bounding box center [325, 358] width 21 height 21
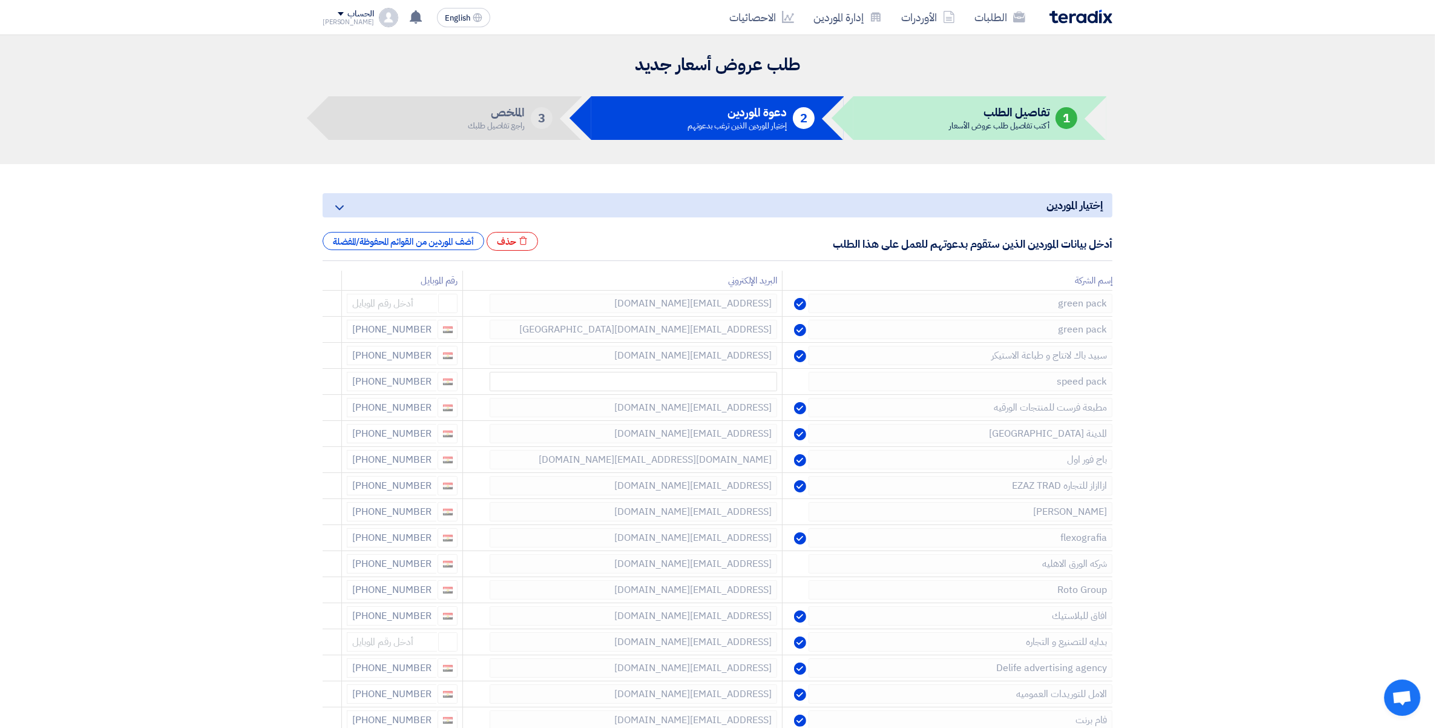
click at [0, 0] on icon at bounding box center [0, 0] width 0 height 0
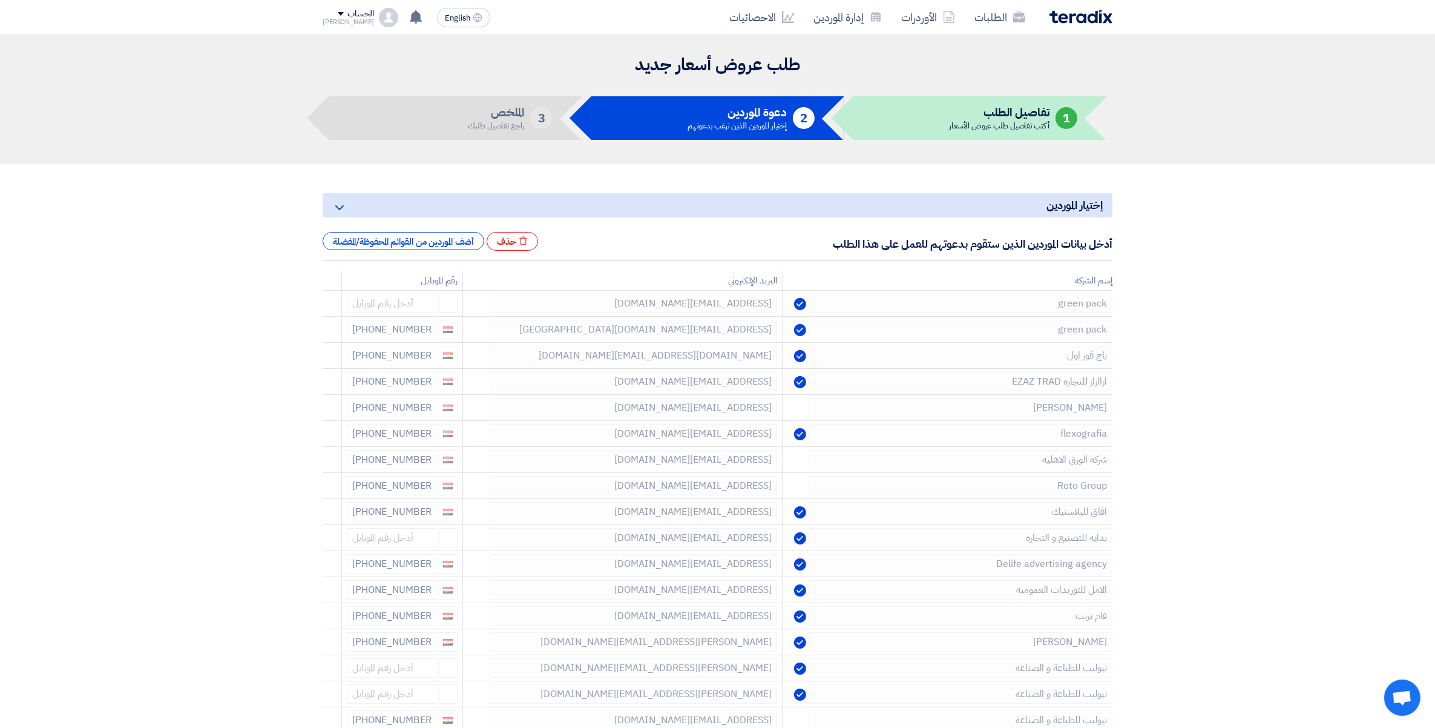
click at [0, 0] on icon at bounding box center [0, 0] width 0 height 0
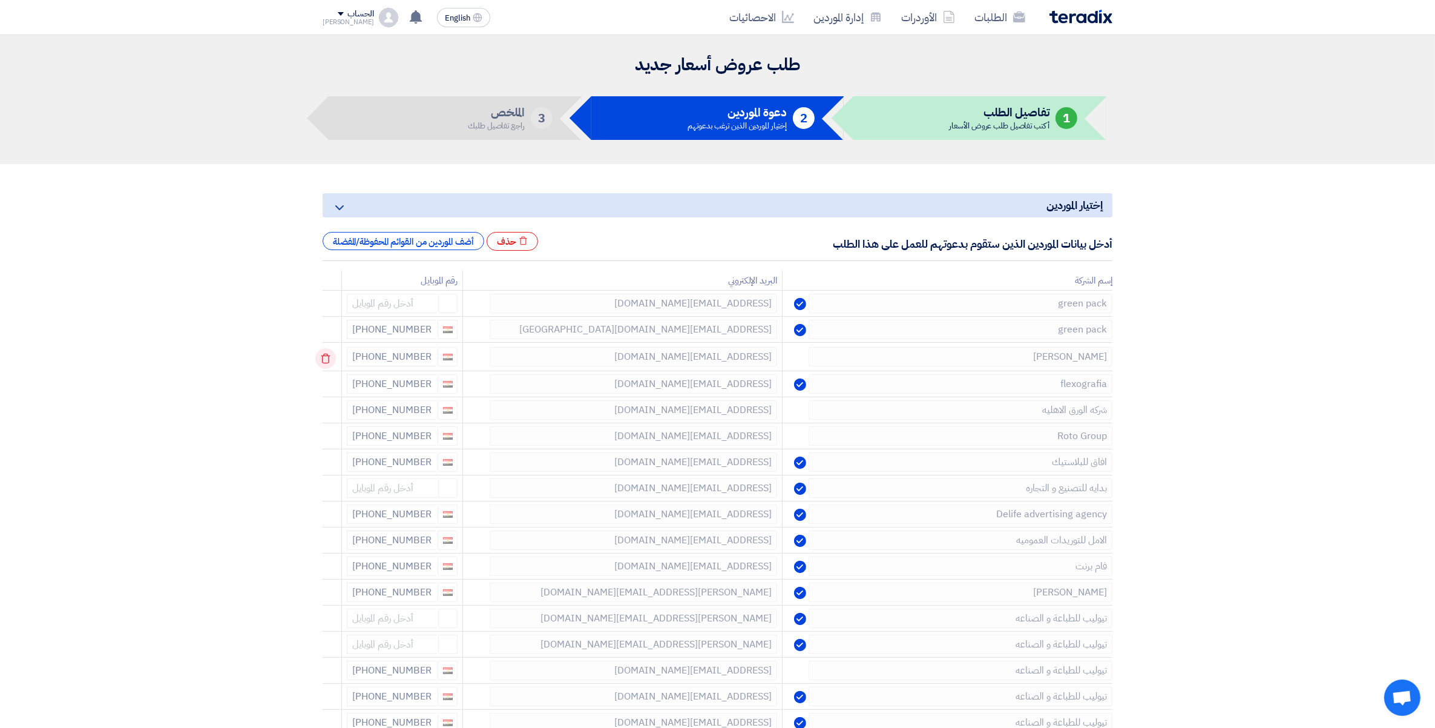
click at [327, 357] on icon at bounding box center [325, 358] width 21 height 21
click at [0, 0] on icon at bounding box center [0, 0] width 0 height 0
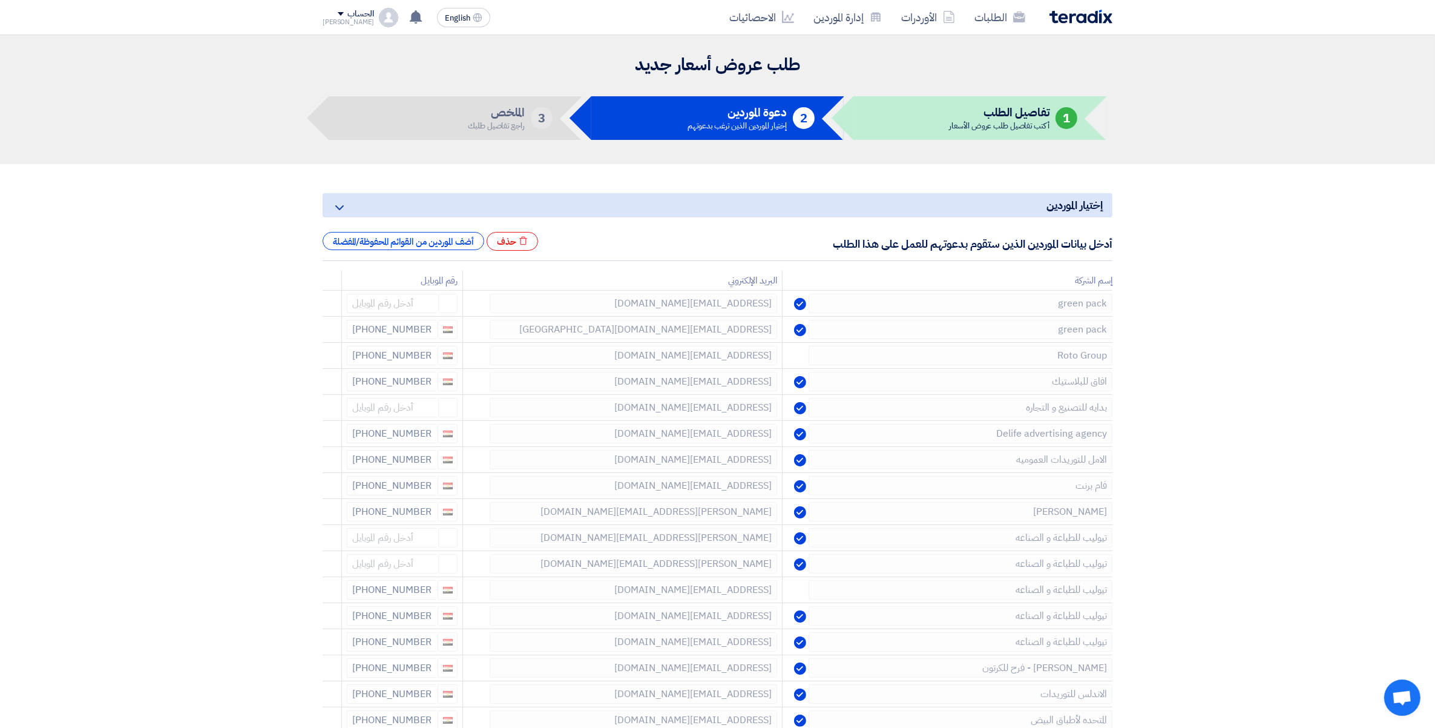
click at [0, 0] on icon at bounding box center [0, 0] width 0 height 0
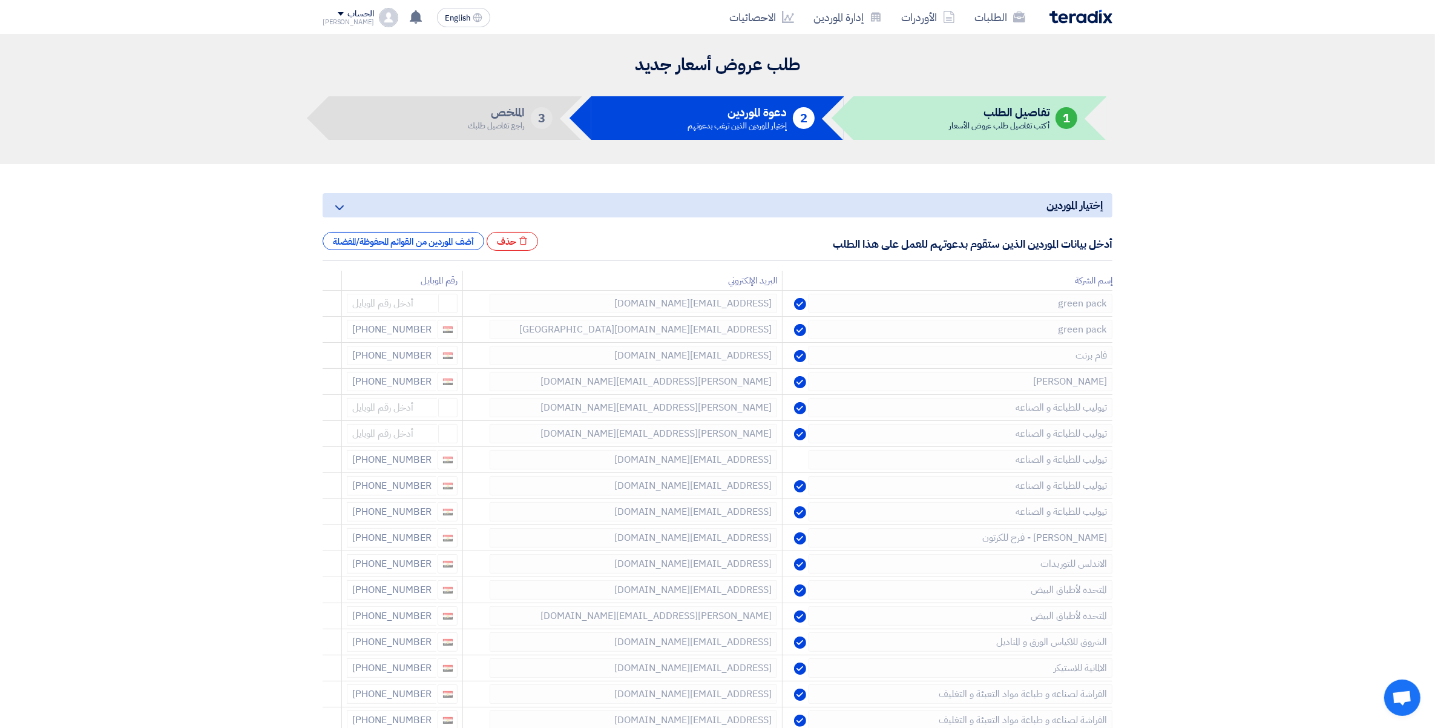
click at [0, 0] on icon at bounding box center [0, 0] width 0 height 0
click at [327, 485] on icon at bounding box center [325, 488] width 21 height 21
click at [0, 0] on icon at bounding box center [0, 0] width 0 height 0
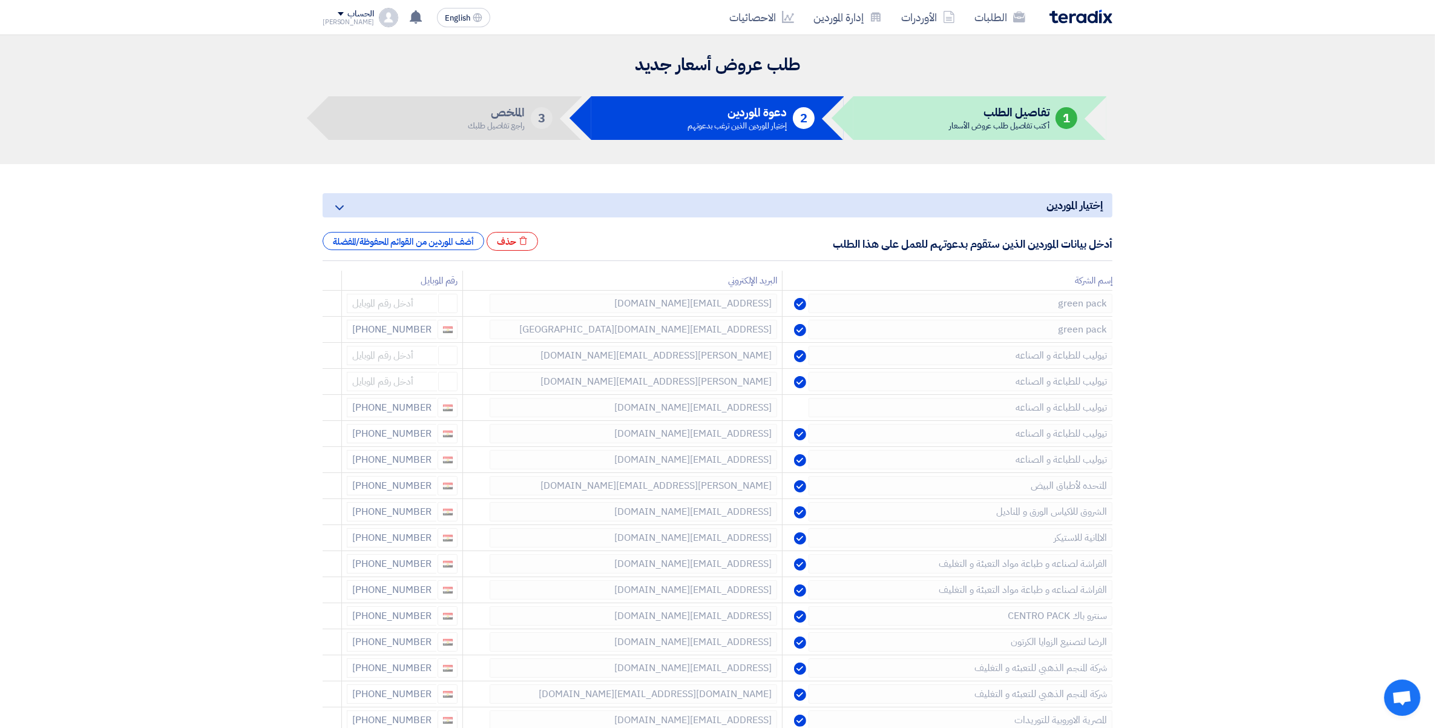
click at [0, 0] on icon at bounding box center [0, 0] width 0 height 0
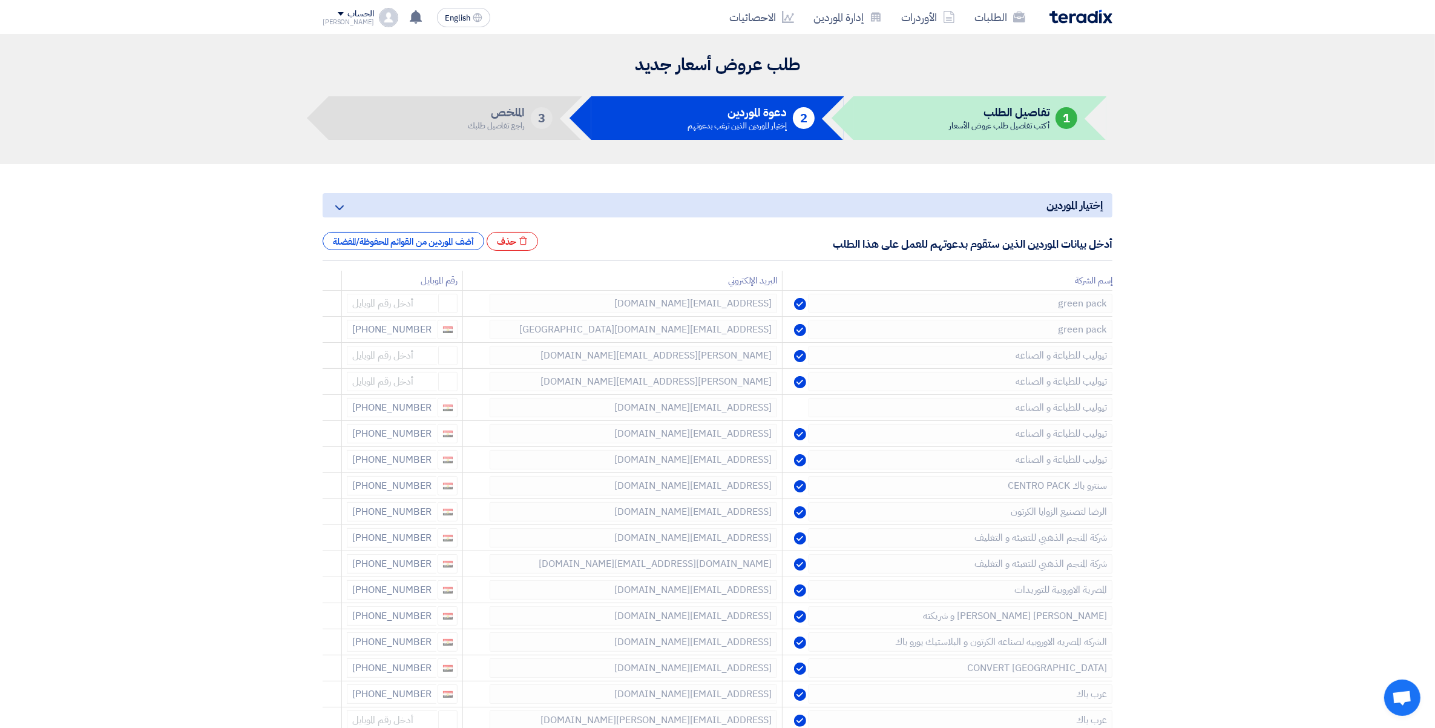
click at [0, 0] on icon at bounding box center [0, 0] width 0 height 0
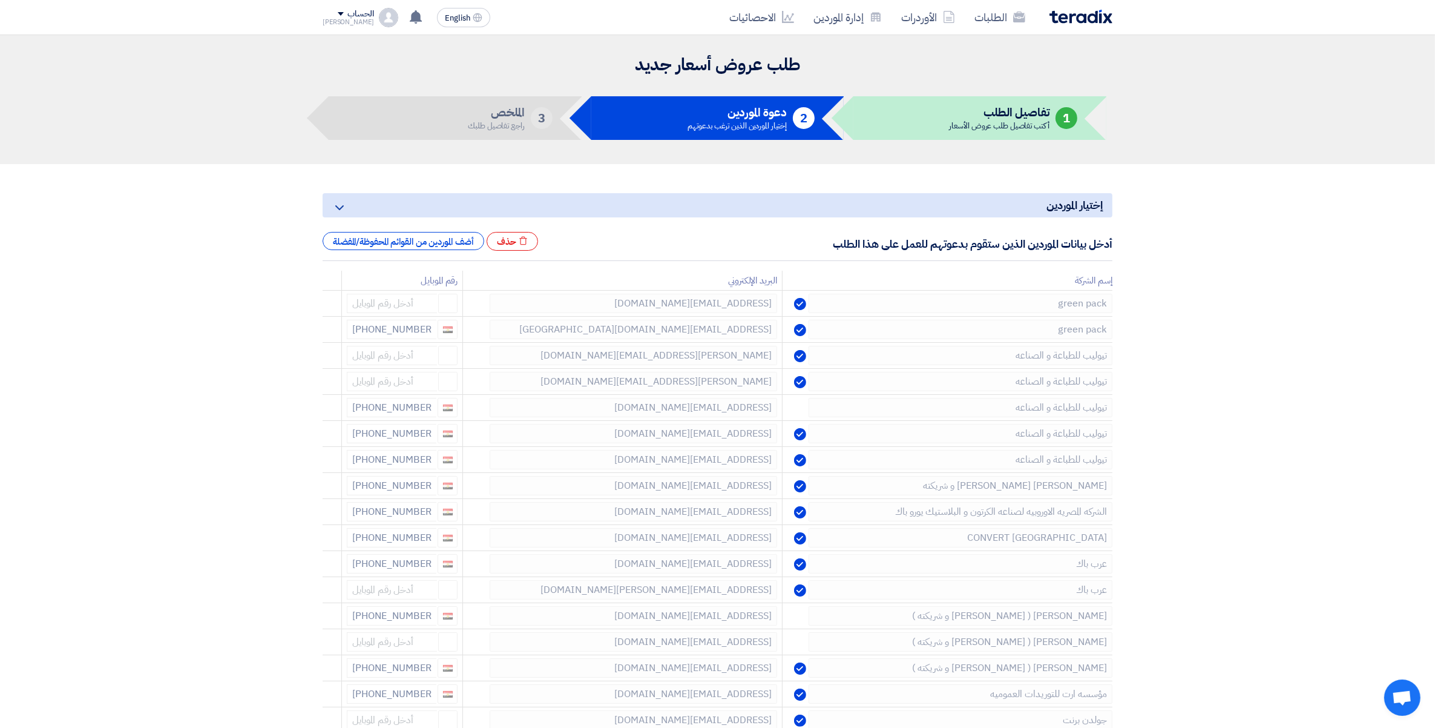
click at [0, 0] on icon at bounding box center [0, 0] width 0 height 0
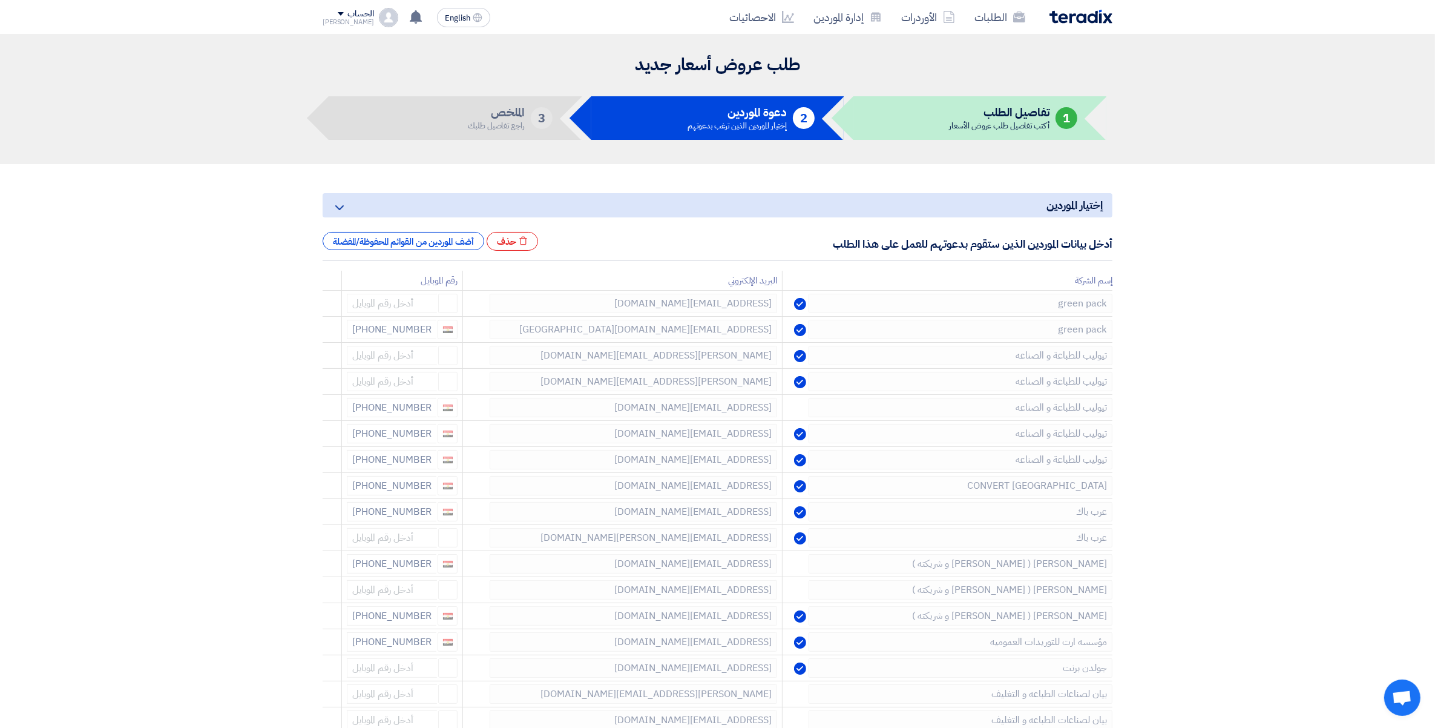
click at [0, 0] on icon at bounding box center [0, 0] width 0 height 0
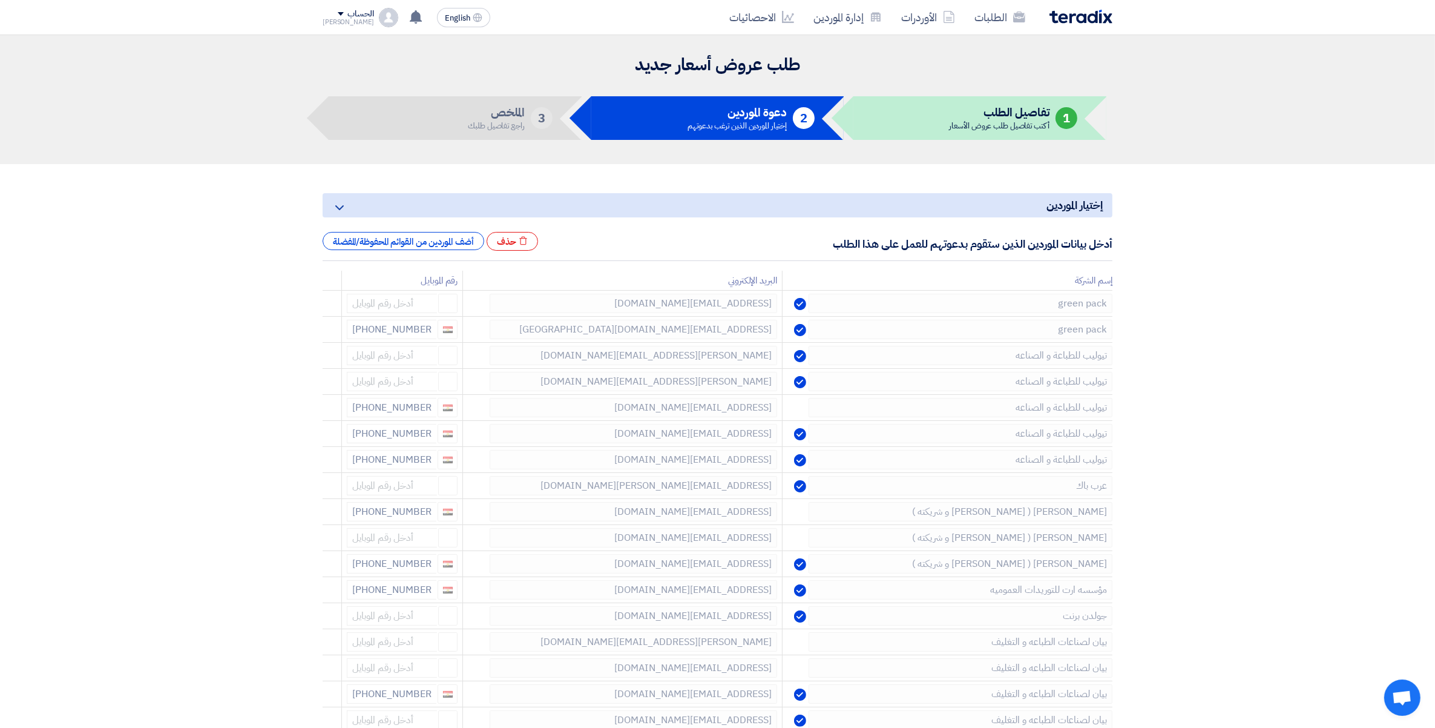
click at [0, 0] on icon at bounding box center [0, 0] width 0 height 0
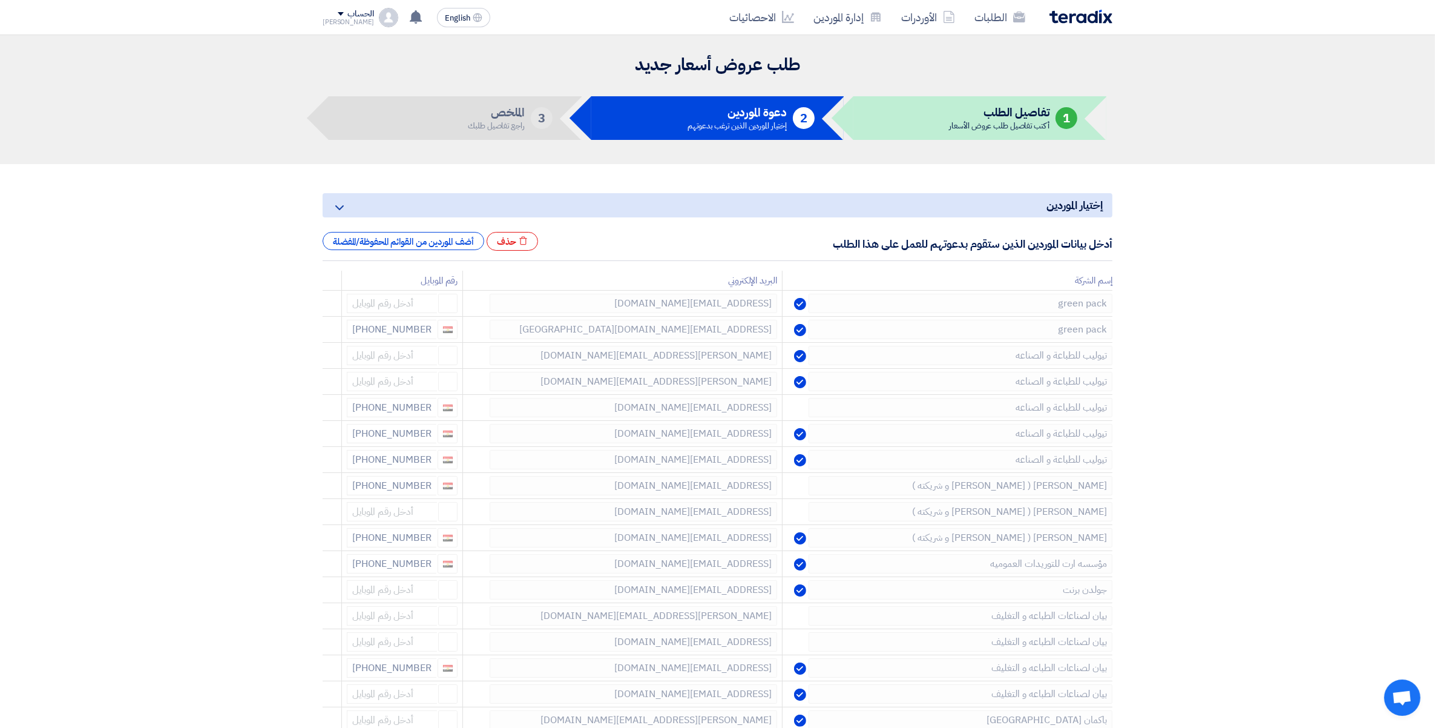
click at [0, 0] on icon at bounding box center [0, 0] width 0 height 0
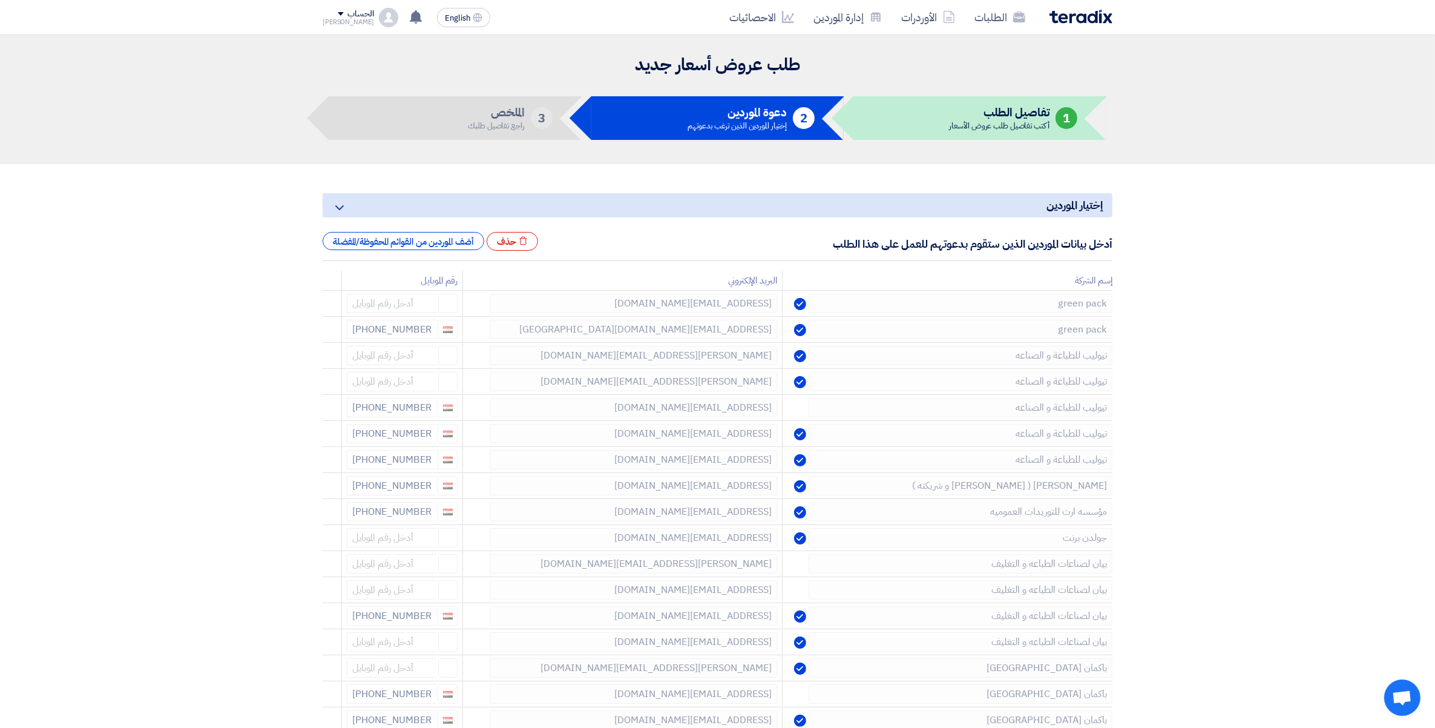
click at [0, 0] on icon at bounding box center [0, 0] width 0 height 0
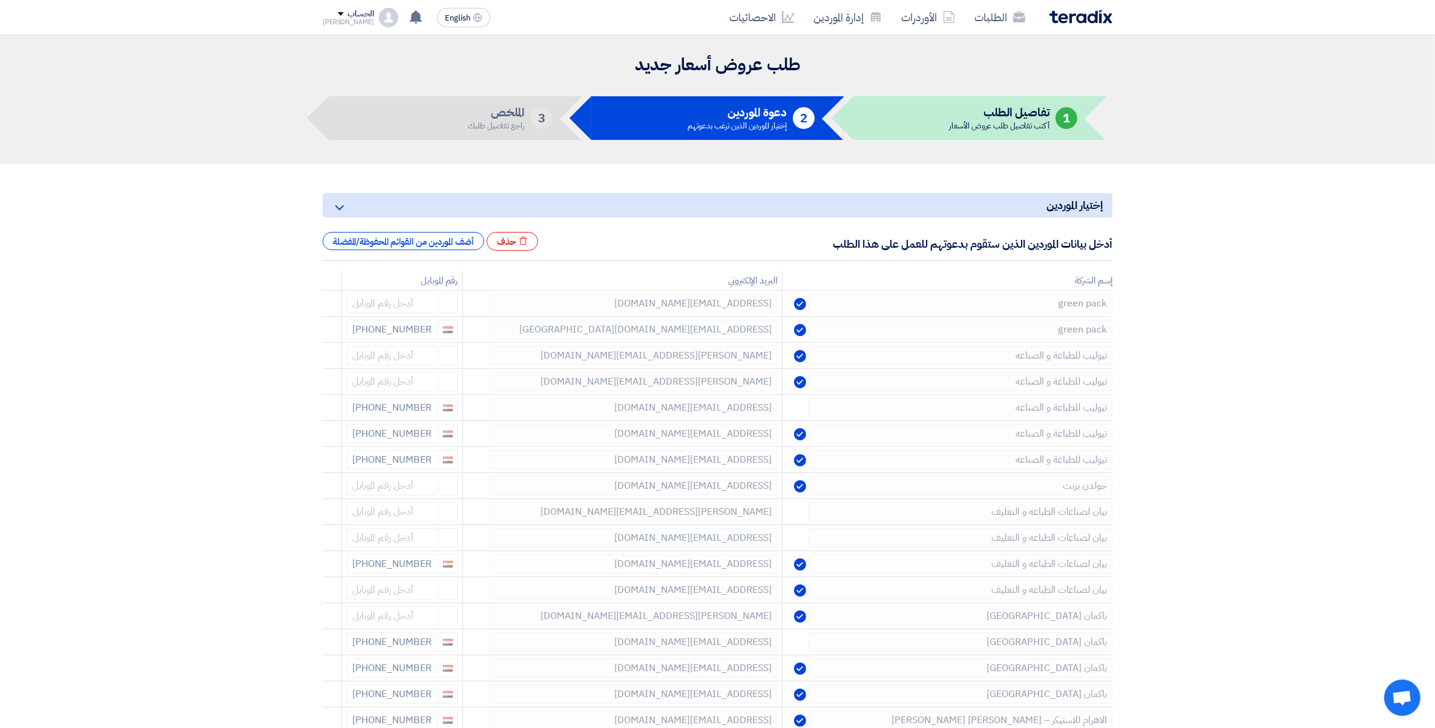
click at [0, 0] on icon at bounding box center [0, 0] width 0 height 0
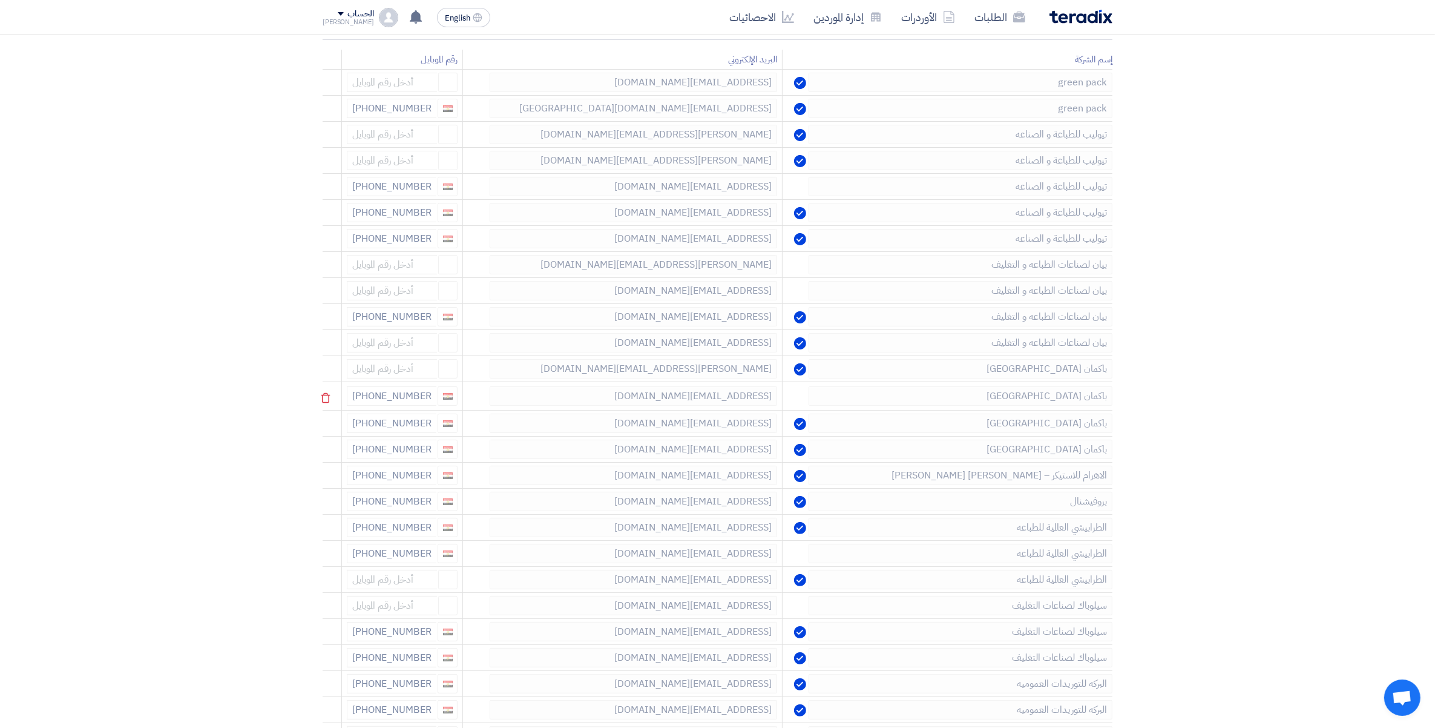
scroll to position [227, 0]
click at [327, 292] on icon at bounding box center [325, 287] width 21 height 21
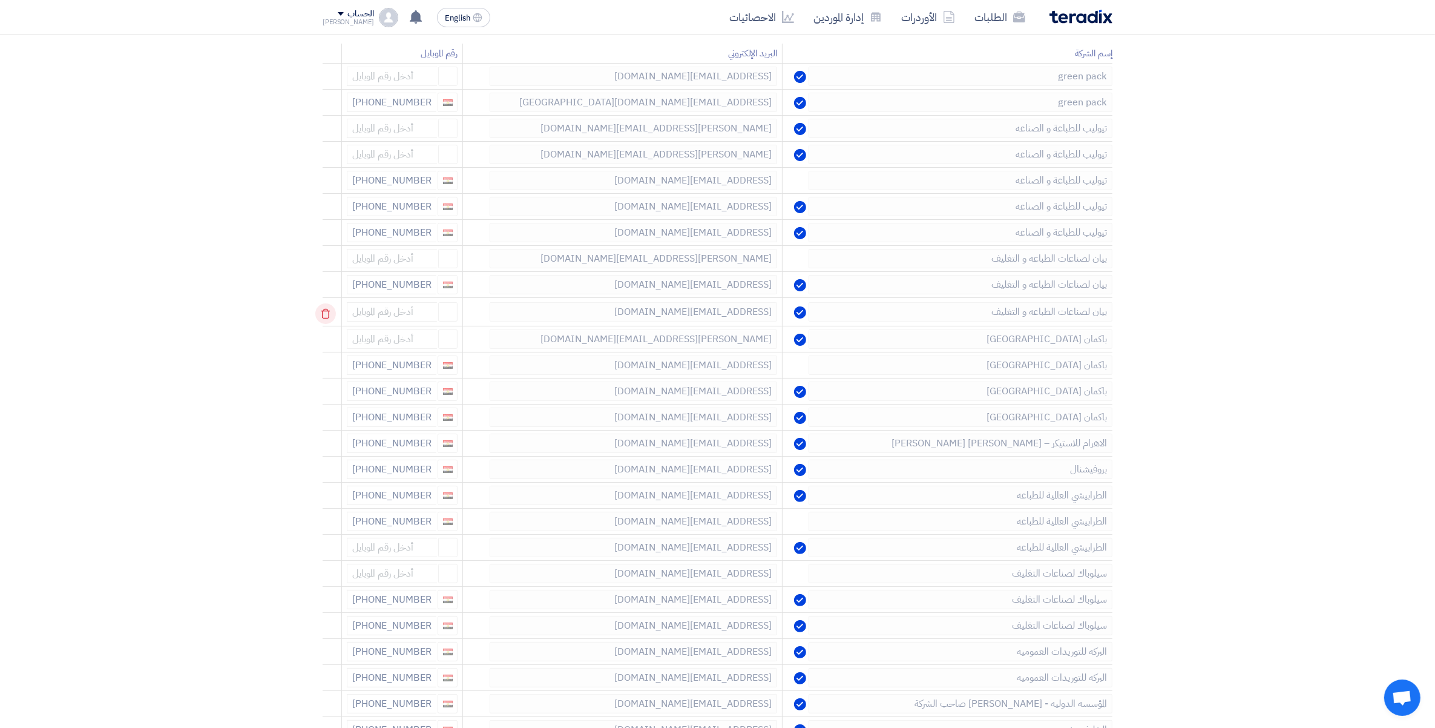
click at [328, 317] on icon at bounding box center [325, 313] width 21 height 21
click at [0, 0] on icon at bounding box center [0, 0] width 0 height 0
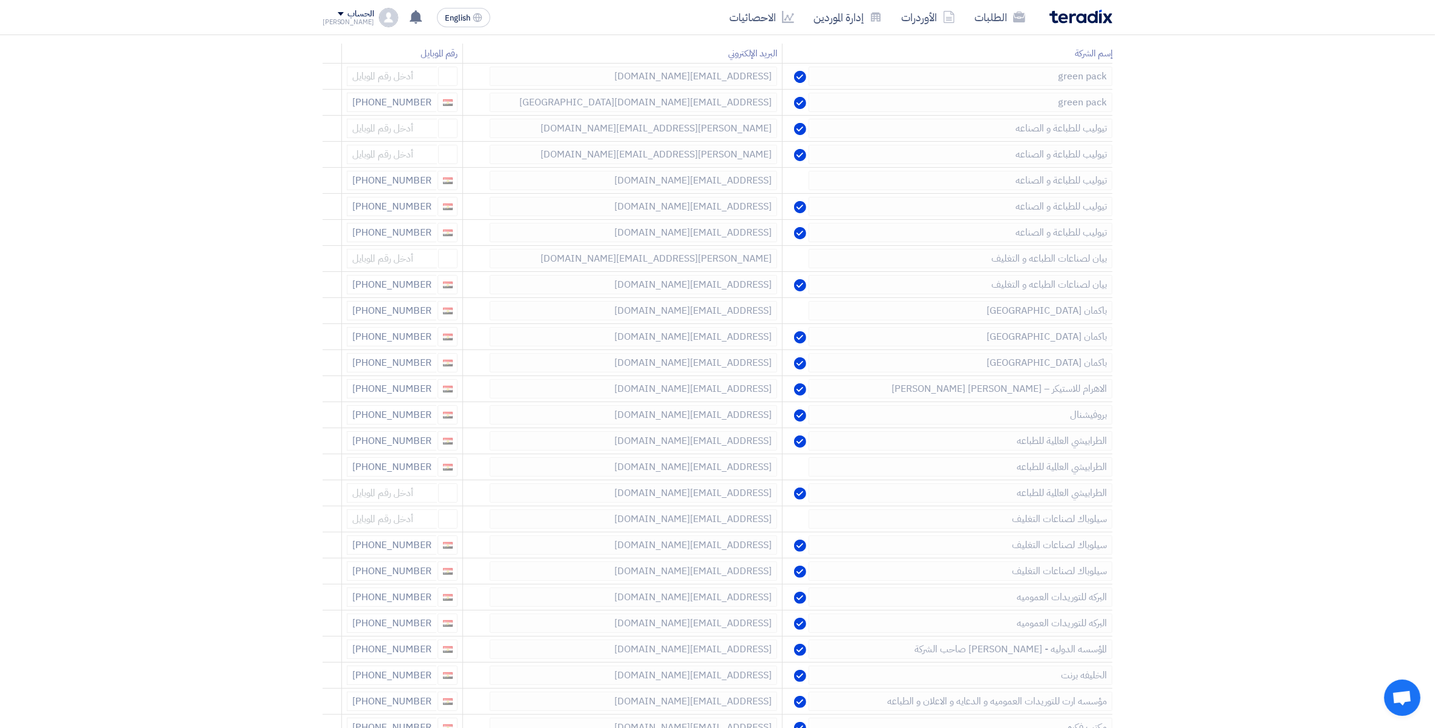
click at [0, 0] on icon at bounding box center [0, 0] width 0 height 0
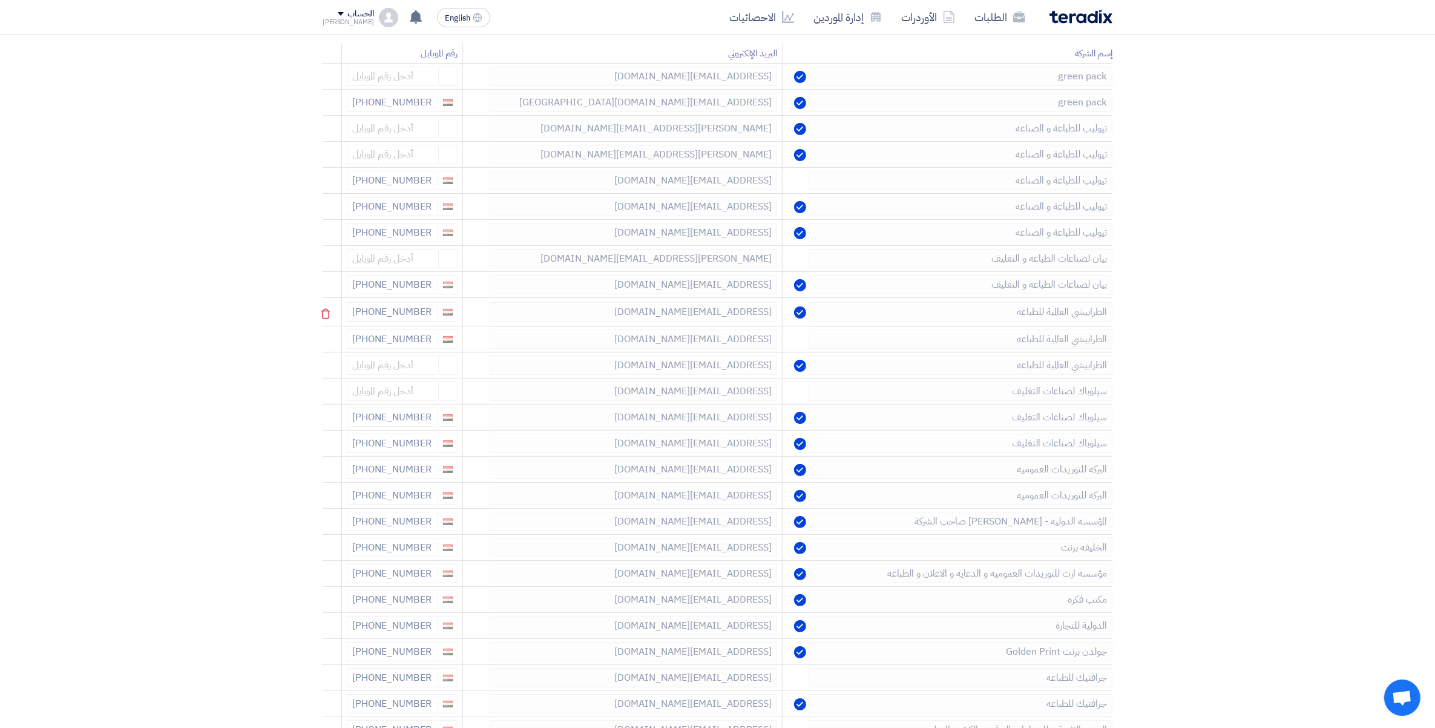
click at [328, 315] on icon at bounding box center [325, 313] width 21 height 21
click at [0, 0] on icon at bounding box center [0, 0] width 0 height 0
click at [325, 390] on use at bounding box center [325, 392] width 9 height 10
click at [327, 392] on icon at bounding box center [325, 391] width 21 height 21
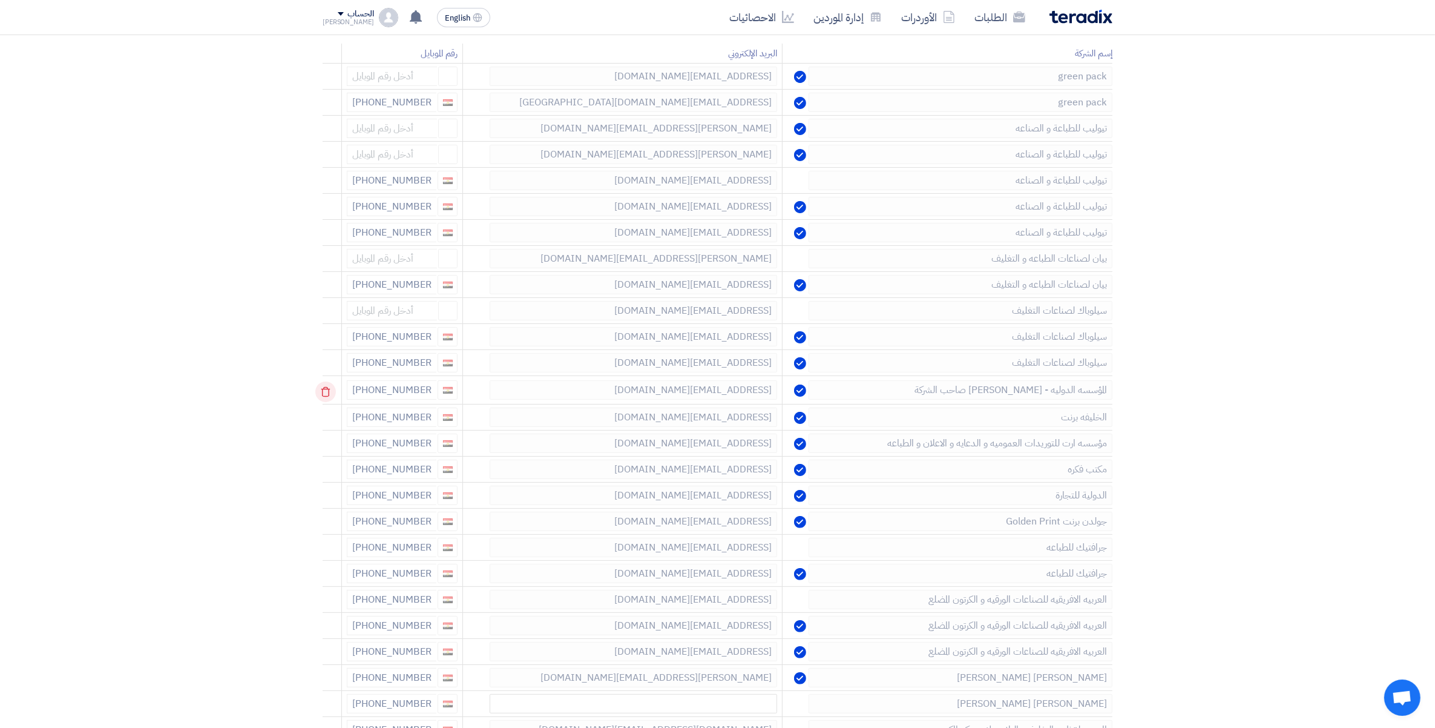
click at [329, 394] on icon at bounding box center [325, 391] width 21 height 21
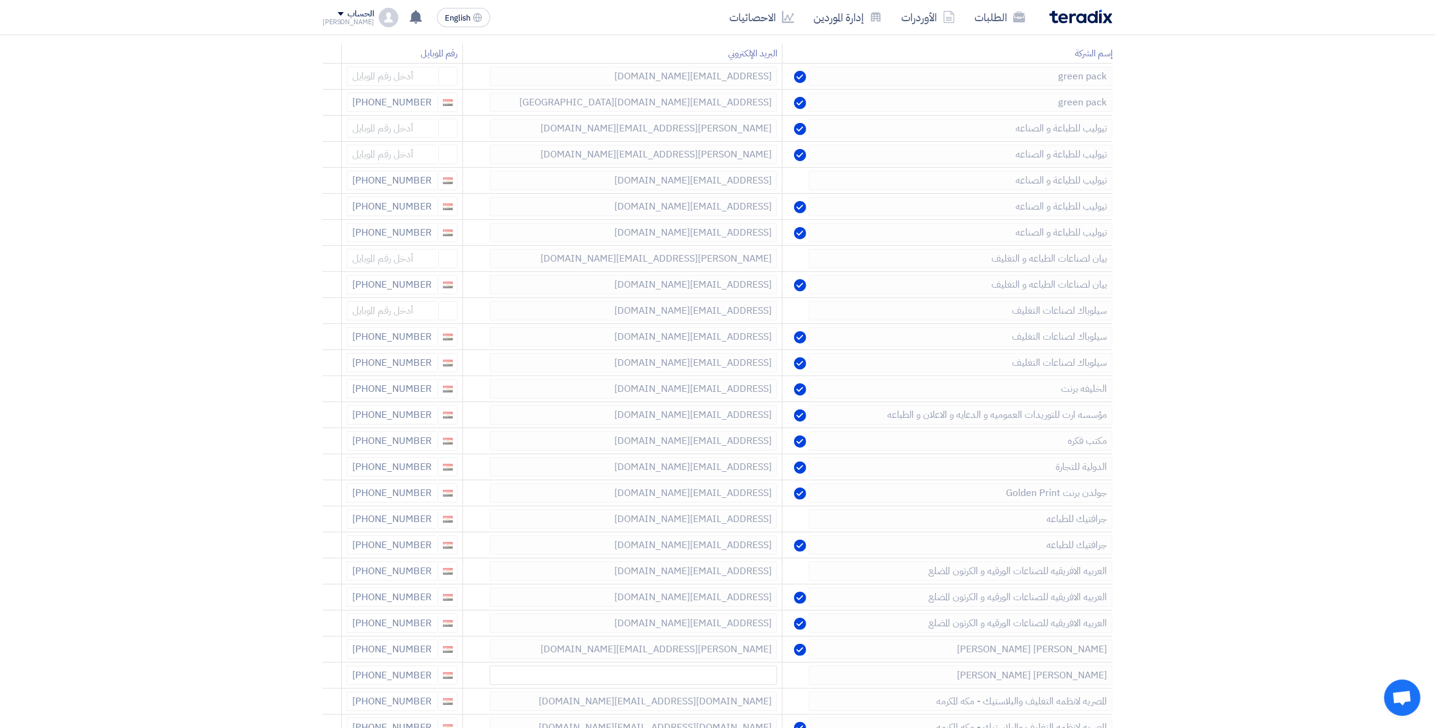
click at [0, 0] on icon at bounding box center [0, 0] width 0 height 0
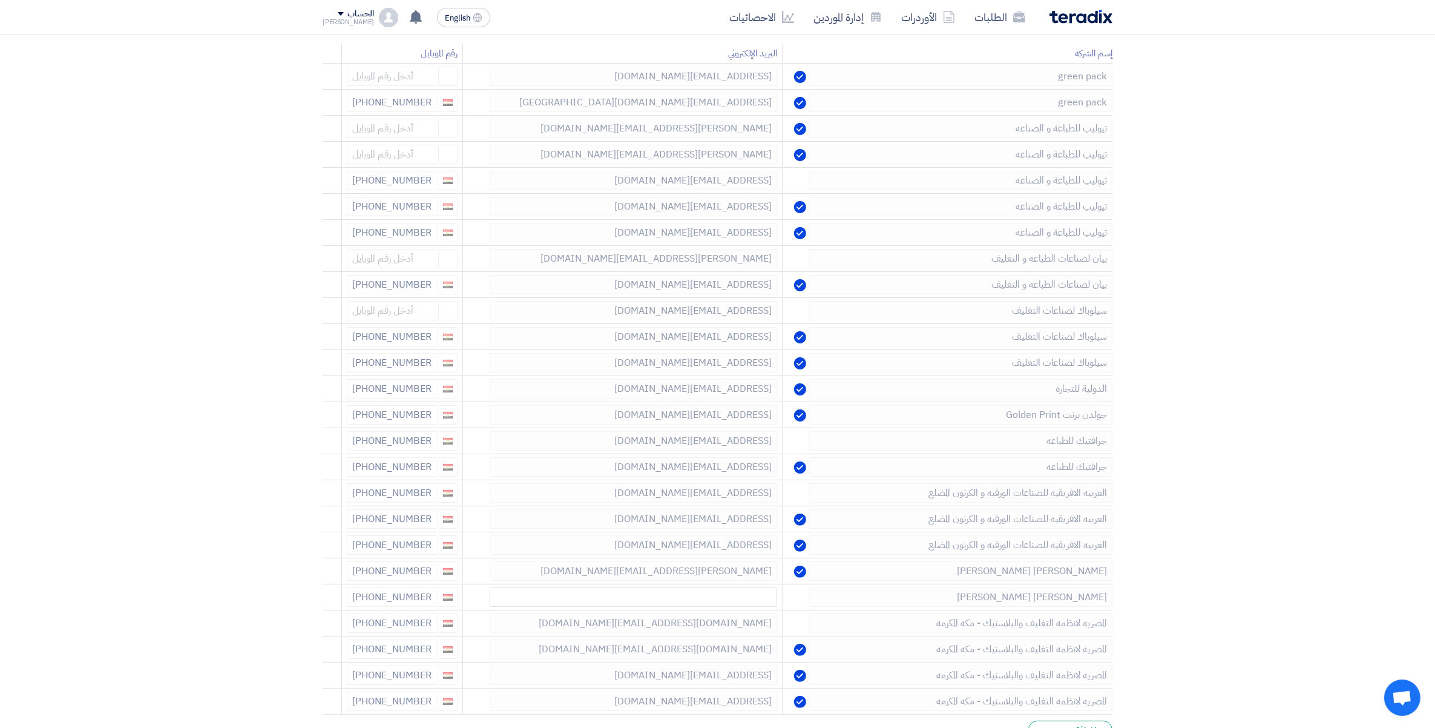
click at [0, 0] on icon at bounding box center [0, 0] width 0 height 0
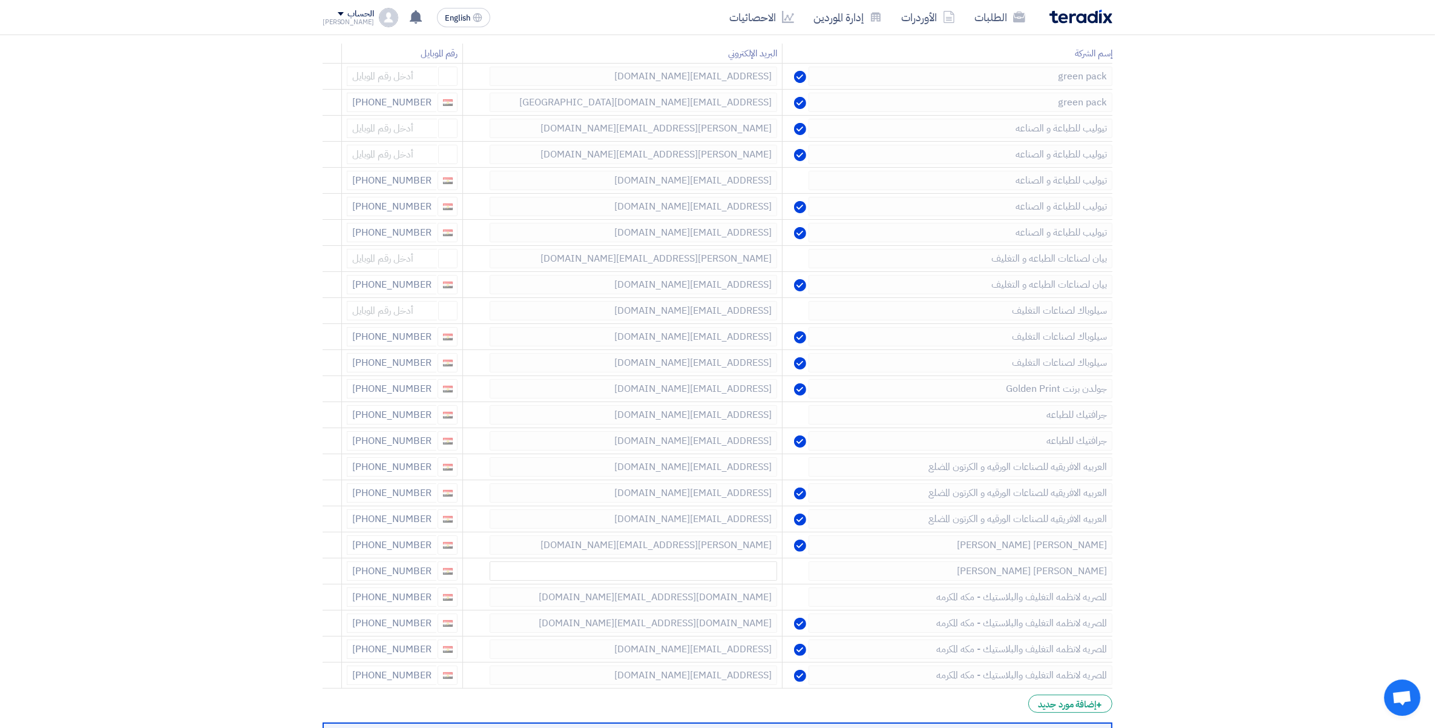
click at [0, 0] on icon at bounding box center [0, 0] width 0 height 0
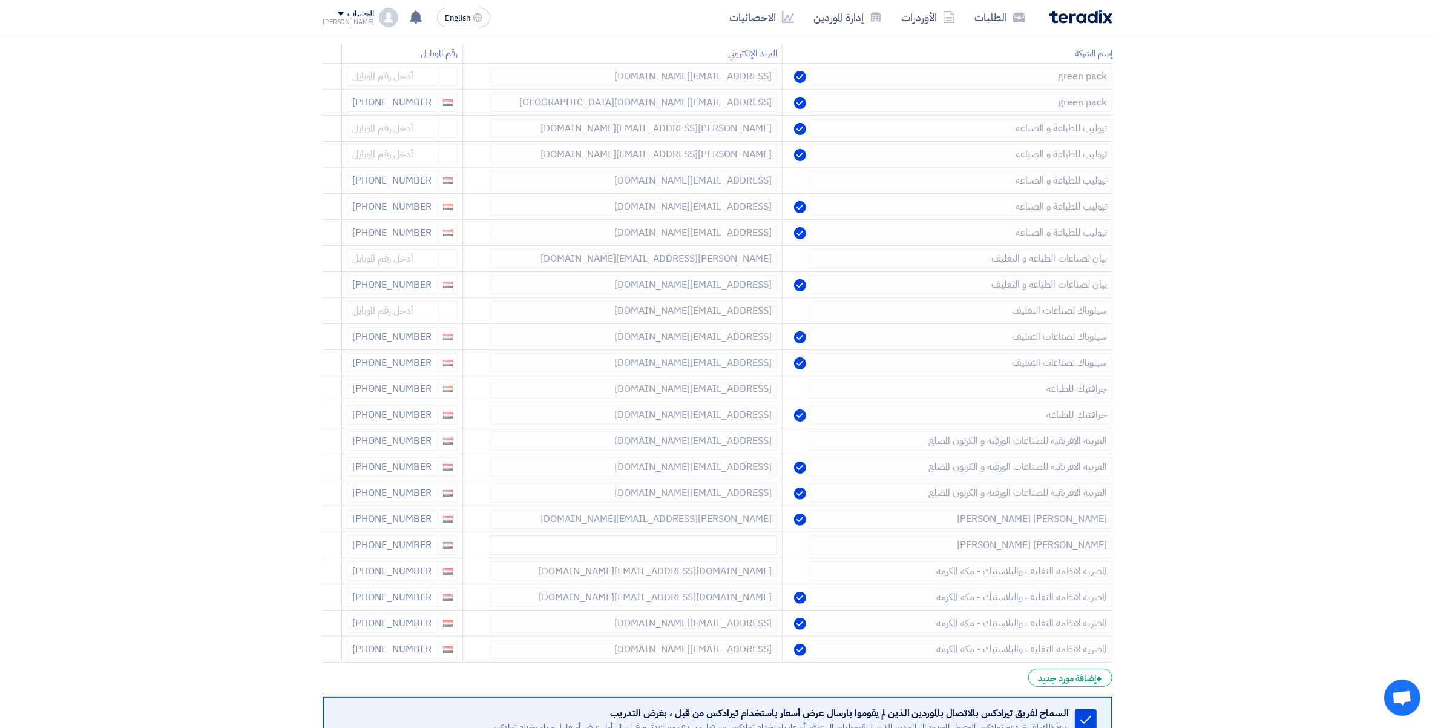
click at [0, 0] on icon at bounding box center [0, 0] width 0 height 0
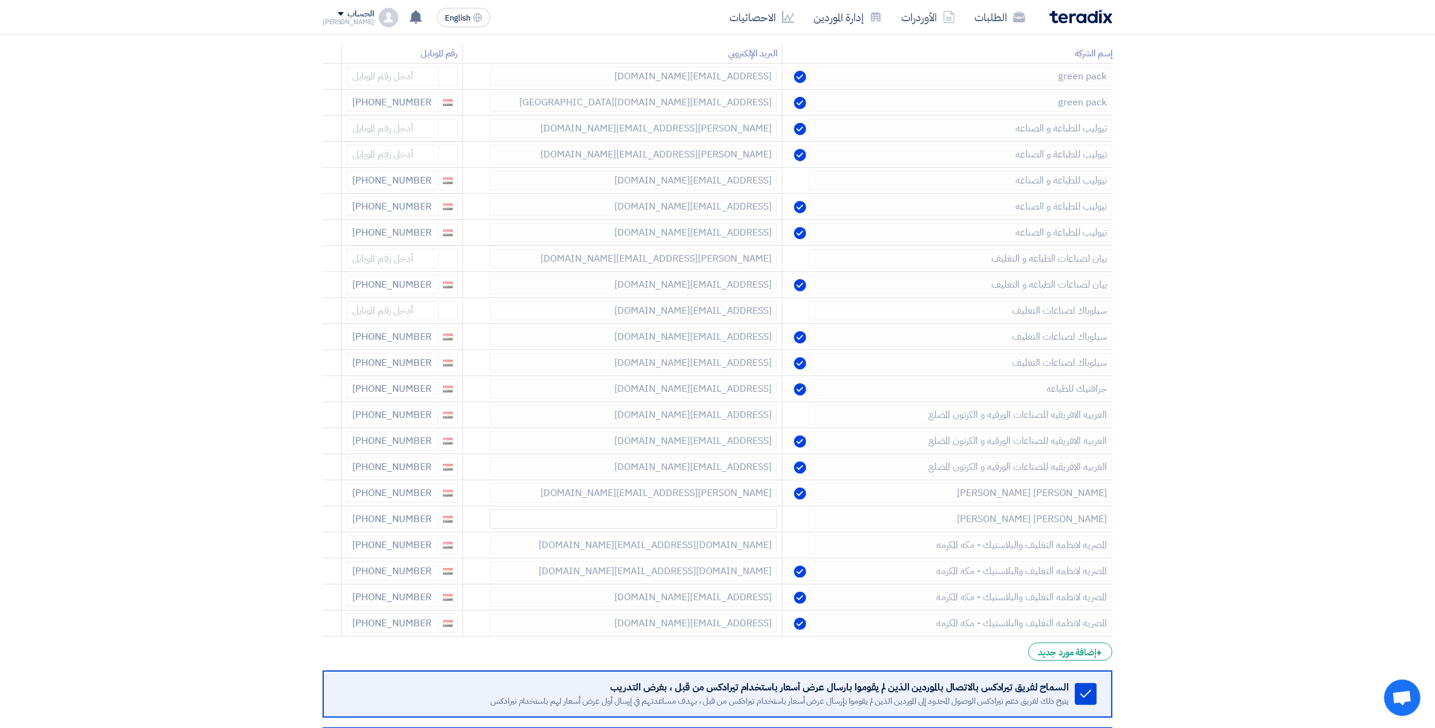
click at [0, 0] on icon at bounding box center [0, 0] width 0 height 0
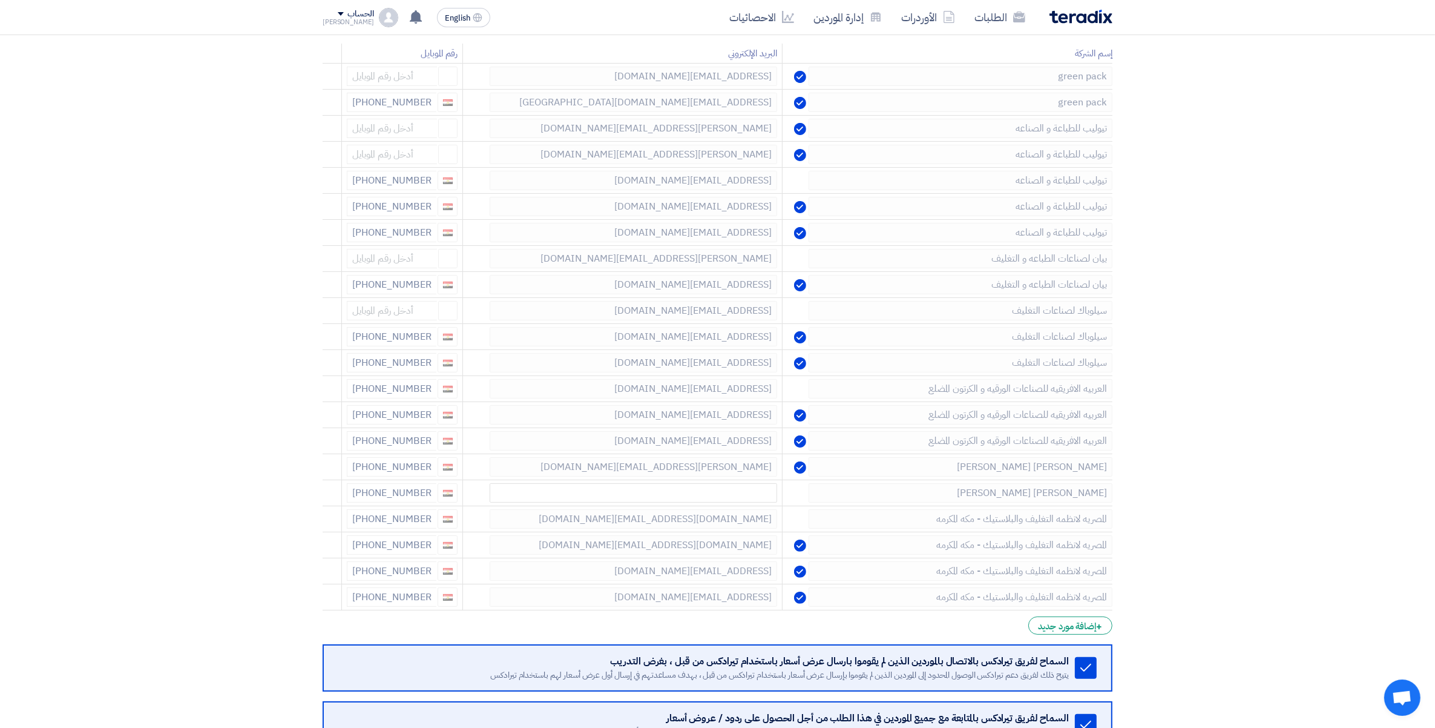
click at [0, 0] on icon at bounding box center [0, 0] width 0 height 0
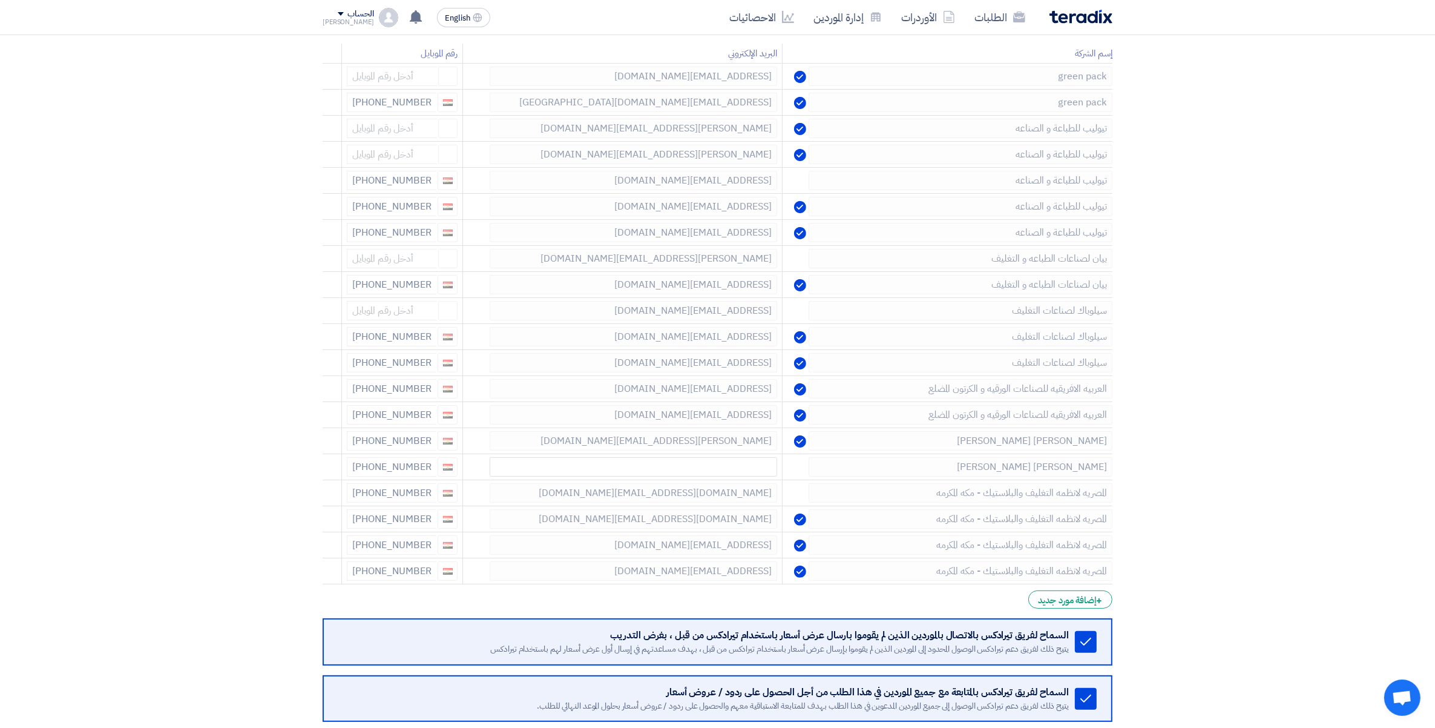
click at [0, 0] on icon at bounding box center [0, 0] width 0 height 0
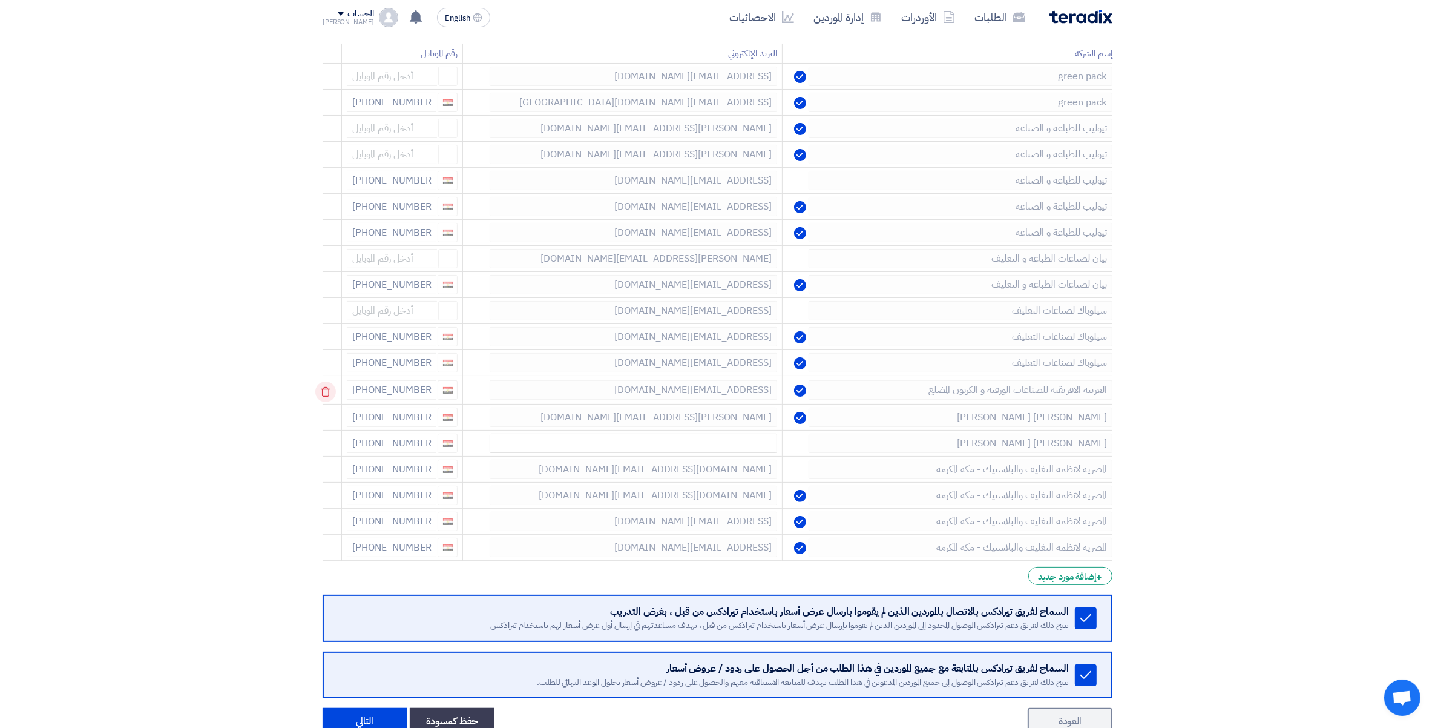
click at [328, 393] on icon at bounding box center [325, 391] width 21 height 21
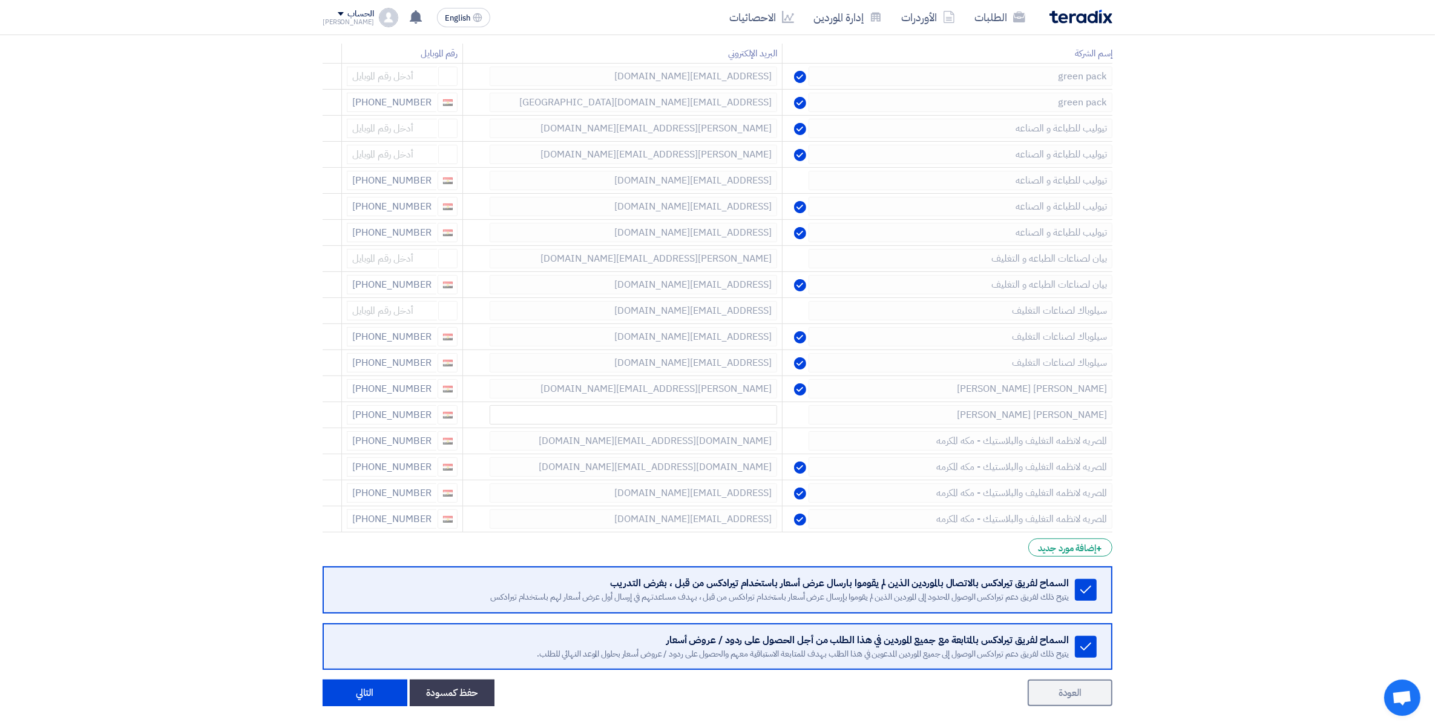
click at [0, 0] on icon at bounding box center [0, 0] width 0 height 0
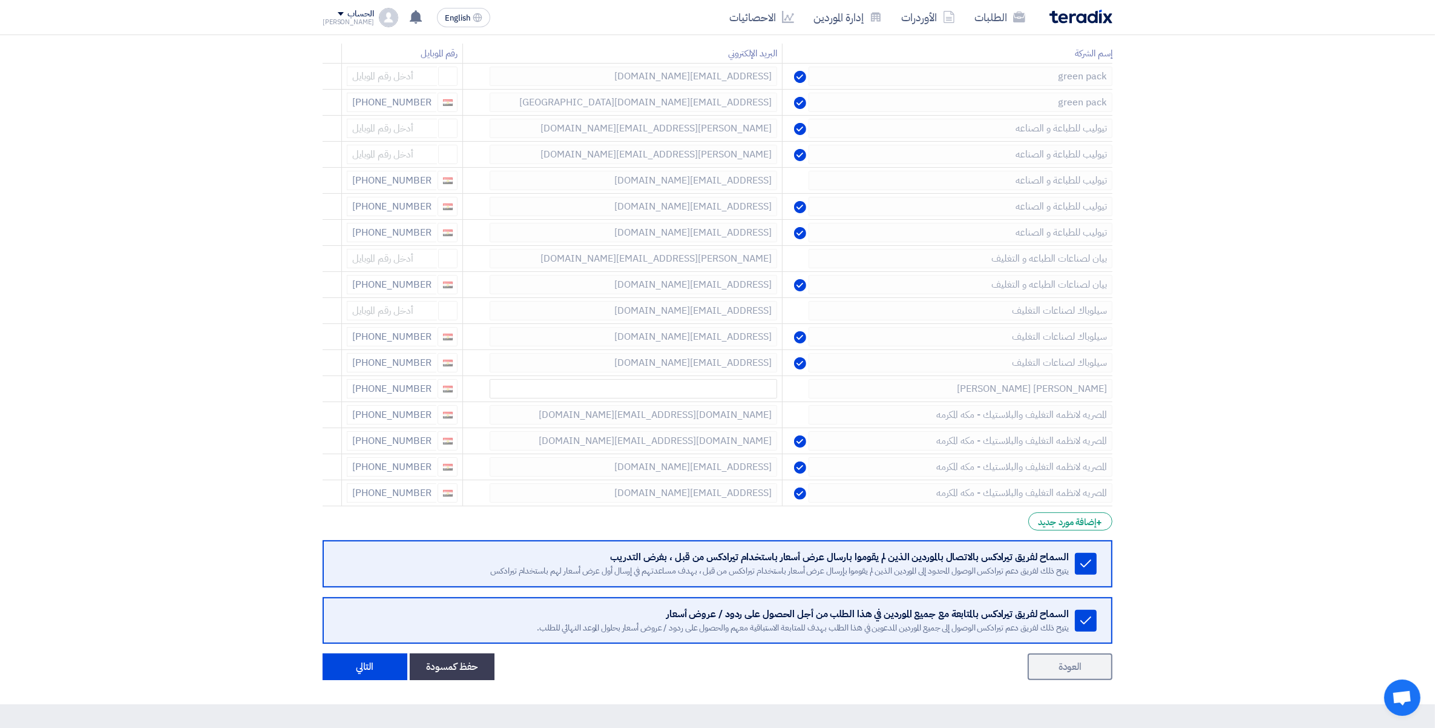
click at [0, 0] on icon at bounding box center [0, 0] width 0 height 0
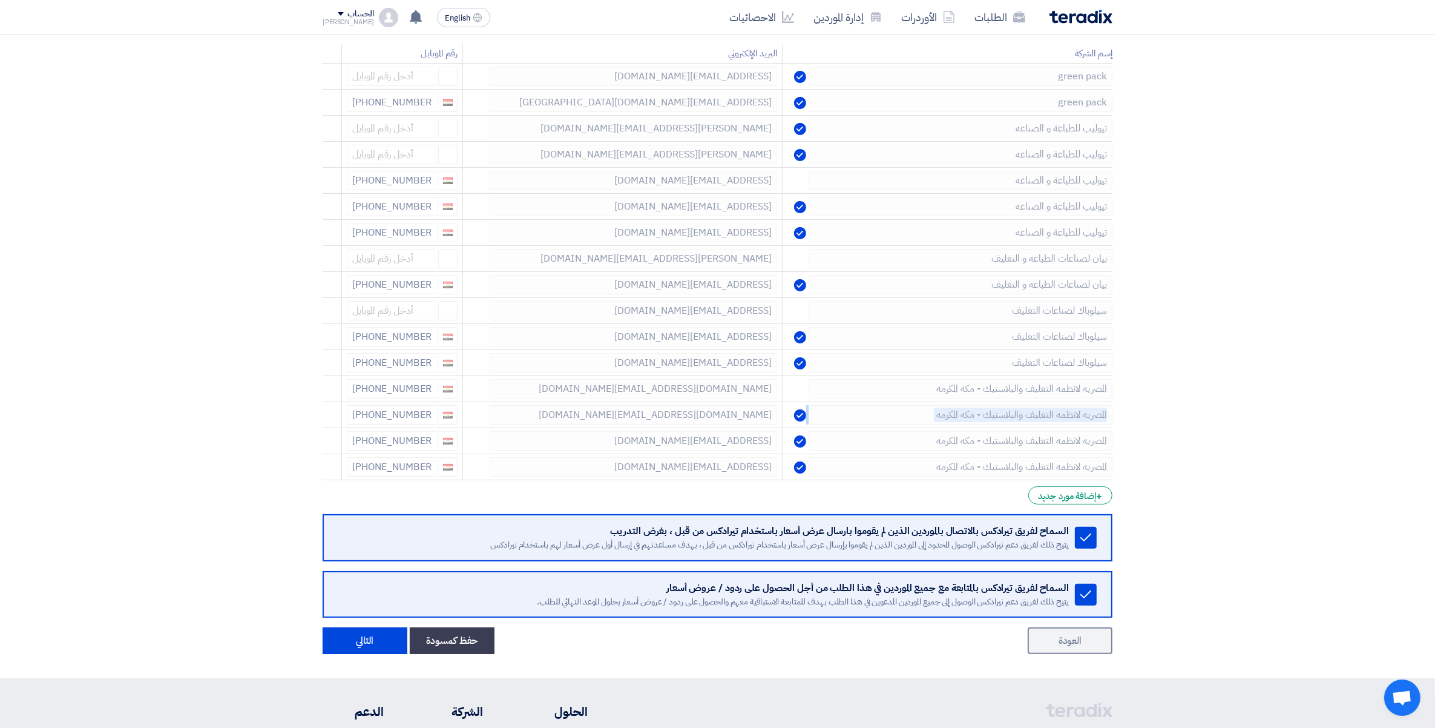
click at [0, 0] on icon at bounding box center [0, 0] width 0 height 0
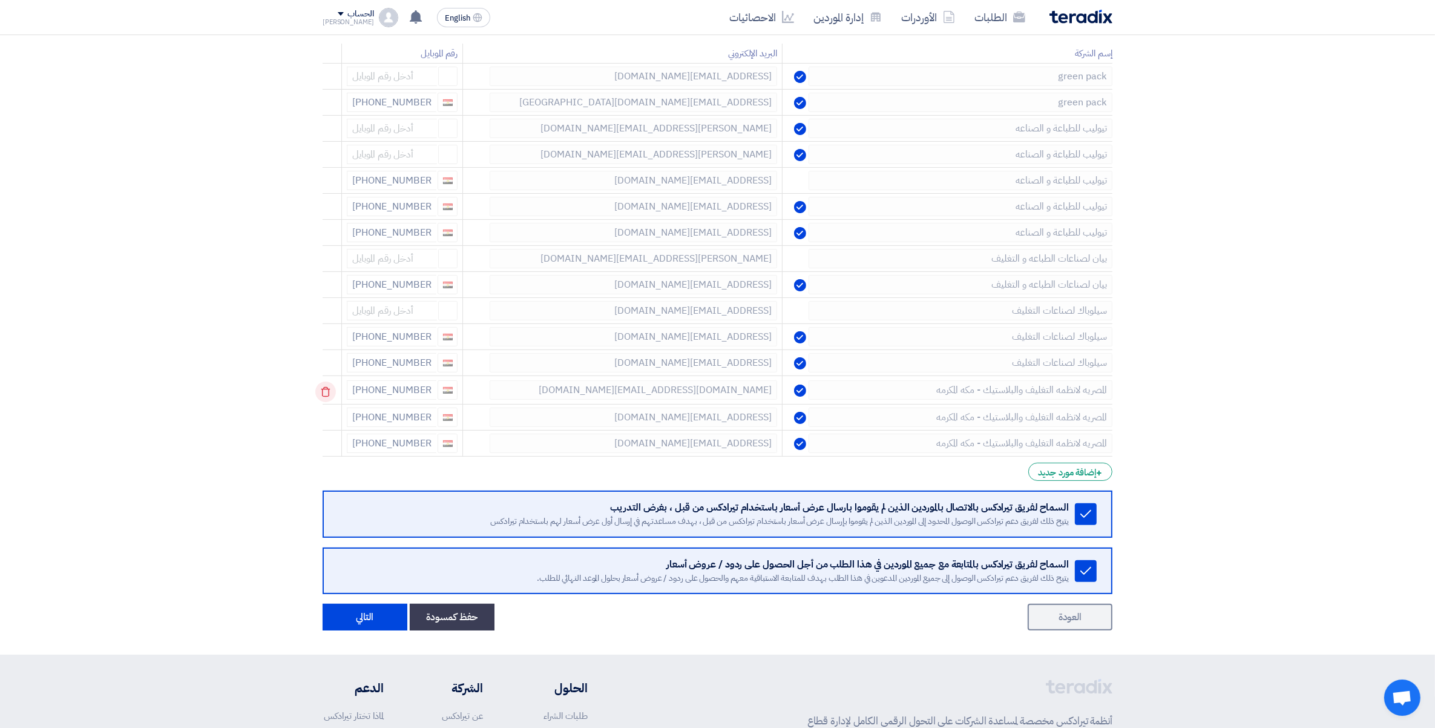
click at [328, 393] on td at bounding box center [332, 390] width 19 height 28
click at [328, 393] on icon at bounding box center [325, 391] width 21 height 21
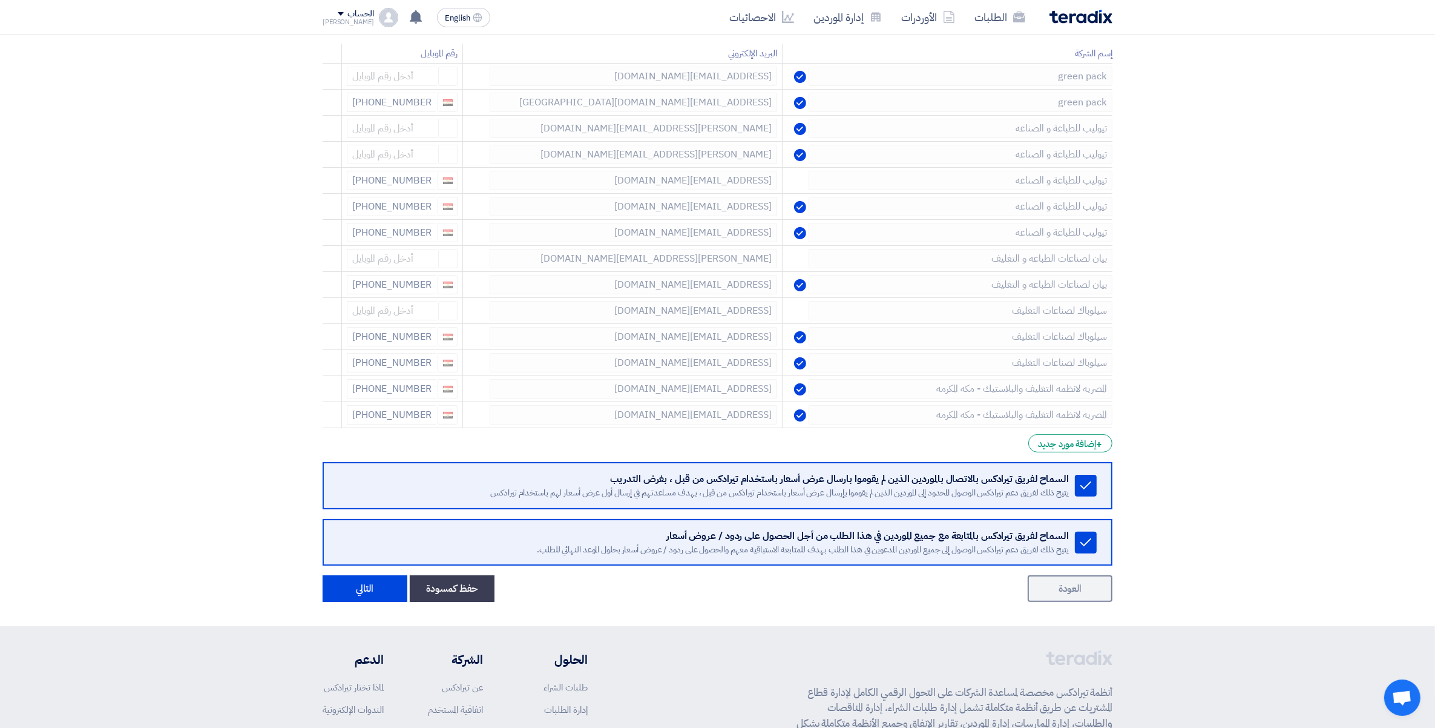
click at [0, 0] on icon at bounding box center [0, 0] width 0 height 0
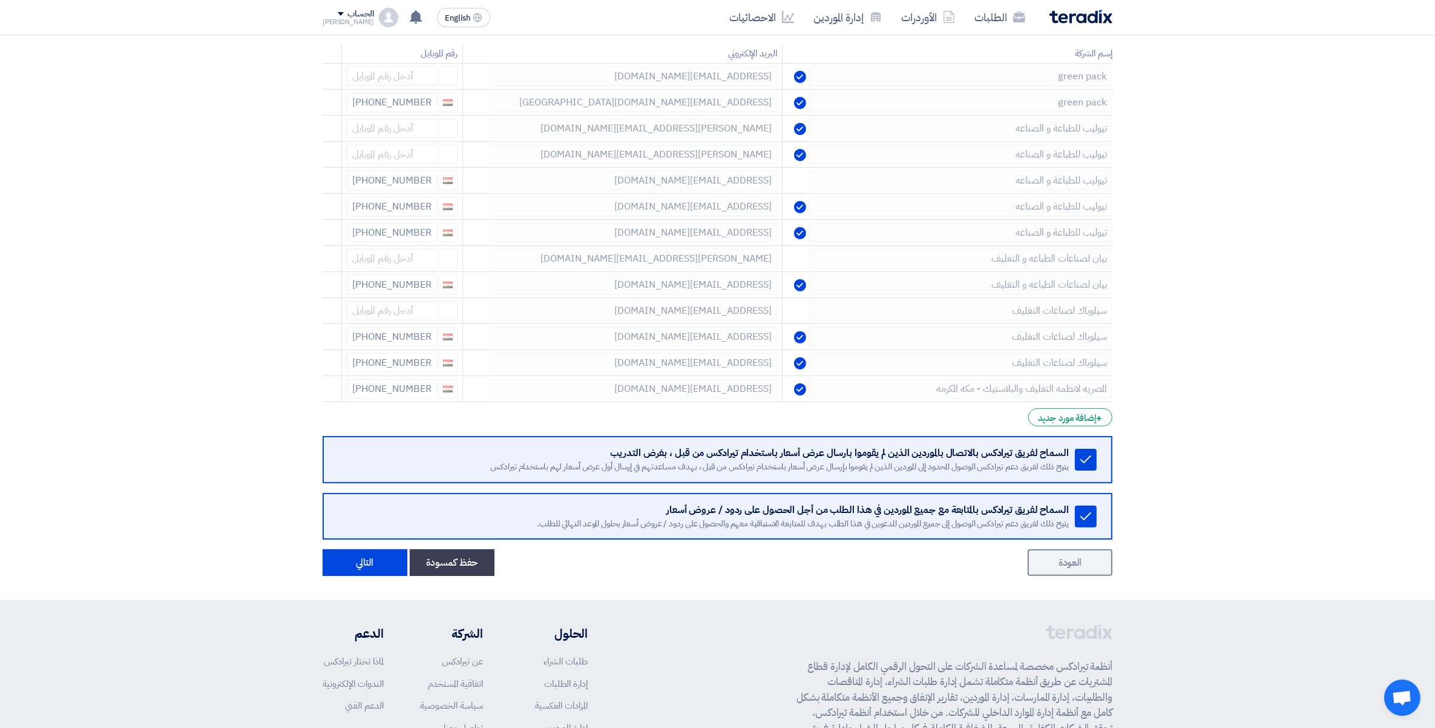
click at [0, 0] on icon at bounding box center [0, 0] width 0 height 0
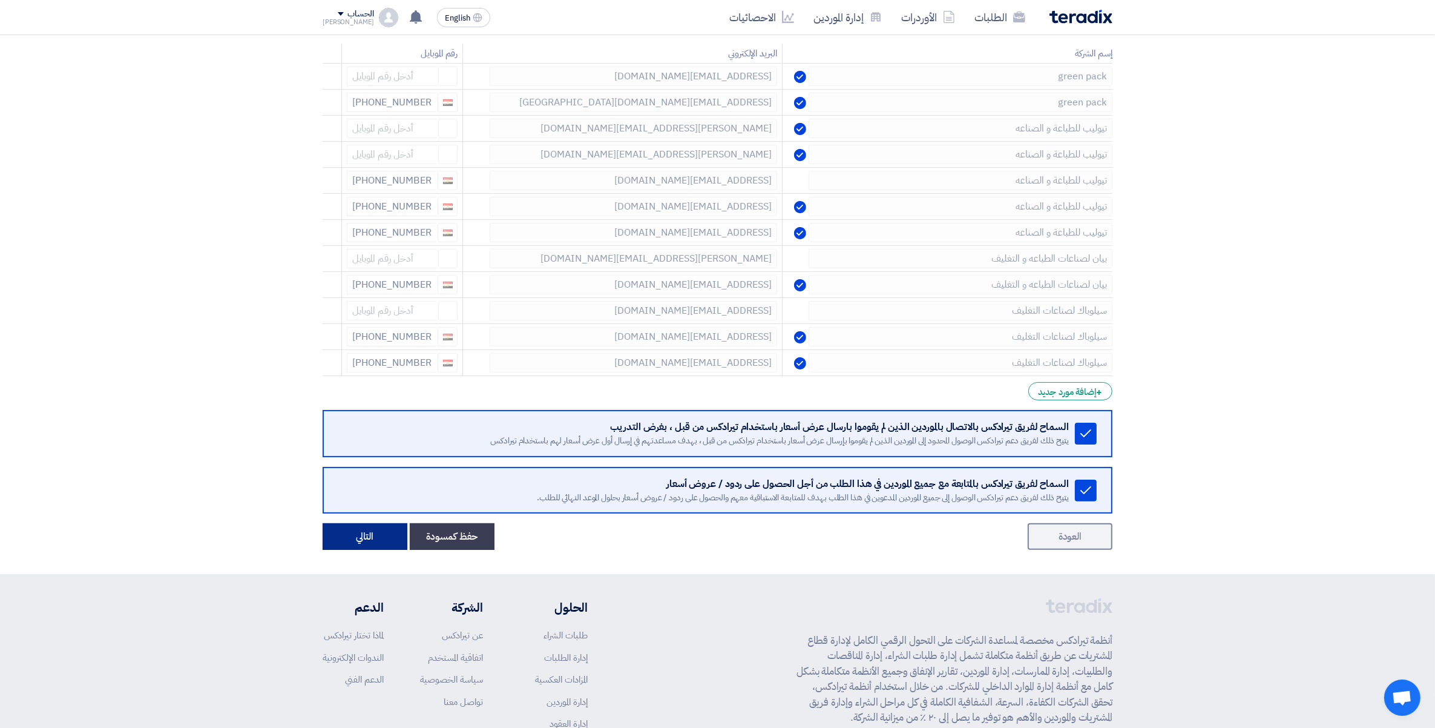
click at [381, 534] on button "التالي" at bounding box center [365, 536] width 85 height 27
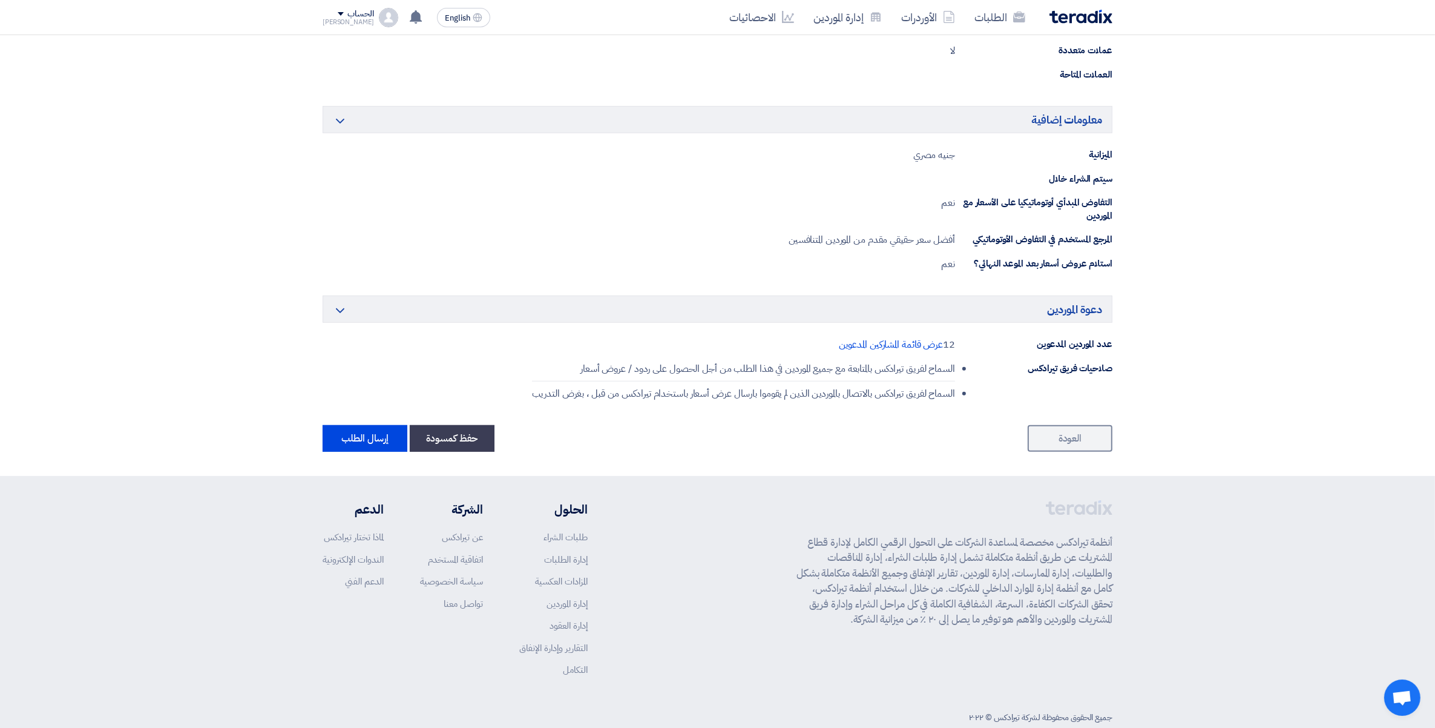
scroll to position [565, 0]
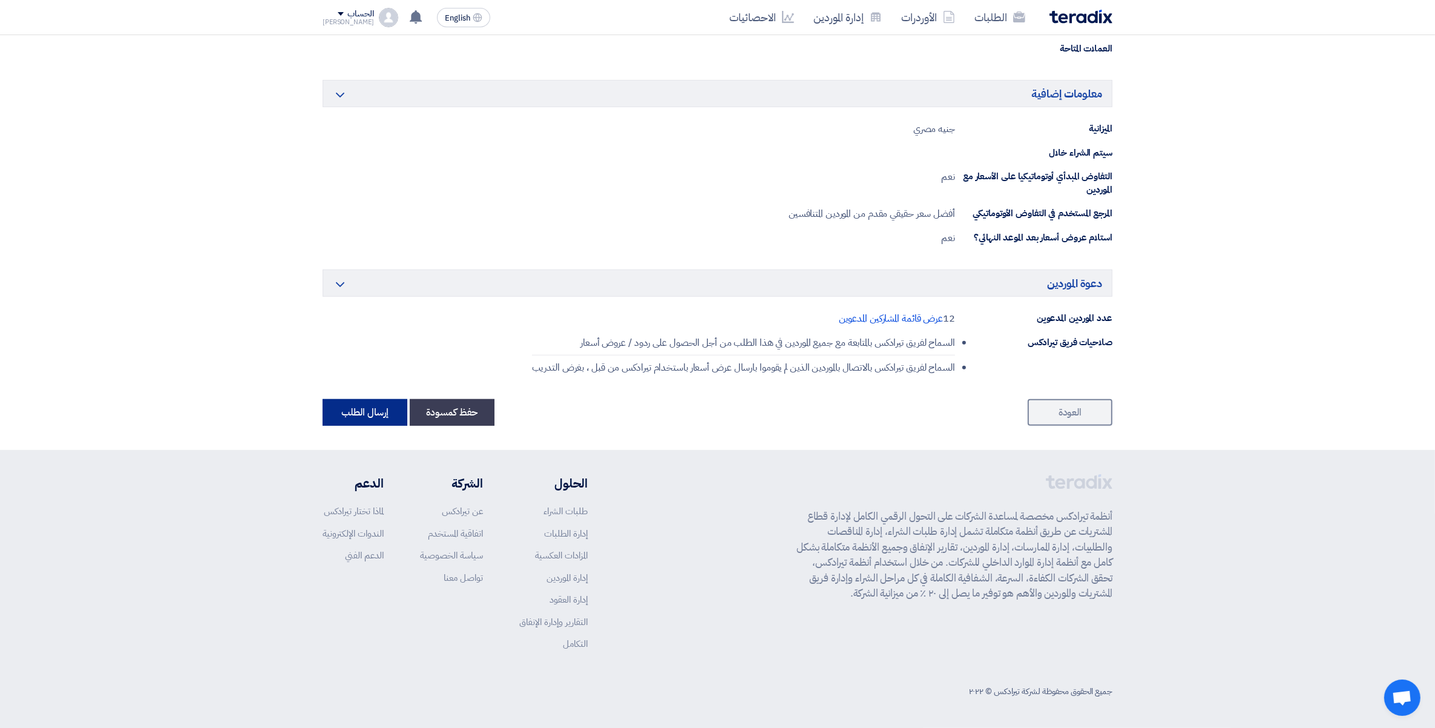
click at [373, 412] on button "إرسال الطلب" at bounding box center [365, 412] width 85 height 27
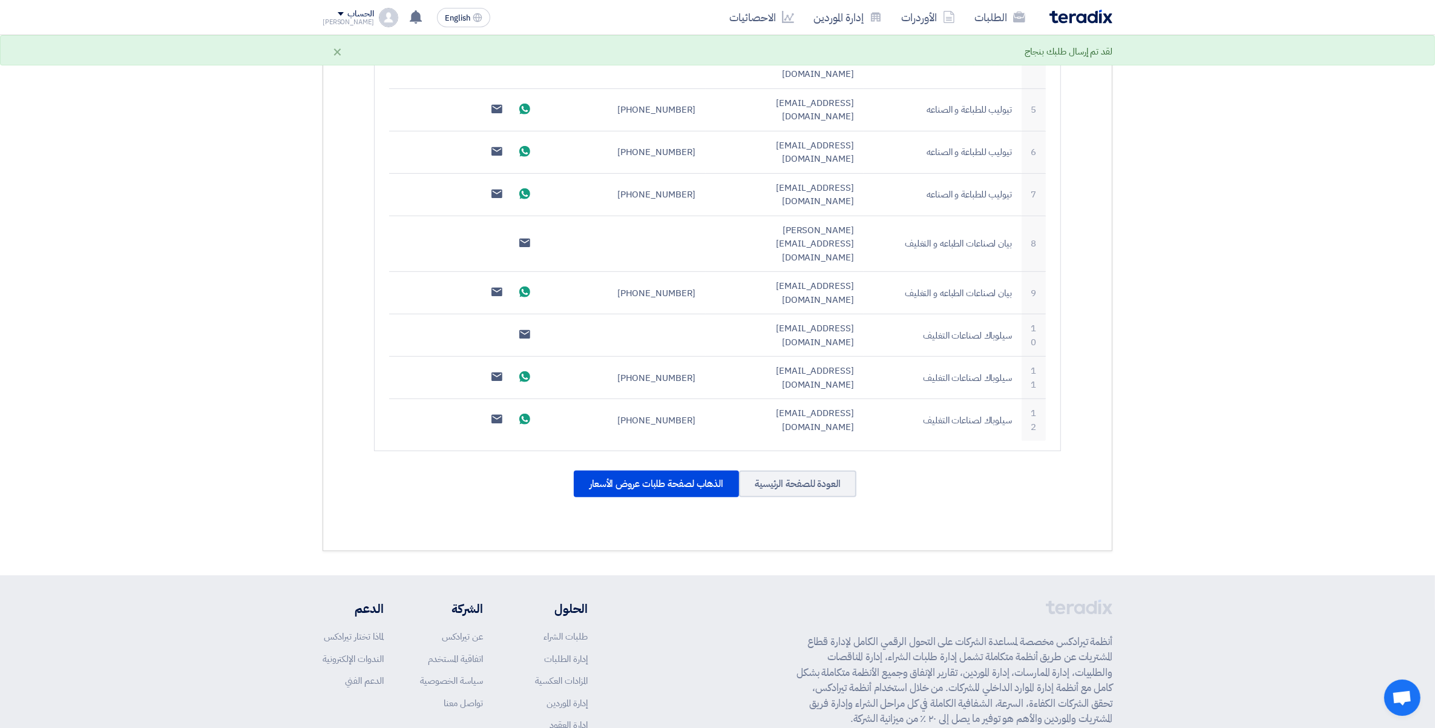
scroll to position [625, 0]
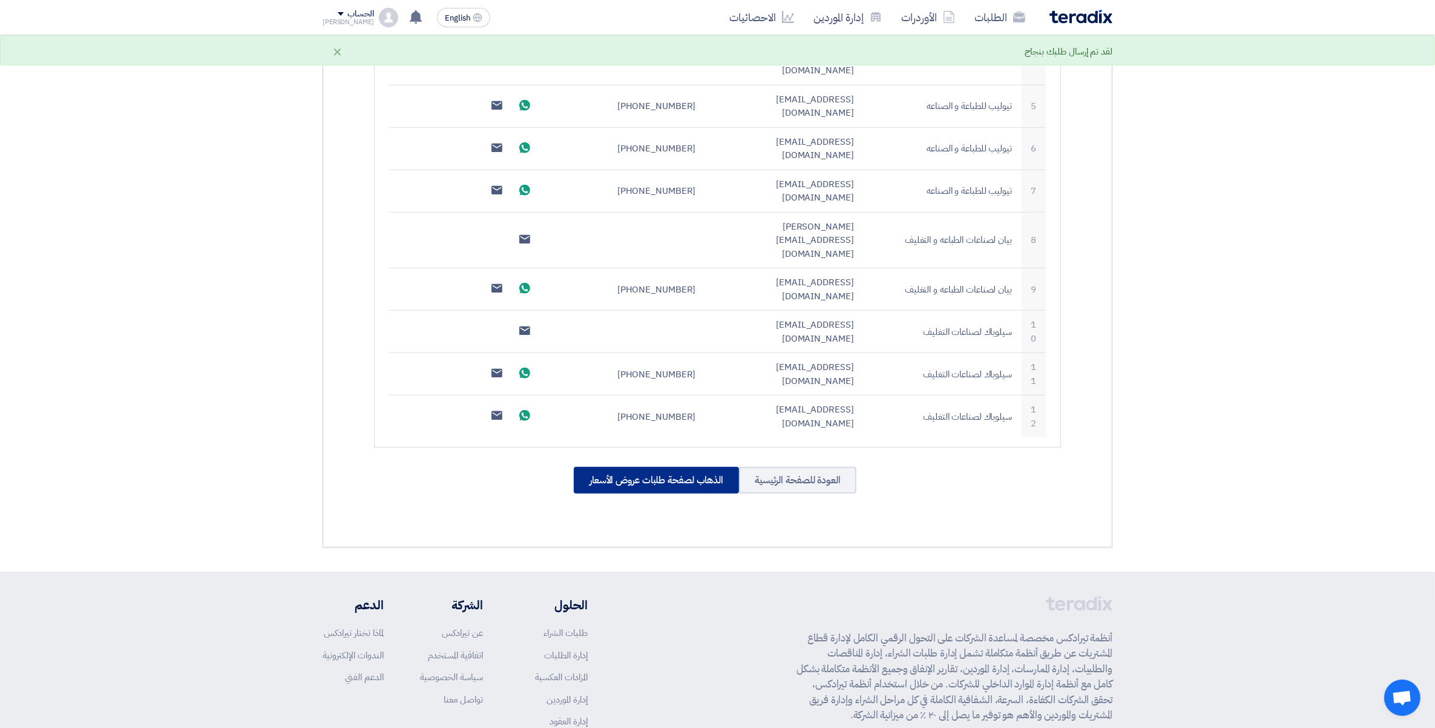
click at [647, 467] on div "الذهاب لصفحة طلبات عروض الأسعار" at bounding box center [656, 480] width 165 height 27
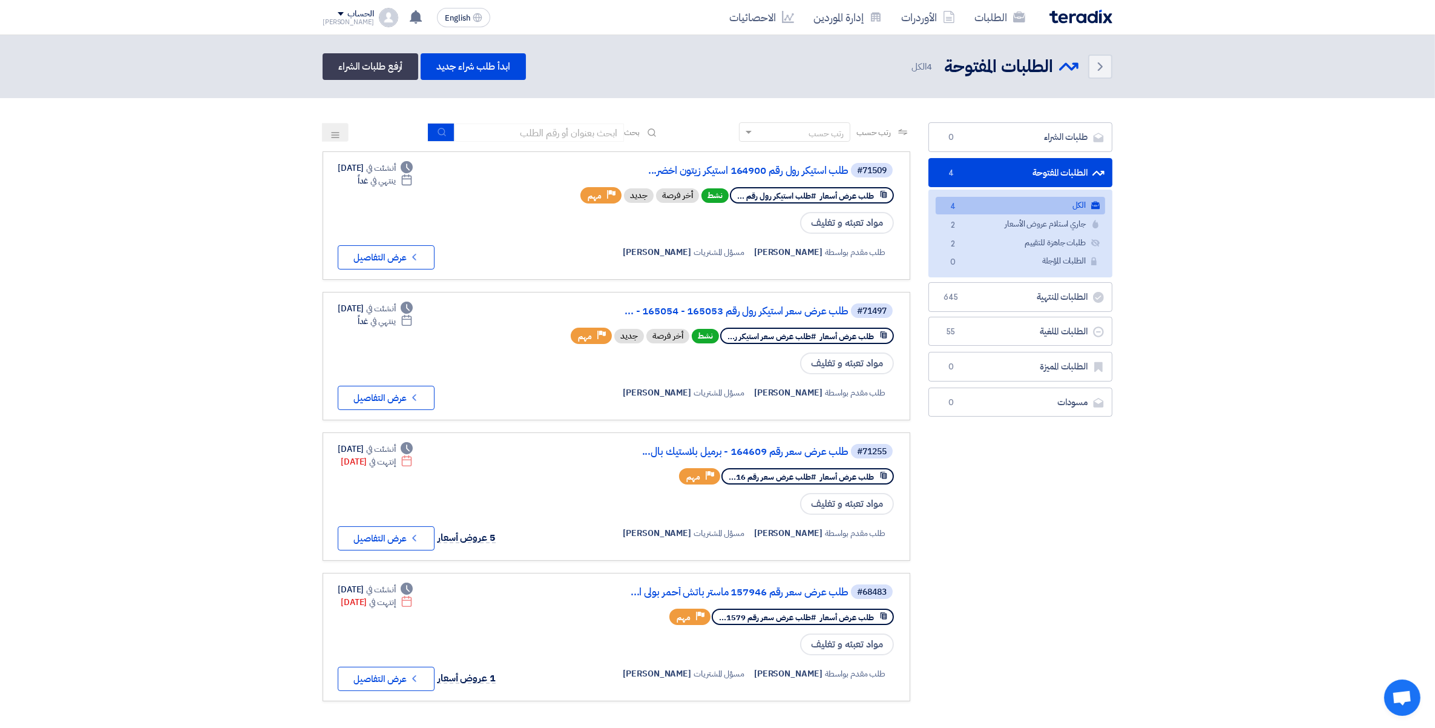
click at [1249, 286] on section "طلبات الشراء طلبات الشراء 0 الطلبات المفتوحة الطلبات المفتوحة 4 الكل الكل 4 جار…" at bounding box center [717, 417] width 1435 height 639
